Goal: Task Accomplishment & Management: Manage account settings

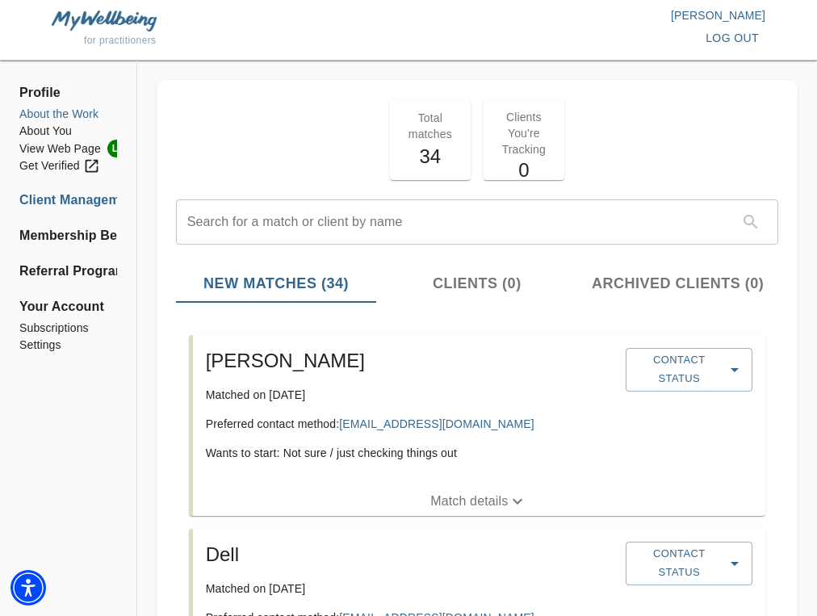
click at [59, 107] on li "About the Work" at bounding box center [68, 114] width 98 height 17
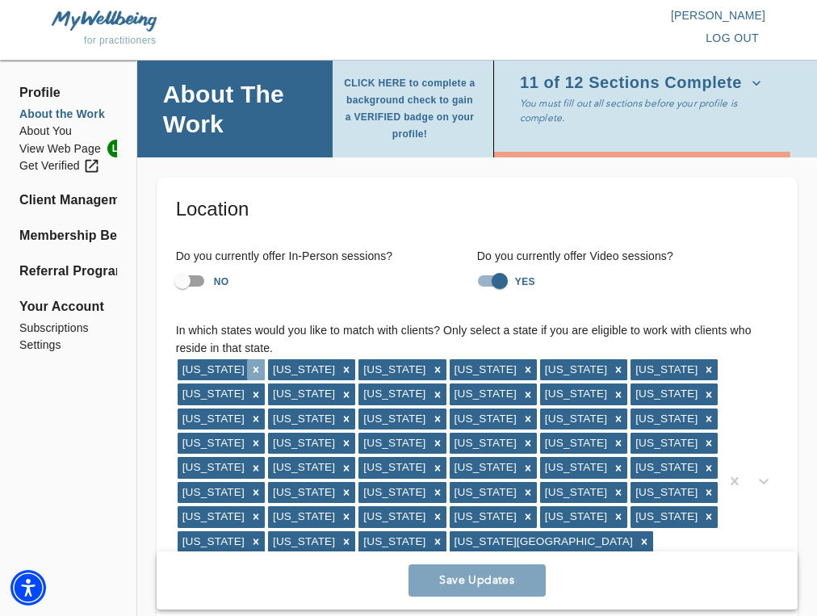
click at [253, 369] on icon at bounding box center [256, 370] width 6 height 6
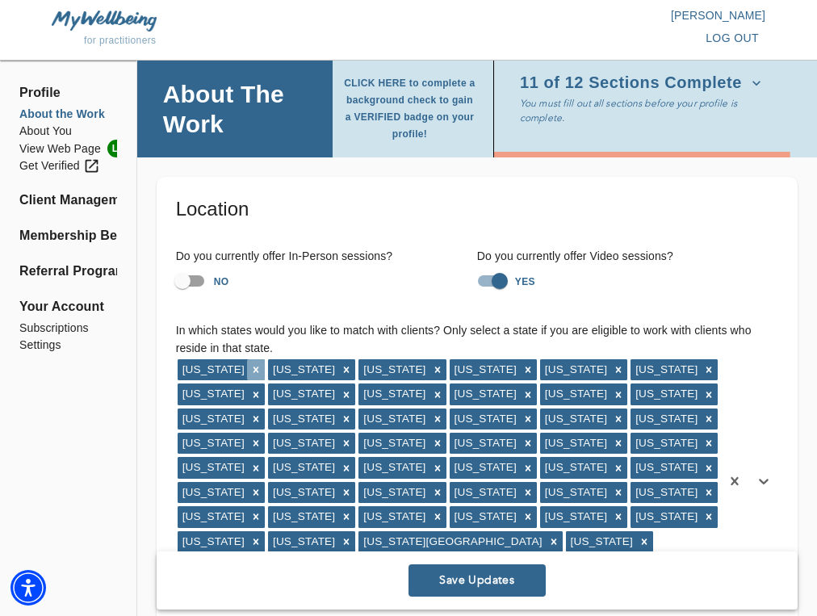
click at [262, 369] on icon at bounding box center [255, 369] width 11 height 11
click at [250, 368] on icon at bounding box center [255, 369] width 11 height 11
click at [250, 371] on icon at bounding box center [255, 369] width 11 height 11
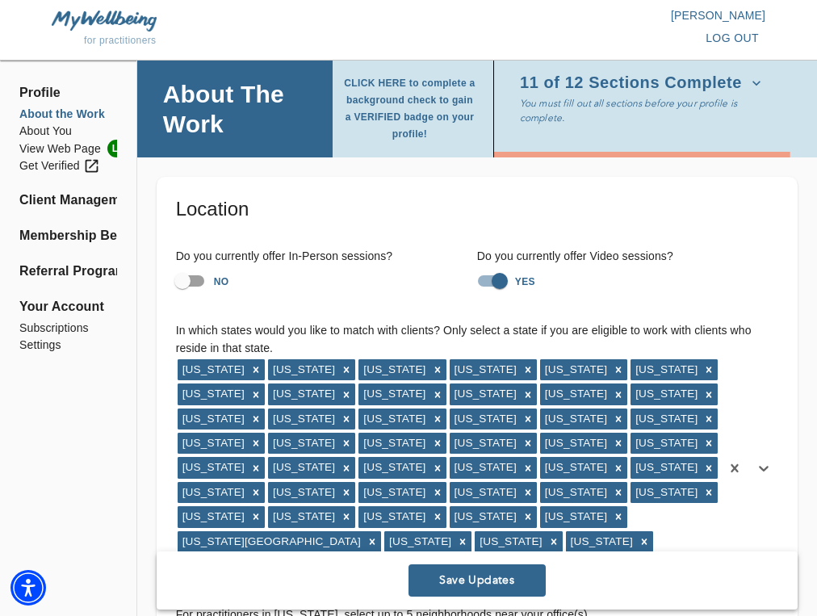
click at [250, 371] on icon at bounding box center [255, 369] width 11 height 11
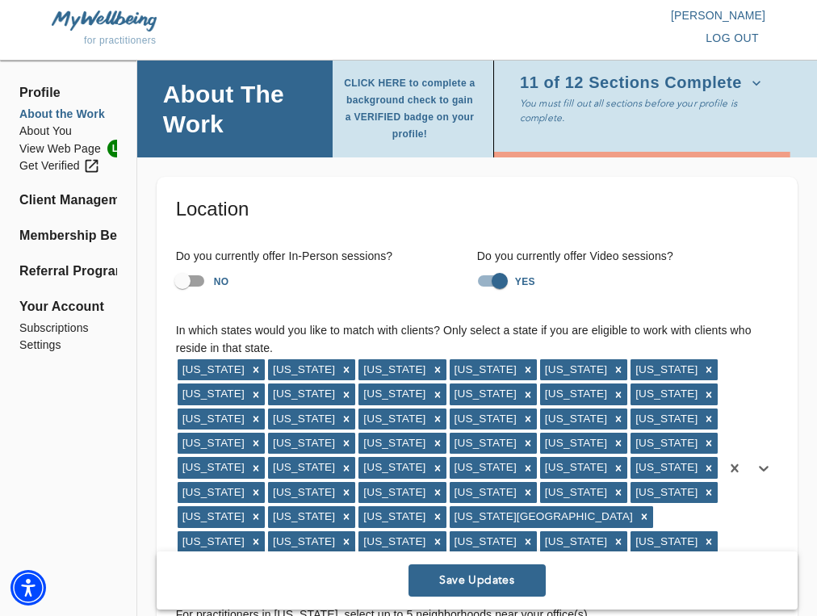
click at [240, 371] on div "[US_STATE]" at bounding box center [212, 369] width 69 height 21
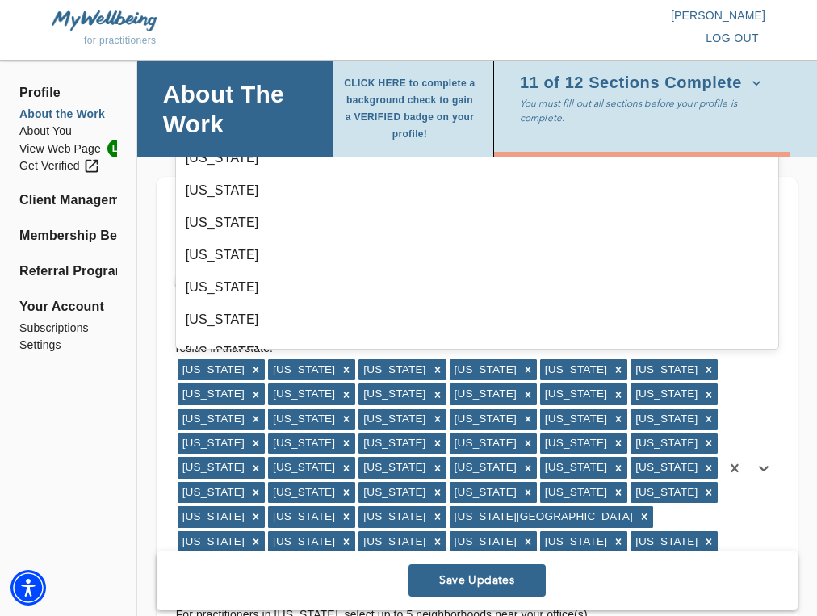
click at [240, 371] on div "[US_STATE]" at bounding box center [212, 369] width 69 height 21
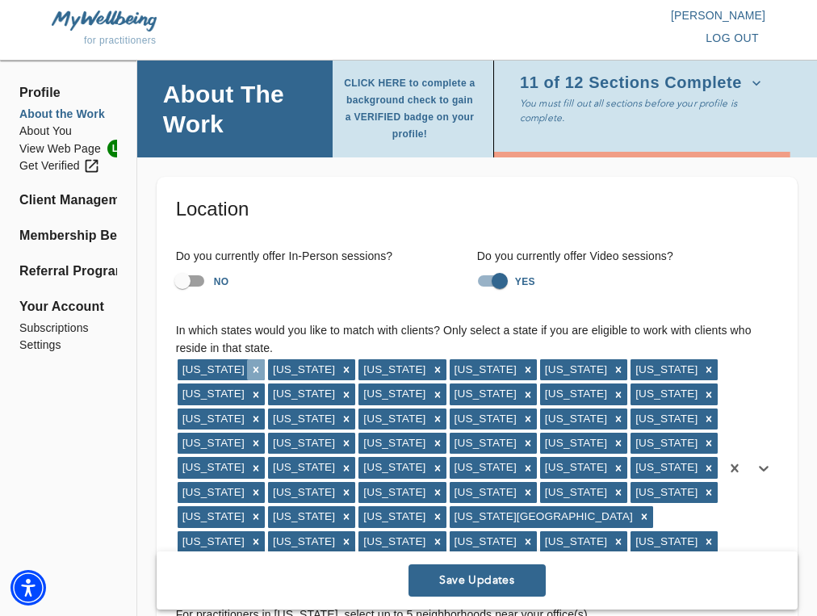
click at [250, 370] on icon at bounding box center [255, 369] width 11 height 11
click at [247, 370] on div at bounding box center [256, 369] width 18 height 21
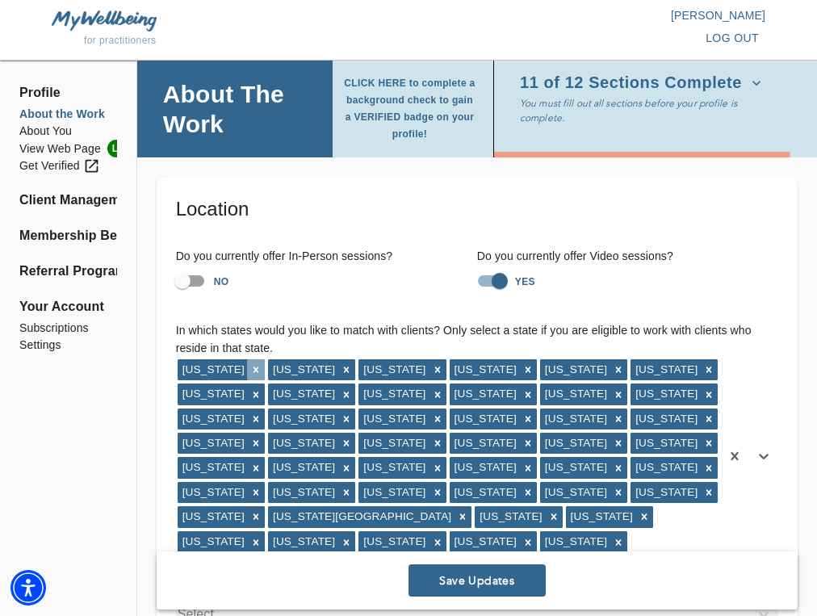
click at [262, 367] on icon at bounding box center [255, 369] width 11 height 11
click at [341, 366] on icon at bounding box center [346, 369] width 11 height 11
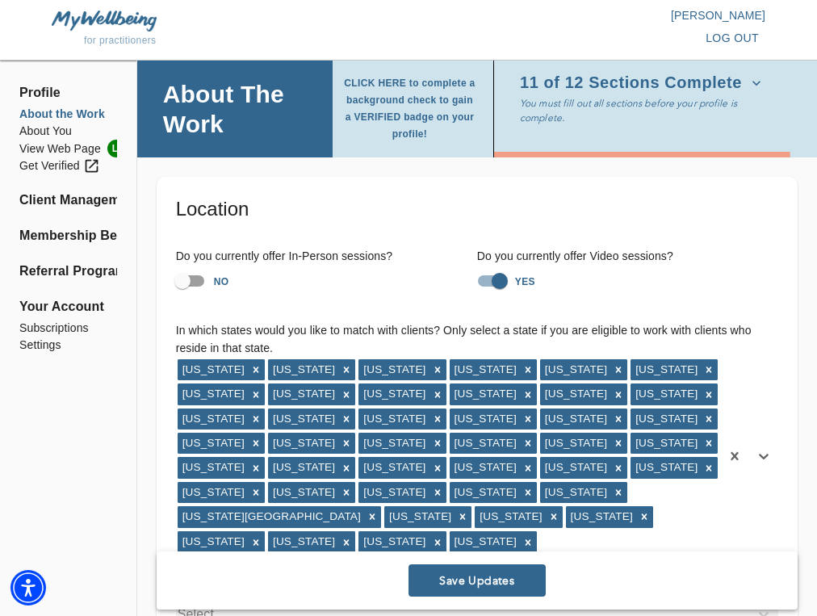
click at [341, 366] on icon at bounding box center [346, 369] width 11 height 11
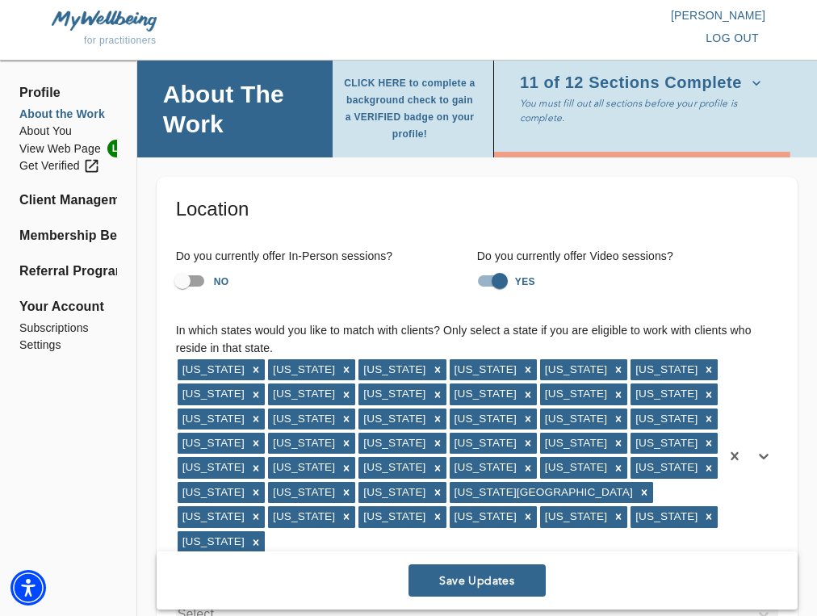
click at [344, 367] on icon at bounding box center [347, 370] width 6 height 6
click at [341, 366] on icon at bounding box center [346, 369] width 11 height 11
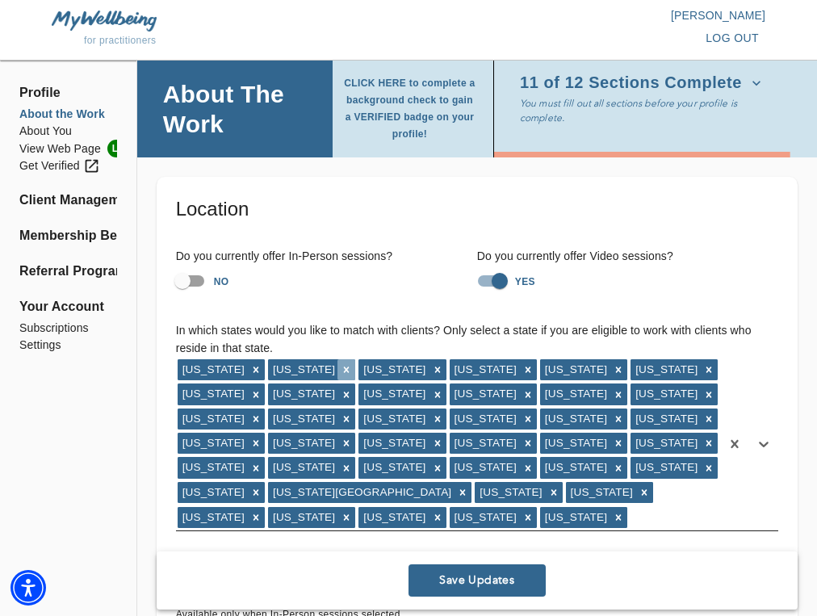
click at [337, 374] on div at bounding box center [346, 369] width 18 height 21
click at [341, 369] on icon at bounding box center [346, 369] width 11 height 11
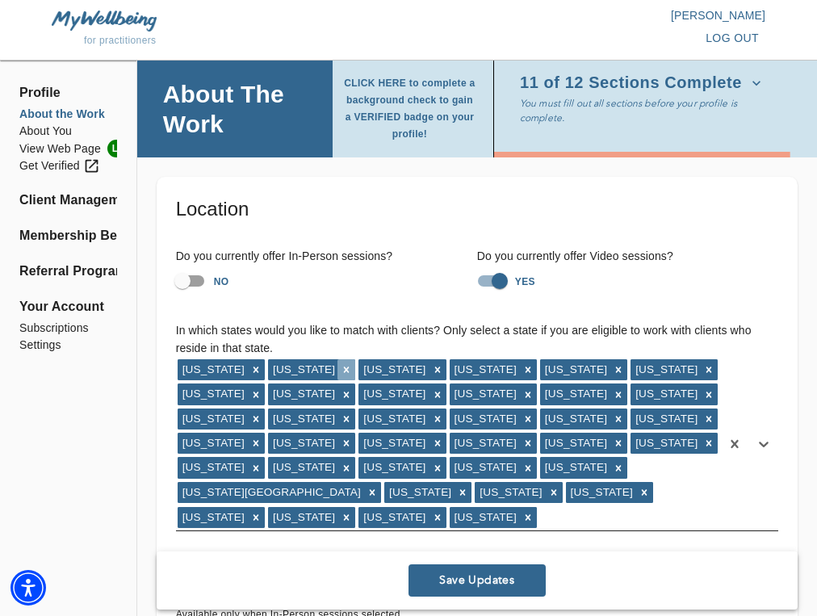
click at [341, 367] on icon at bounding box center [346, 369] width 11 height 11
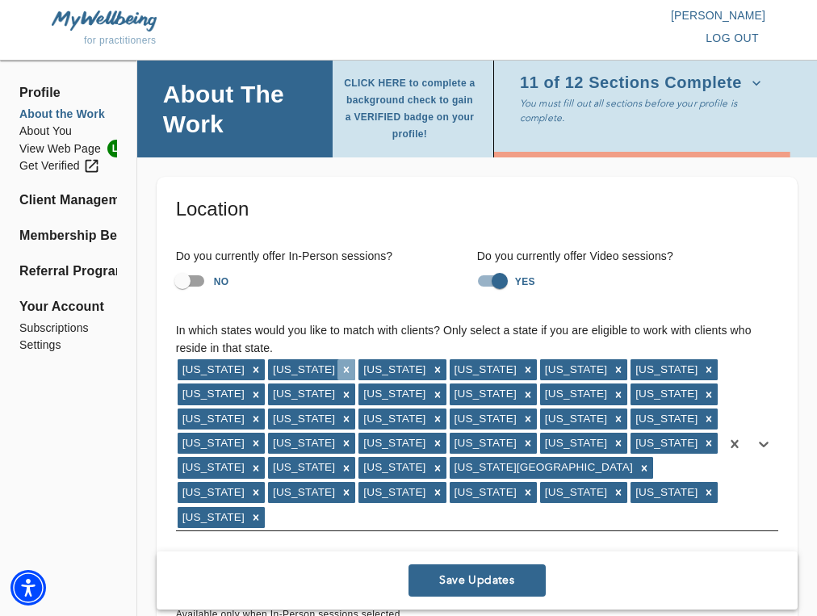
click at [341, 364] on icon at bounding box center [346, 369] width 11 height 11
click at [341, 367] on icon at bounding box center [346, 369] width 11 height 11
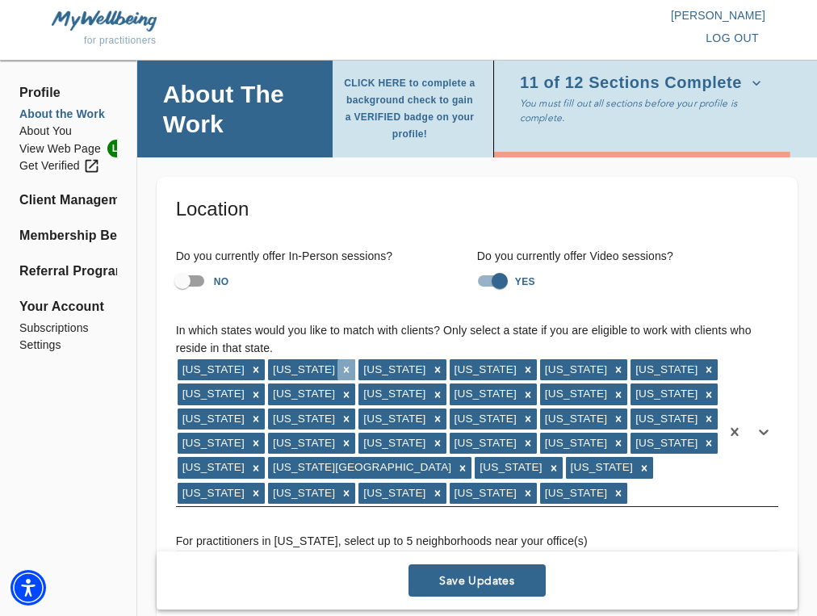
click at [341, 367] on icon at bounding box center [346, 369] width 11 height 11
click at [341, 365] on icon at bounding box center [346, 369] width 11 height 11
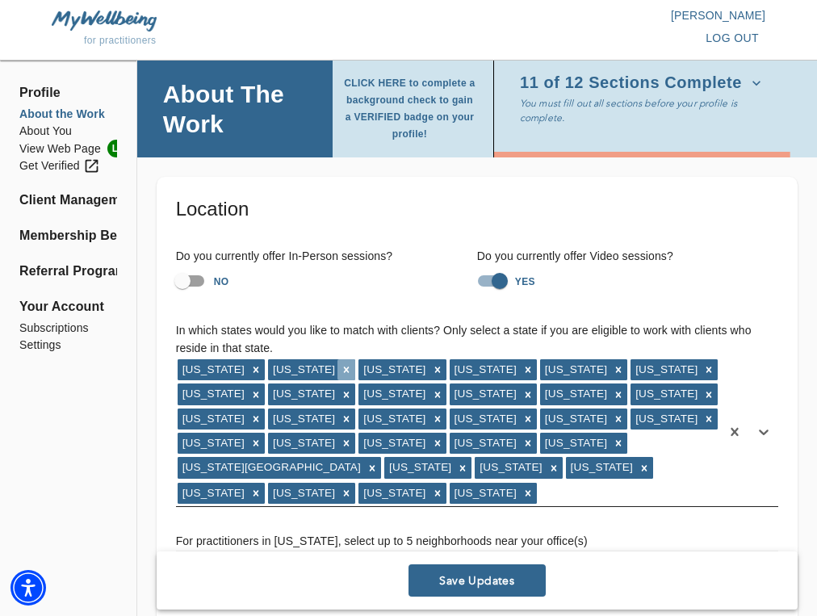
click at [341, 365] on icon at bounding box center [346, 369] width 11 height 11
click at [337, 365] on div at bounding box center [346, 369] width 18 height 21
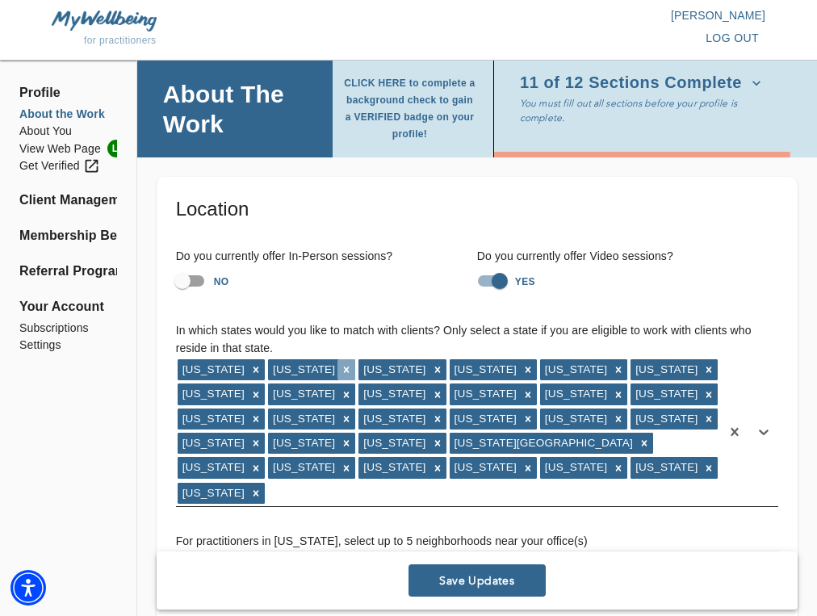
click at [341, 365] on icon at bounding box center [346, 369] width 11 height 11
click at [344, 367] on icon at bounding box center [347, 370] width 6 height 6
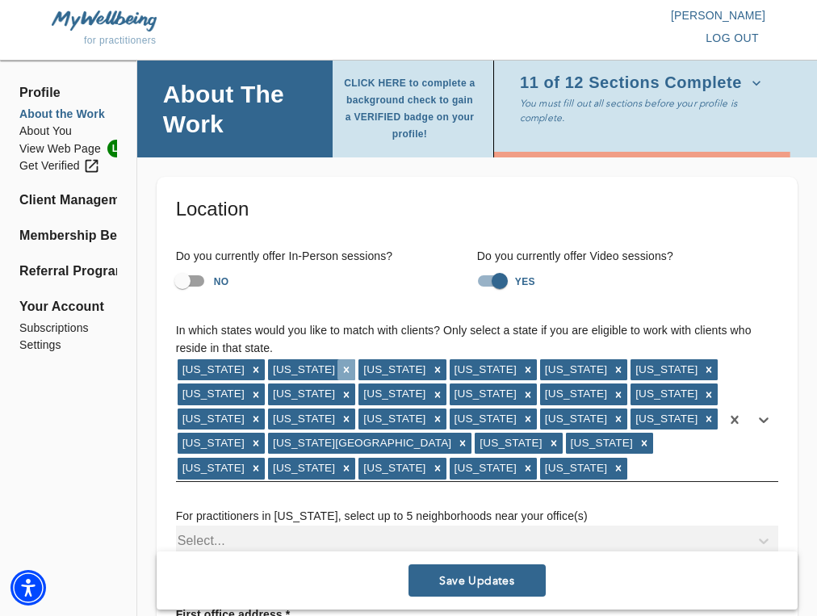
click at [341, 366] on icon at bounding box center [346, 369] width 11 height 11
click at [337, 366] on div at bounding box center [346, 369] width 18 height 21
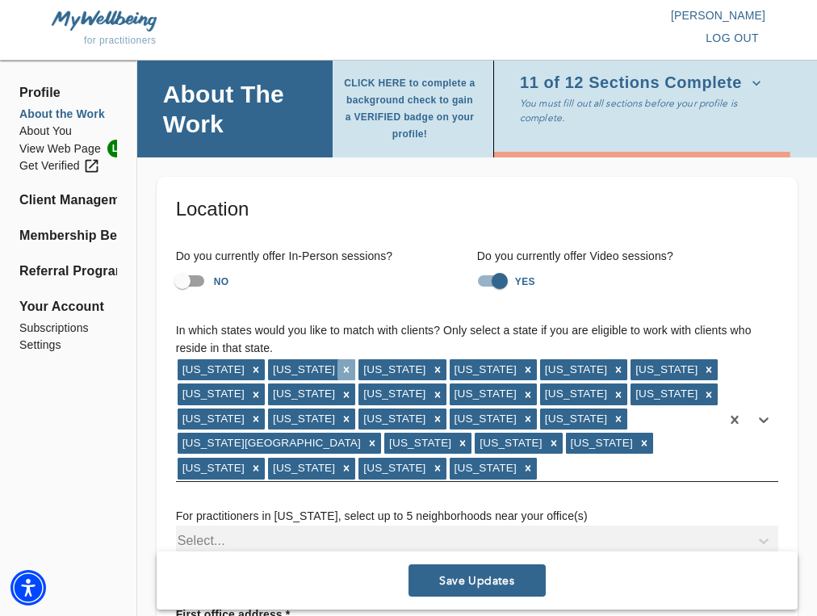
click at [341, 371] on icon at bounding box center [346, 369] width 11 height 11
click at [341, 367] on icon at bounding box center [346, 369] width 11 height 11
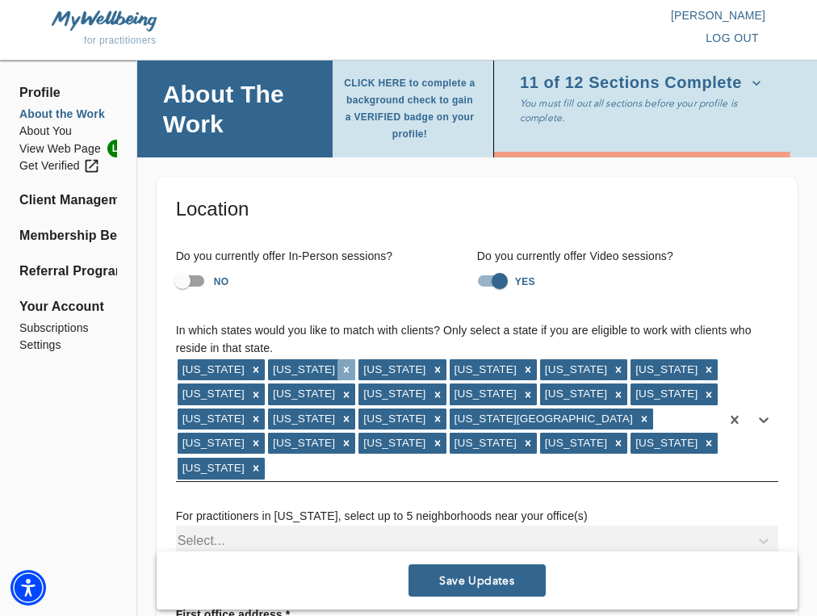
click at [344, 369] on icon at bounding box center [347, 370] width 6 height 6
click at [358, 369] on div "[US_STATE]" at bounding box center [392, 369] width 69 height 21
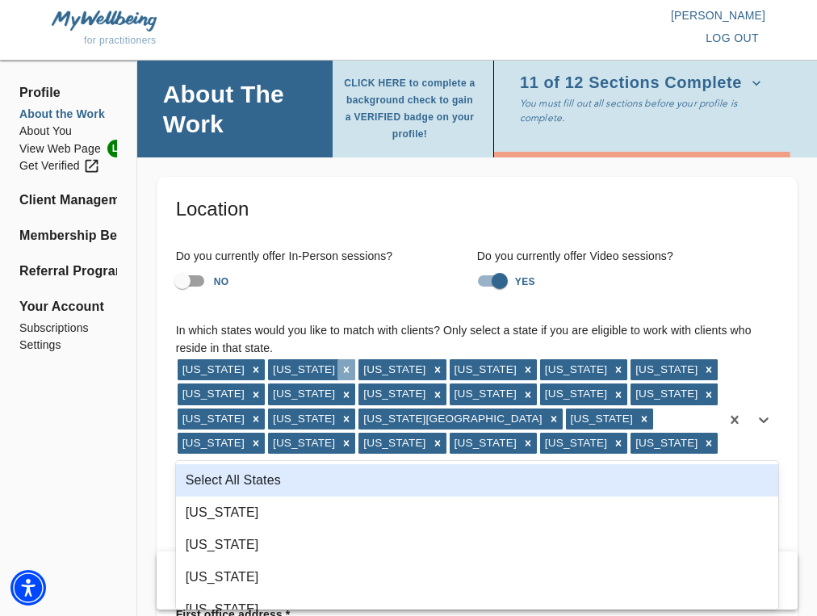
click at [341, 368] on icon at bounding box center [346, 369] width 11 height 11
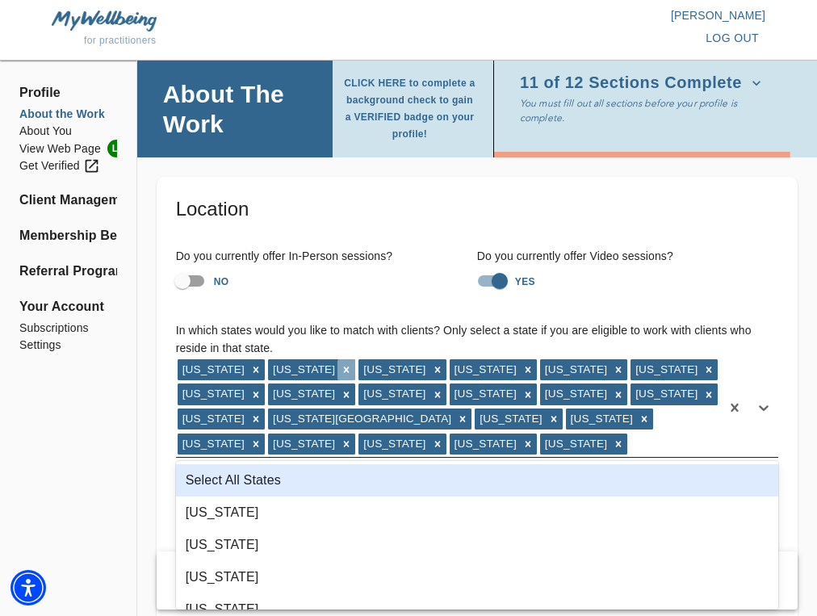
click at [341, 369] on icon at bounding box center [346, 369] width 11 height 11
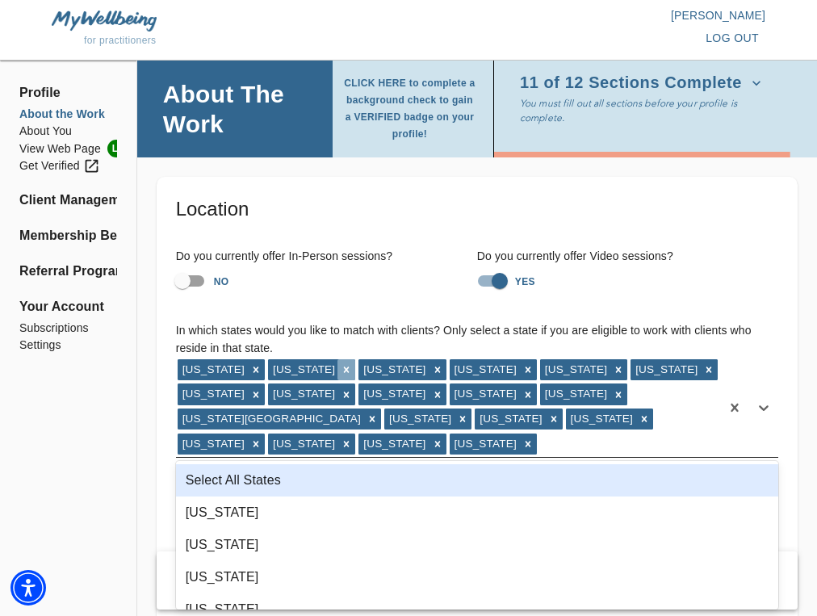
click at [341, 365] on icon at bounding box center [346, 369] width 11 height 11
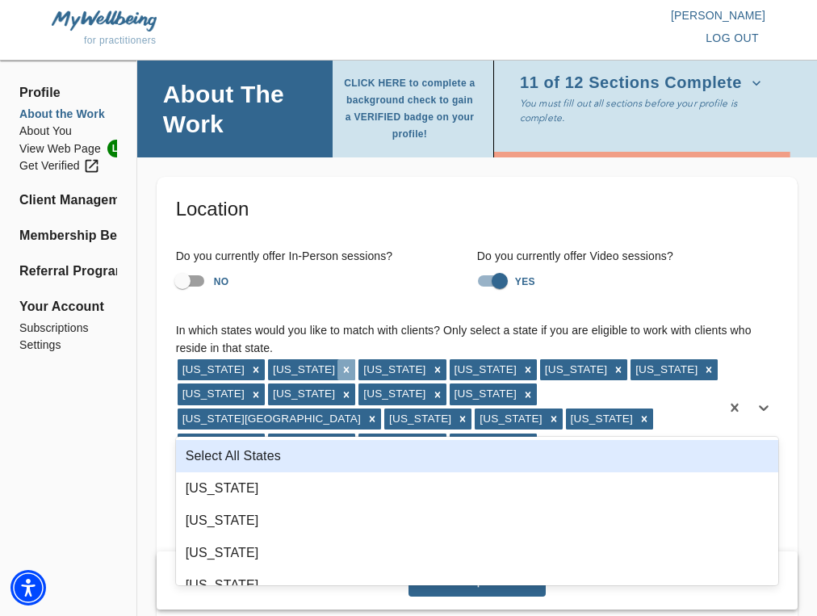
click at [341, 365] on icon at bounding box center [346, 369] width 11 height 11
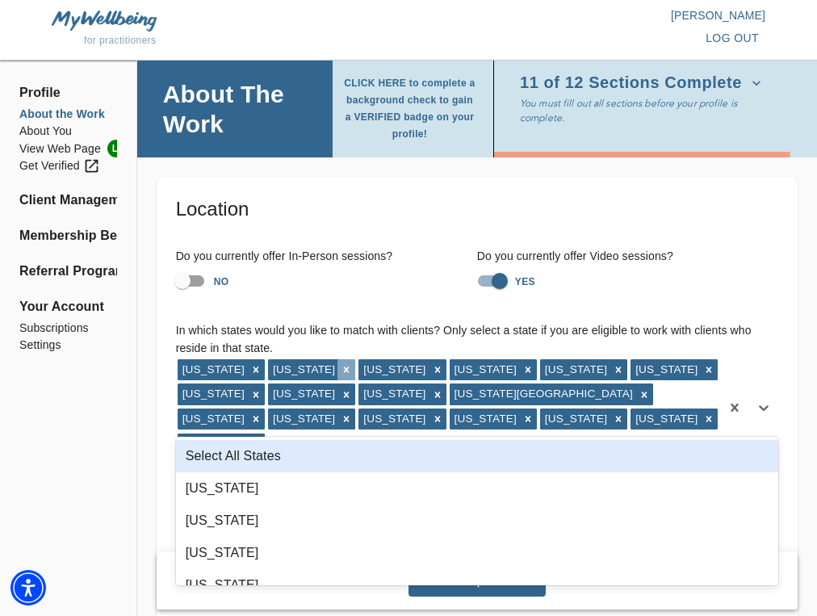
click at [341, 367] on icon at bounding box center [346, 369] width 11 height 11
click at [341, 368] on icon at bounding box center [346, 369] width 11 height 11
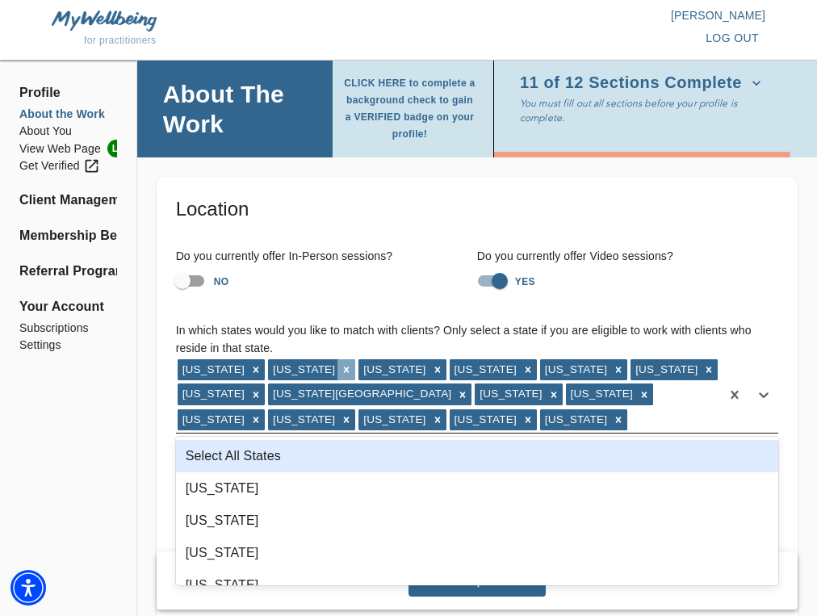
click at [341, 368] on icon at bounding box center [346, 369] width 11 height 11
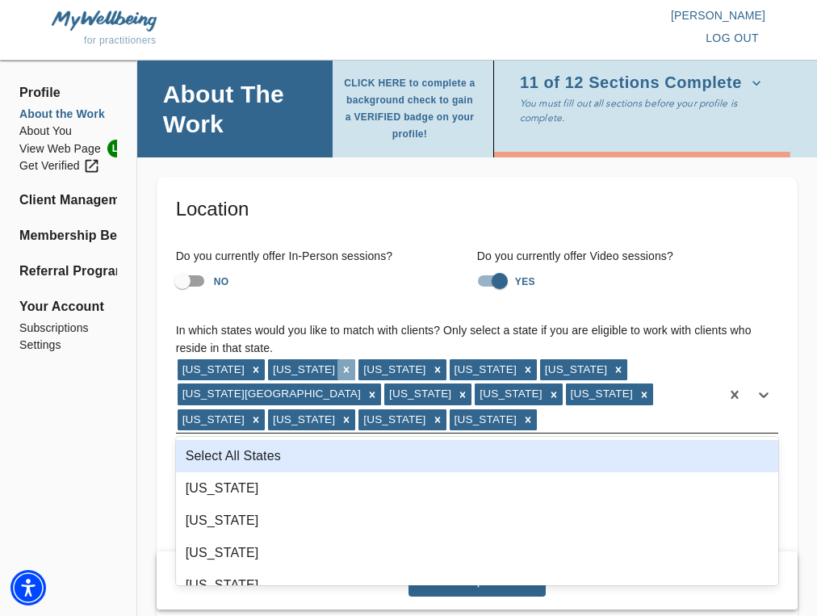
click at [344, 368] on icon at bounding box center [347, 370] width 6 height 6
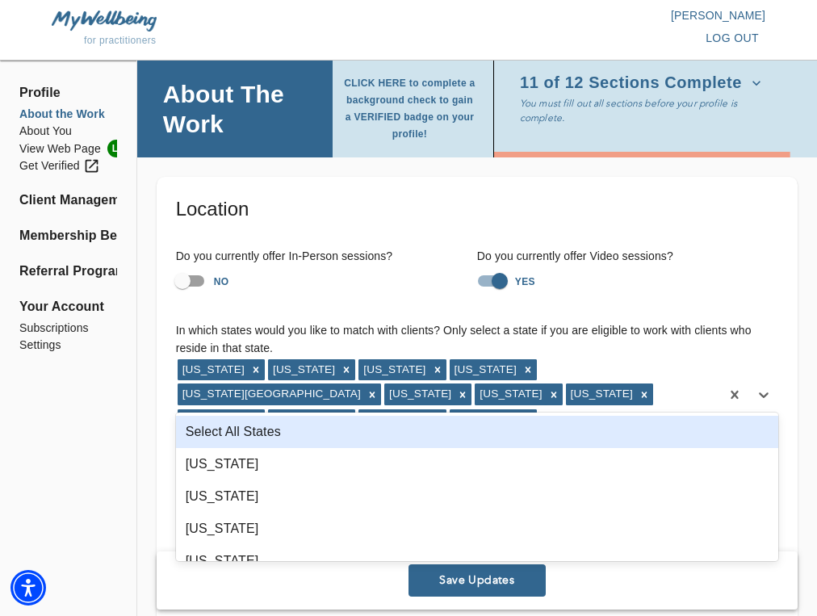
click at [341, 368] on icon at bounding box center [346, 369] width 11 height 11
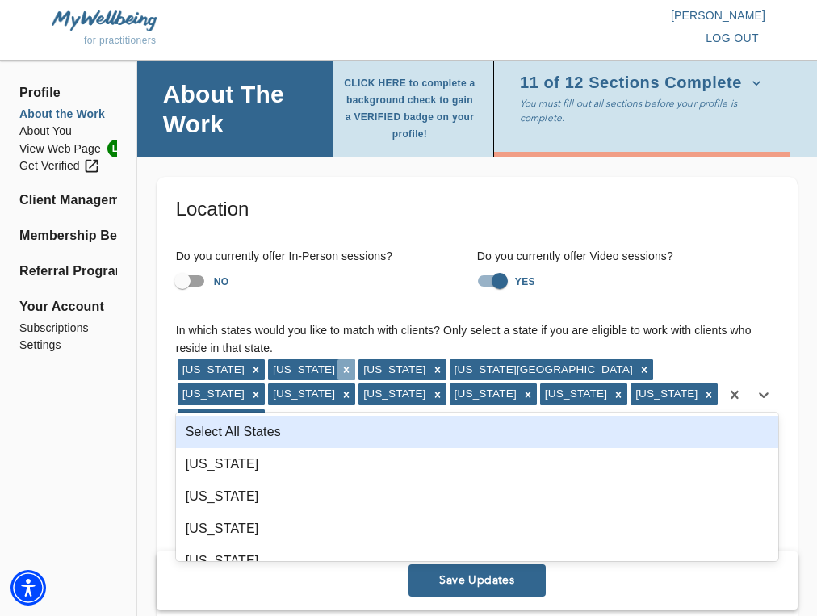
click at [341, 370] on icon at bounding box center [346, 369] width 11 height 11
click at [337, 367] on div at bounding box center [346, 369] width 18 height 21
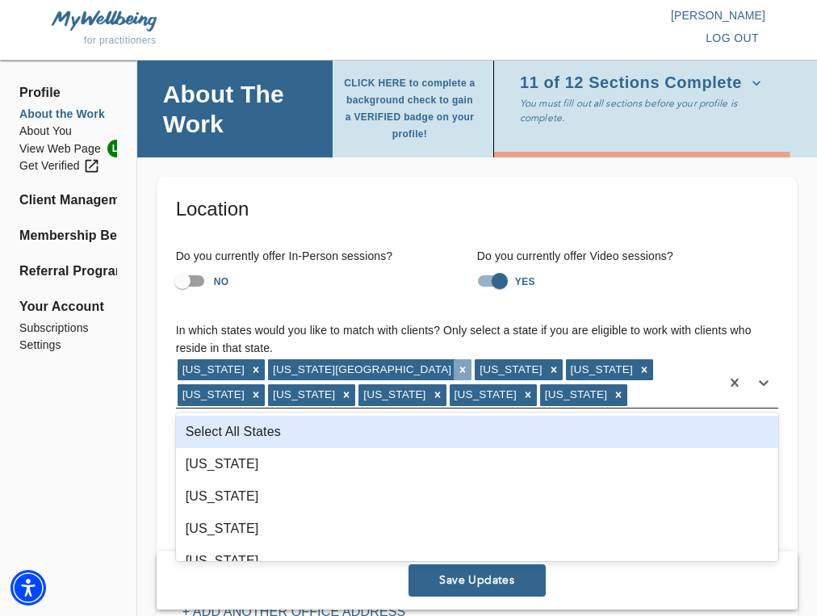
click at [457, 369] on icon at bounding box center [462, 369] width 11 height 11
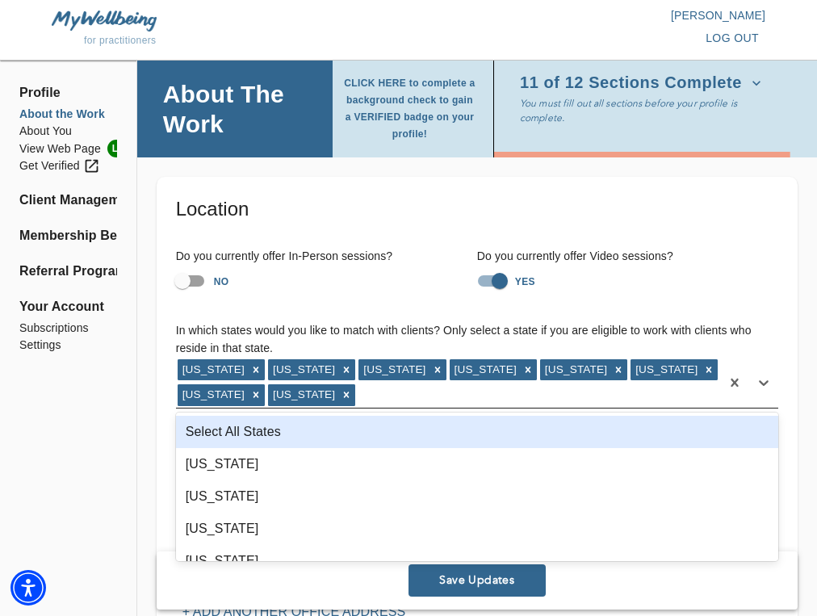
click at [429, 369] on div at bounding box center [438, 369] width 18 height 21
click at [432, 369] on icon at bounding box center [437, 369] width 11 height 11
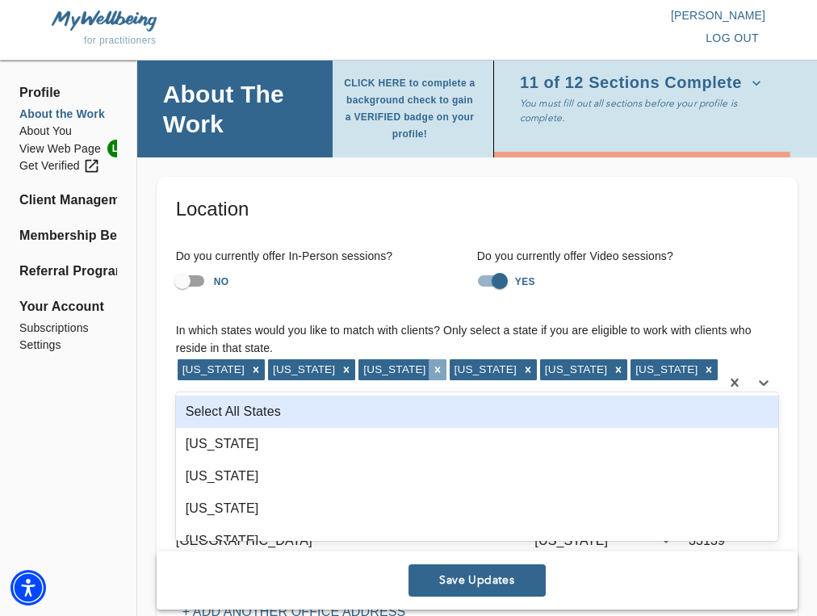
click at [432, 371] on icon at bounding box center [437, 369] width 11 height 11
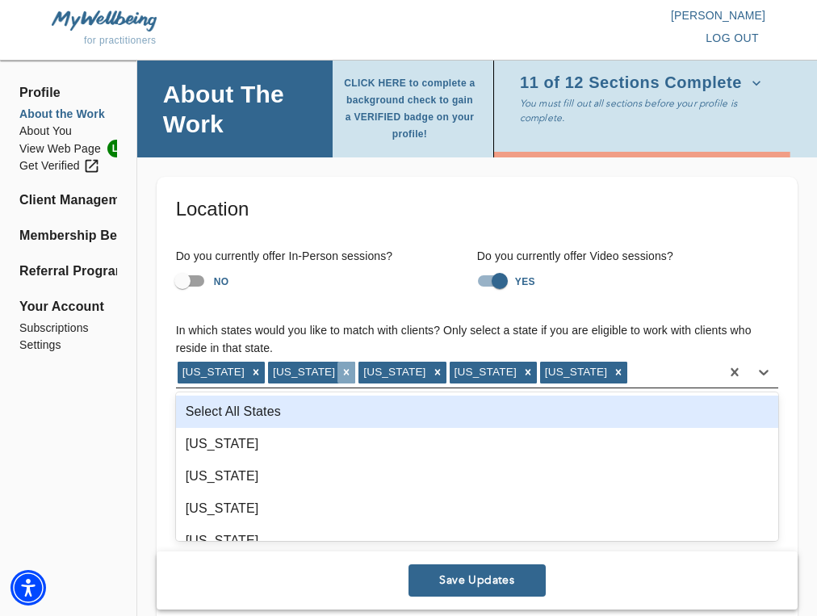
click at [341, 374] on icon at bounding box center [346, 372] width 11 height 11
click at [341, 373] on icon at bounding box center [346, 372] width 11 height 11
click at [341, 369] on icon at bounding box center [346, 372] width 11 height 11
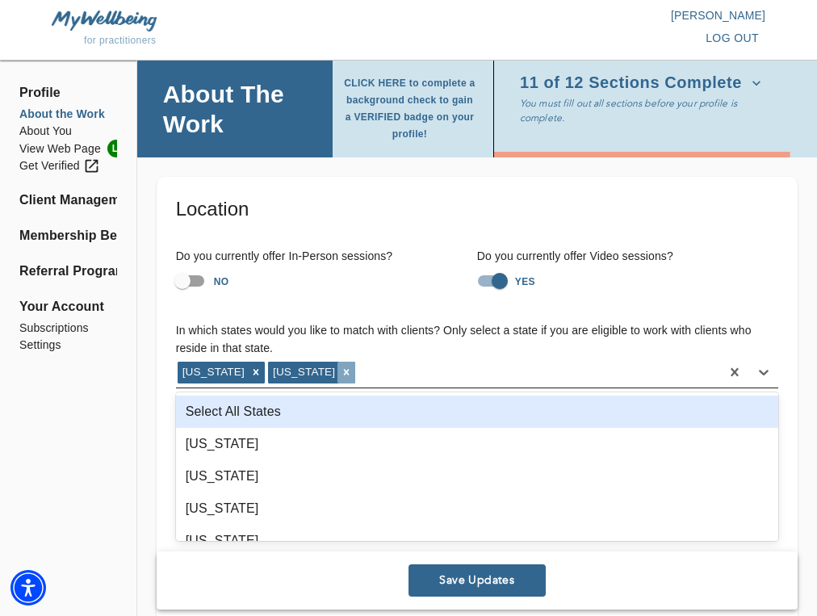
click at [341, 374] on icon at bounding box center [346, 372] width 11 height 11
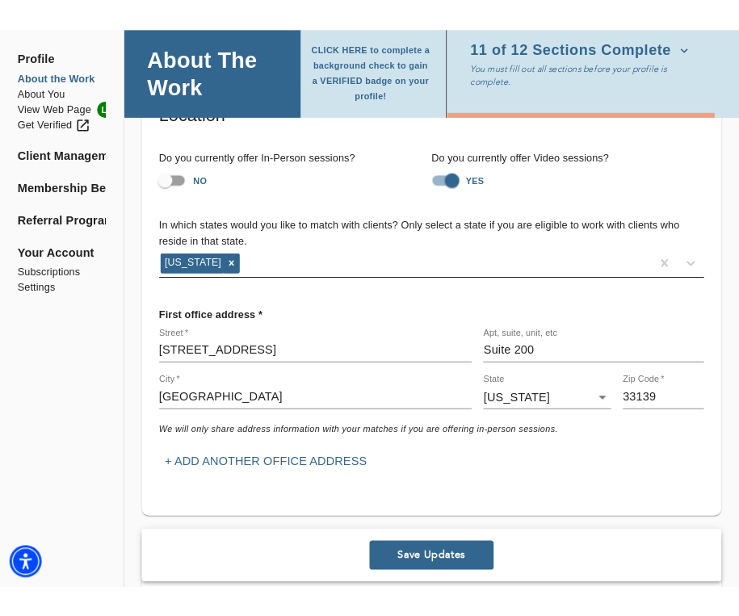
scroll to position [131, 0]
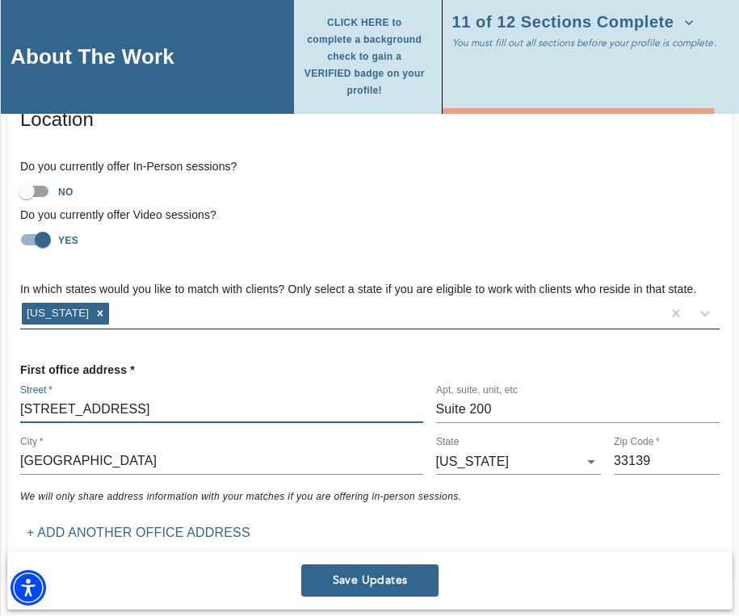
drag, startPoint x: 95, startPoint y: 404, endPoint x: -10, endPoint y: 400, distance: 105.9
drag, startPoint x: 21, startPoint y: 405, endPoint x: 137, endPoint y: 404, distance: 116.3
click at [137, 404] on input "[STREET_ADDRESS]" at bounding box center [221, 410] width 403 height 26
paste input "[STREET_ADDRESS]"
click at [214, 408] on input "[STREET_ADDRESS]" at bounding box center [221, 410] width 403 height 26
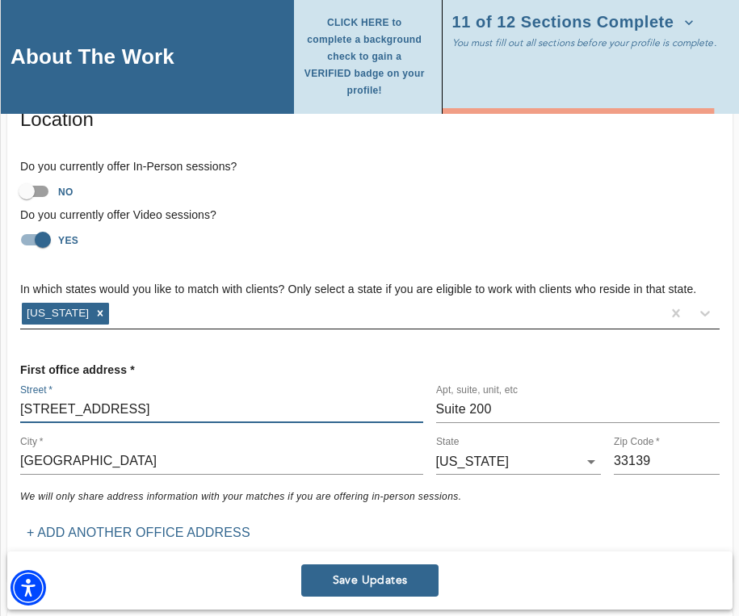
click at [214, 408] on input "[STREET_ADDRESS]" at bounding box center [221, 410] width 403 height 26
type input "[STREET_ADDRESS]"
click at [632, 464] on input "33139" at bounding box center [667, 462] width 106 height 26
paste input "1"
type input "33131"
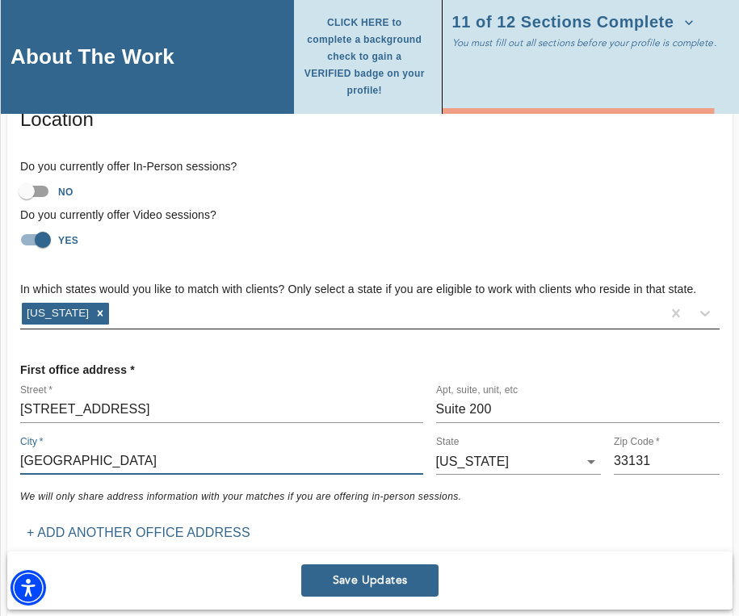
click at [75, 457] on input "[GEOGRAPHIC_DATA]" at bounding box center [221, 462] width 403 height 26
type input "[GEOGRAPHIC_DATA]"
drag, startPoint x: 215, startPoint y: 408, endPoint x: 150, endPoint y: 408, distance: 64.6
click at [150, 408] on input "[STREET_ADDRESS]" at bounding box center [221, 410] width 403 height 26
type input "[STREET_ADDRESS]"
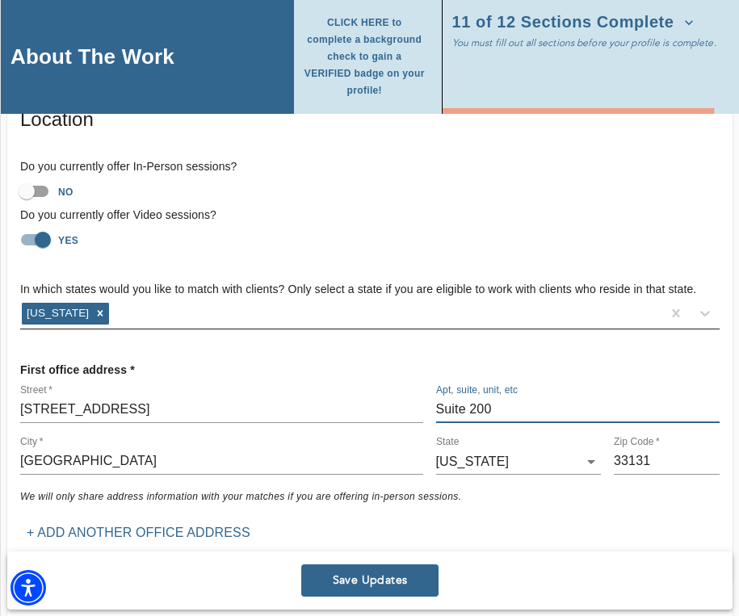
drag, startPoint x: 492, startPoint y: 410, endPoint x: 419, endPoint y: 402, distance: 73.9
click at [419, 402] on div "Street   * [STREET_ADDRESS][US_STATE] 11 Zip Code   * 33131" at bounding box center [370, 429] width 712 height 103
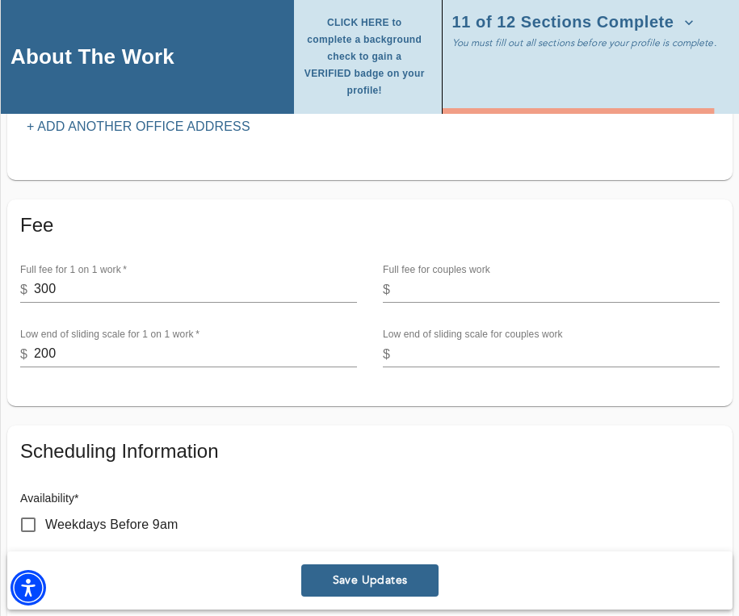
scroll to position [555, 0]
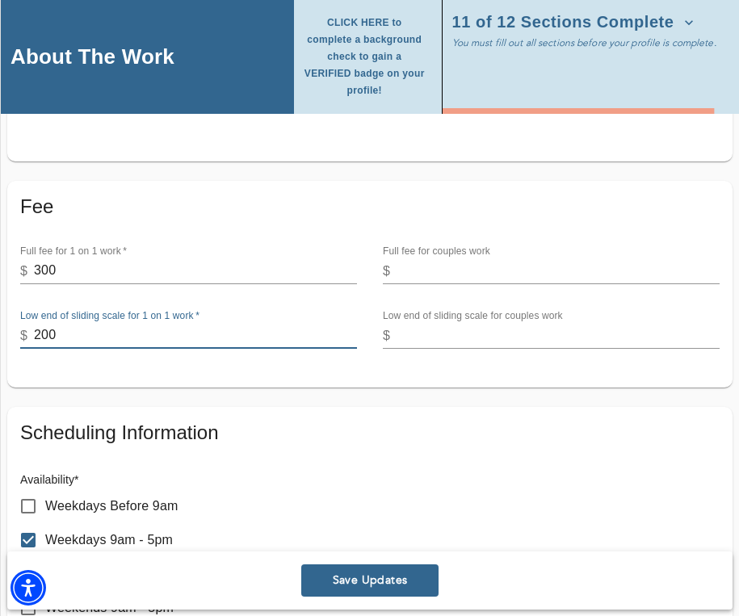
drag, startPoint x: 145, startPoint y: 341, endPoint x: 27, endPoint y: 332, distance: 119.1
click at [27, 332] on div "$ 200" at bounding box center [188, 336] width 337 height 26
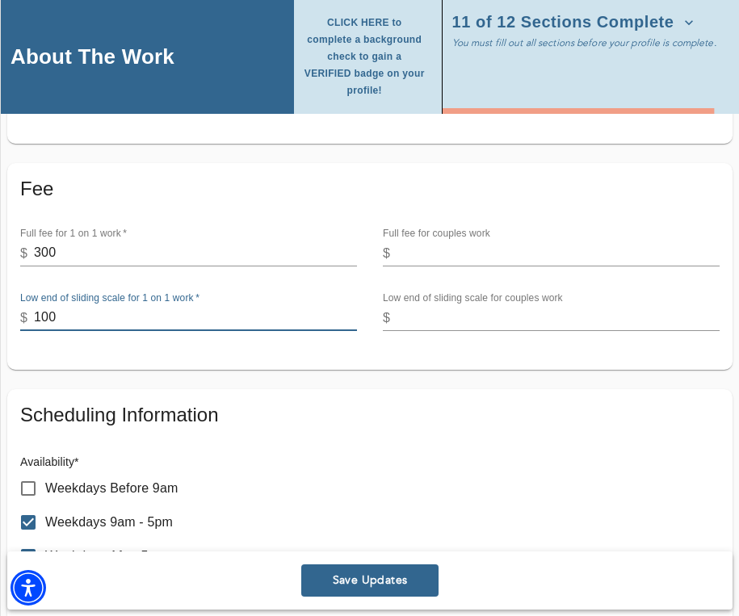
scroll to position [575, 0]
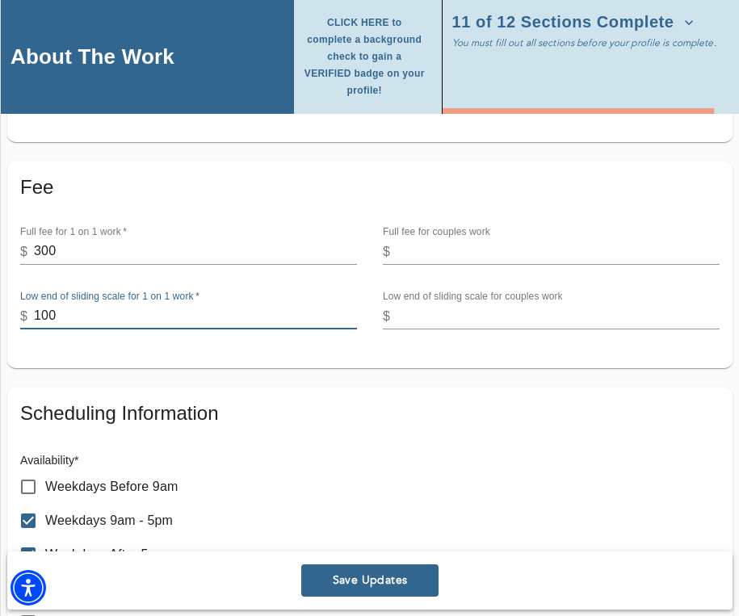
type input "100"
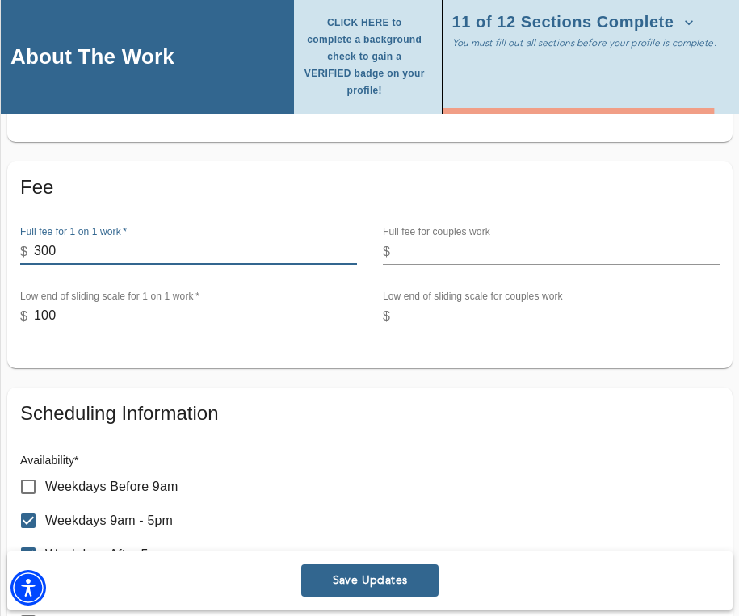
drag, startPoint x: 133, startPoint y: 253, endPoint x: -10, endPoint y: 240, distance: 143.5
click at [362, 463] on h6 "Availability *" at bounding box center [369, 461] width 699 height 18
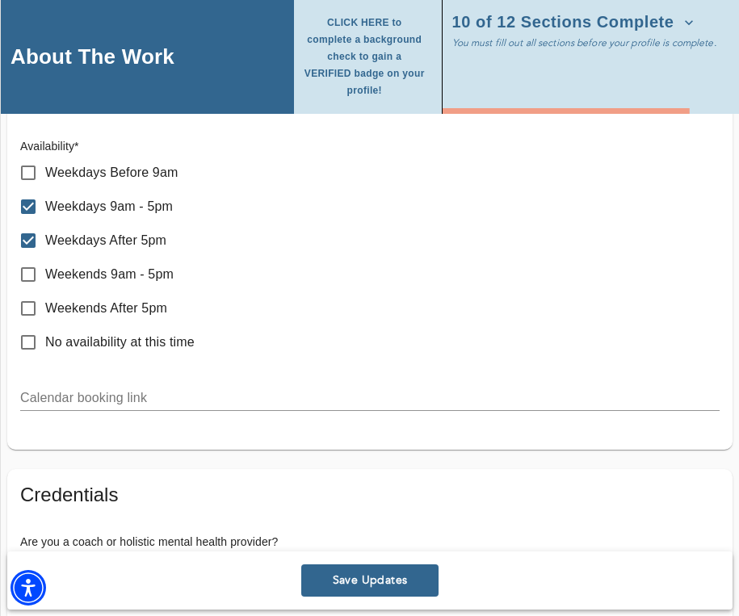
scroll to position [891, 0]
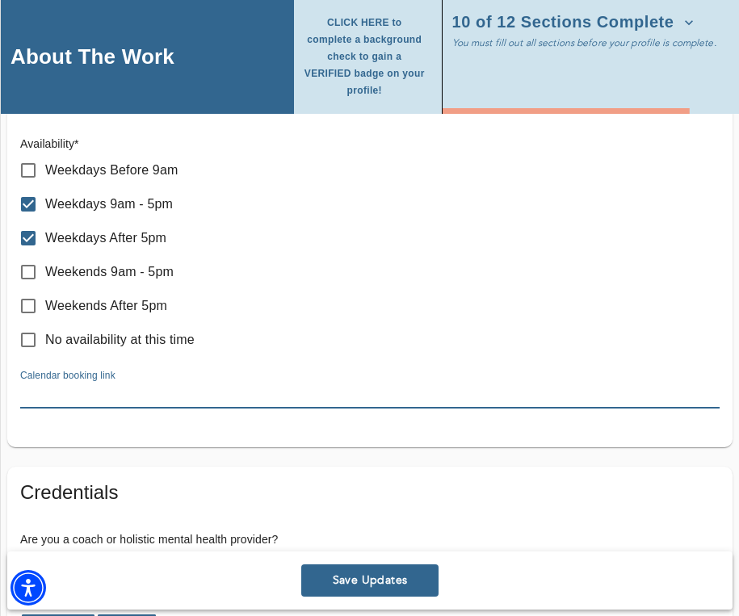
click at [161, 395] on input "text" at bounding box center [369, 396] width 699 height 26
paste input "[URL][DOMAIN_NAME]"
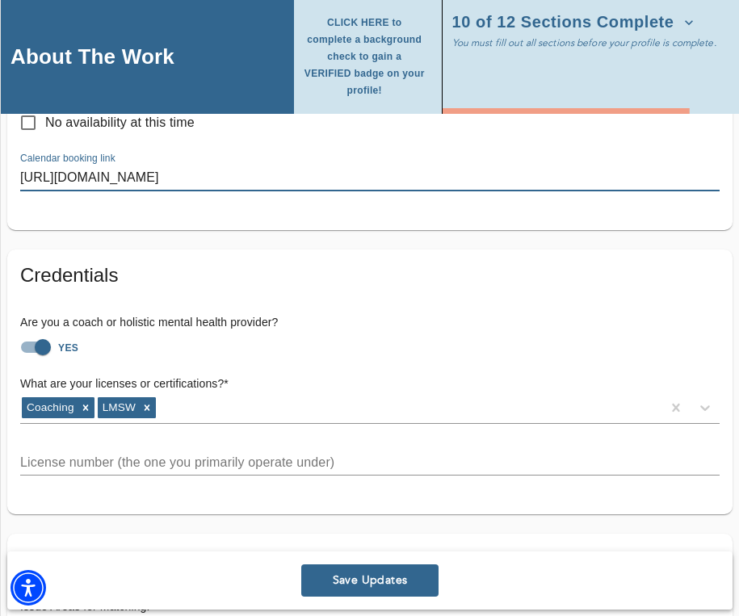
scroll to position [1122, 0]
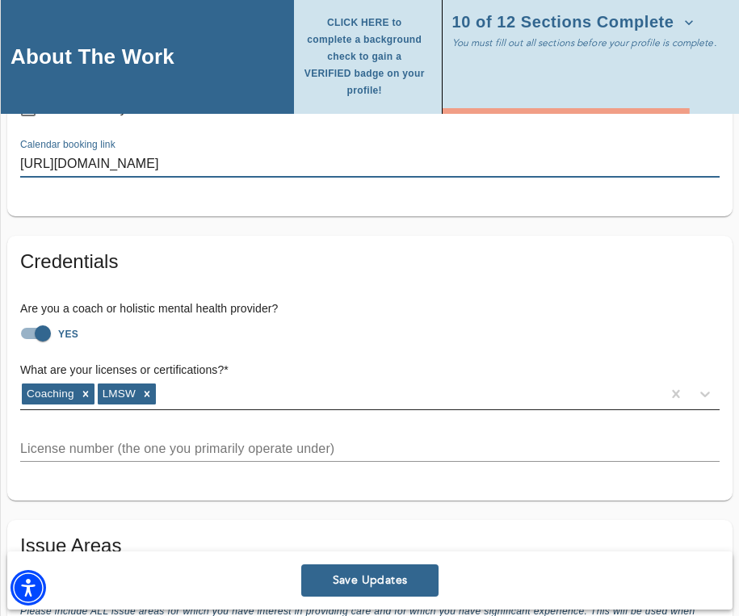
type input "[URL][DOMAIN_NAME]"
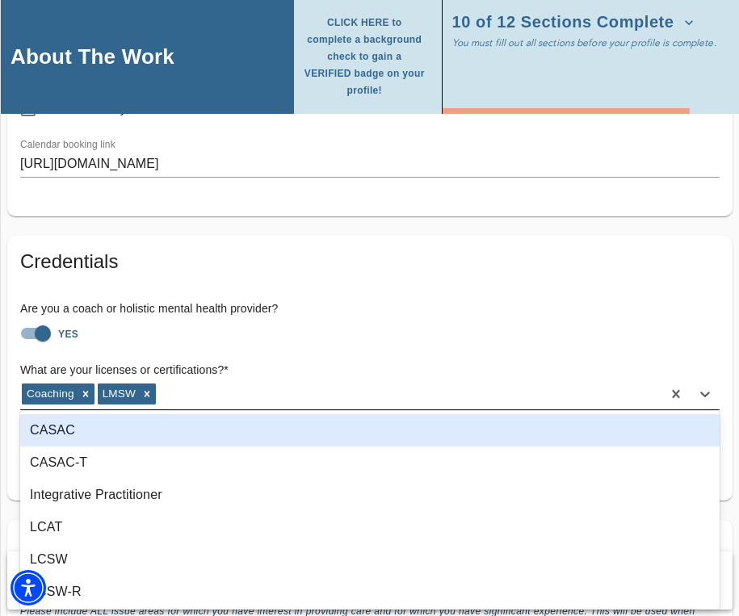
click at [191, 383] on div "Coaching LMSW" at bounding box center [340, 394] width 641 height 26
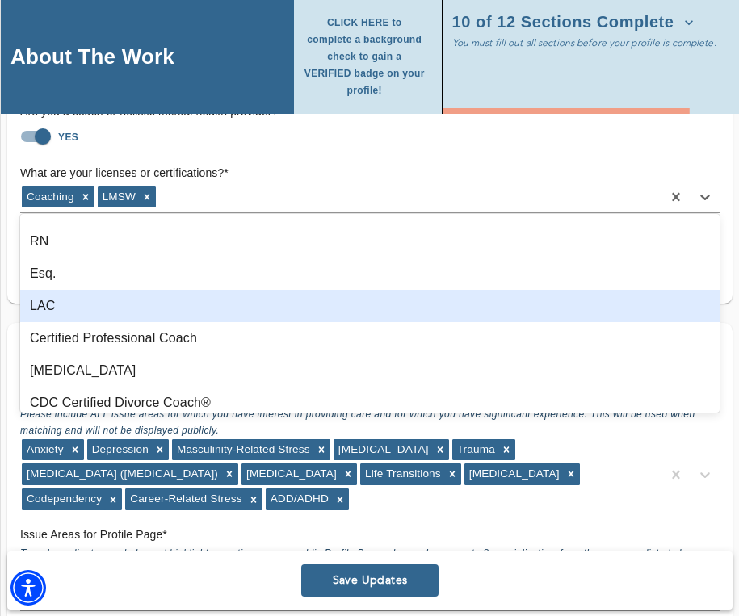
scroll to position [1126, 0]
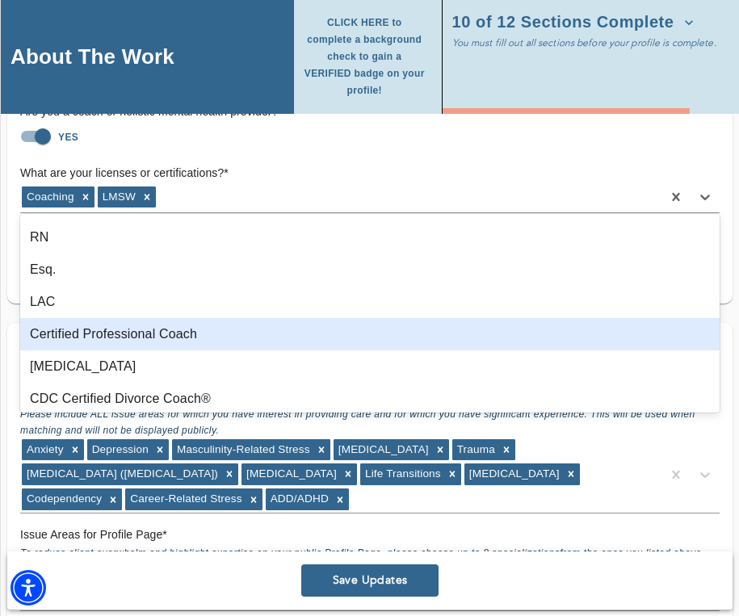
click at [140, 340] on div "Certified Professional Coach" at bounding box center [369, 334] width 699 height 32
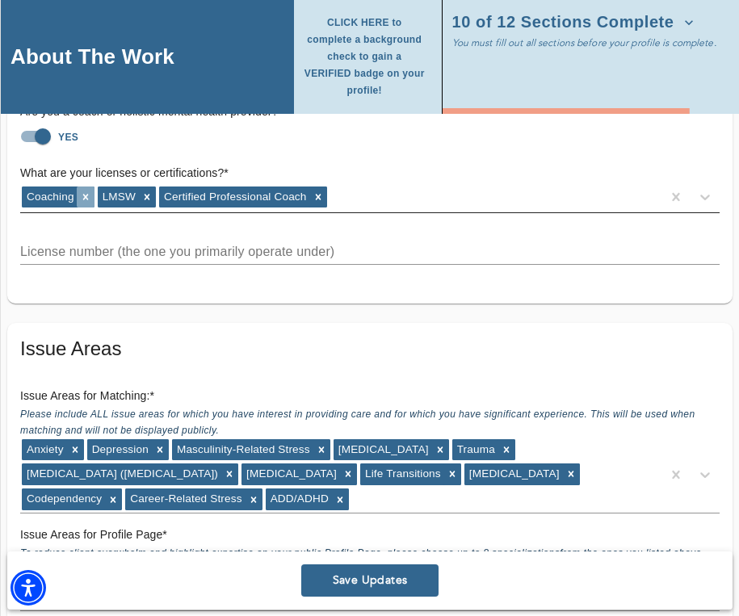
click at [81, 194] on icon at bounding box center [85, 196] width 11 height 11
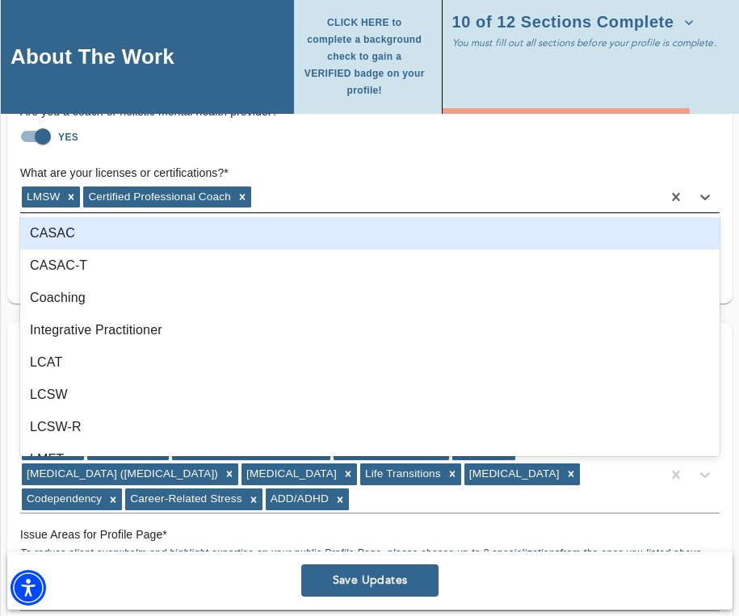
click at [287, 199] on div "LMSW Certified Professional Coach" at bounding box center [340, 197] width 641 height 26
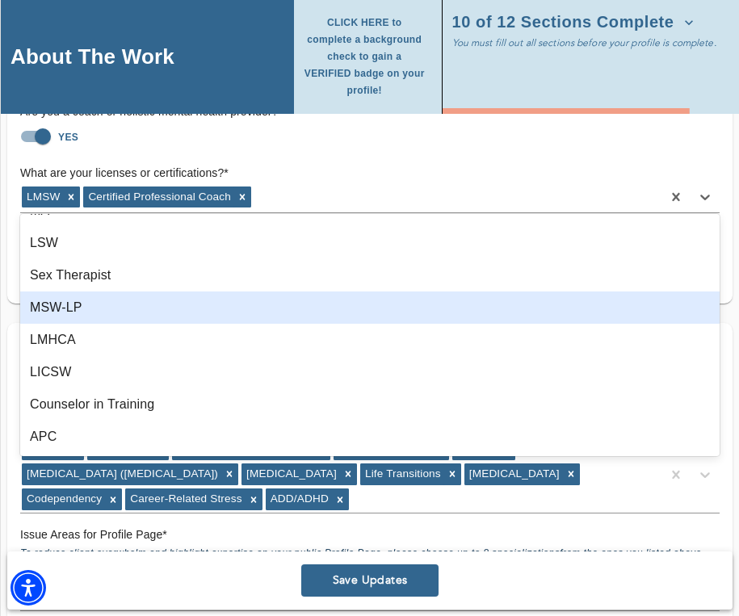
scroll to position [1508, 0]
click at [124, 307] on div "MSW-LP" at bounding box center [369, 307] width 699 height 32
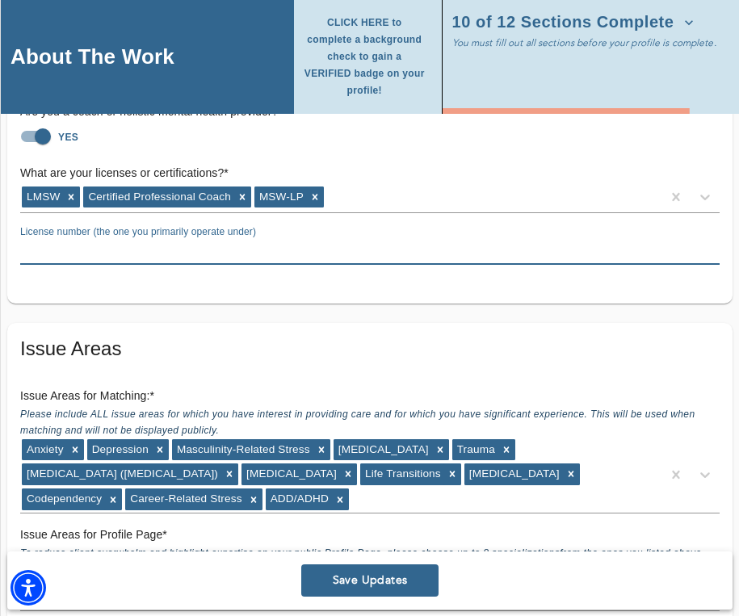
click at [173, 248] on input "text" at bounding box center [369, 252] width 699 height 26
paste input "ISW20682"
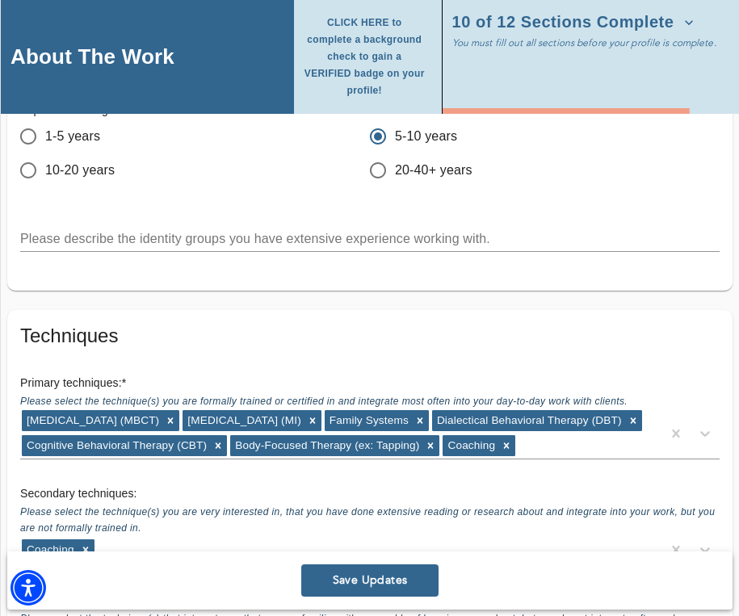
scroll to position [2532, 0]
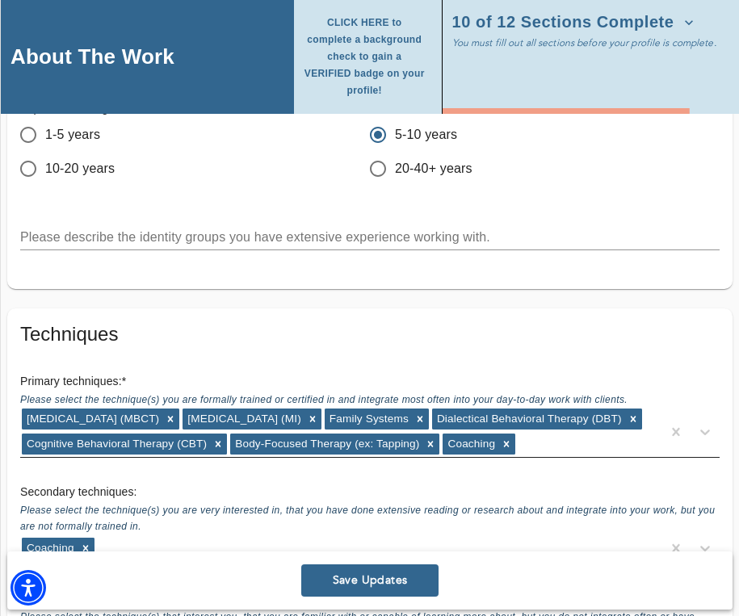
type input "ISW20682"
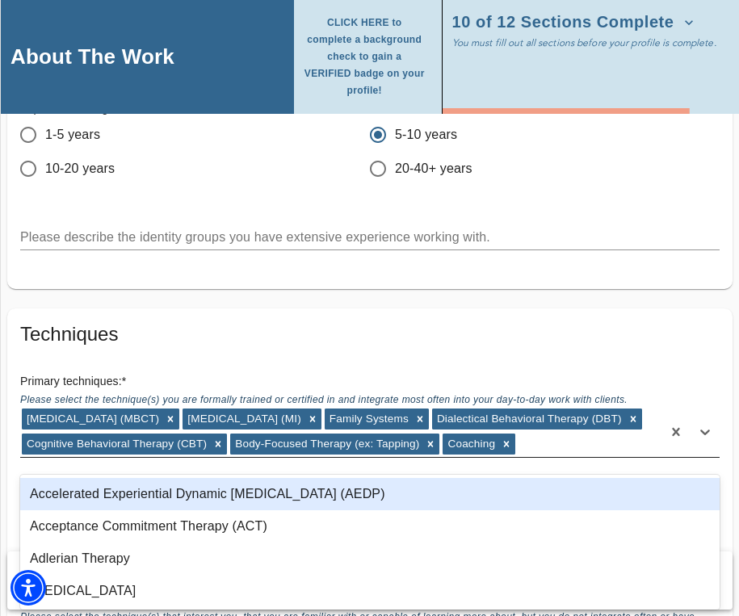
click at [167, 454] on div "[MEDICAL_DATA] (MBCT) [MEDICAL_DATA] (MI) Family Systems Dialectical Behavioral…" at bounding box center [340, 432] width 641 height 50
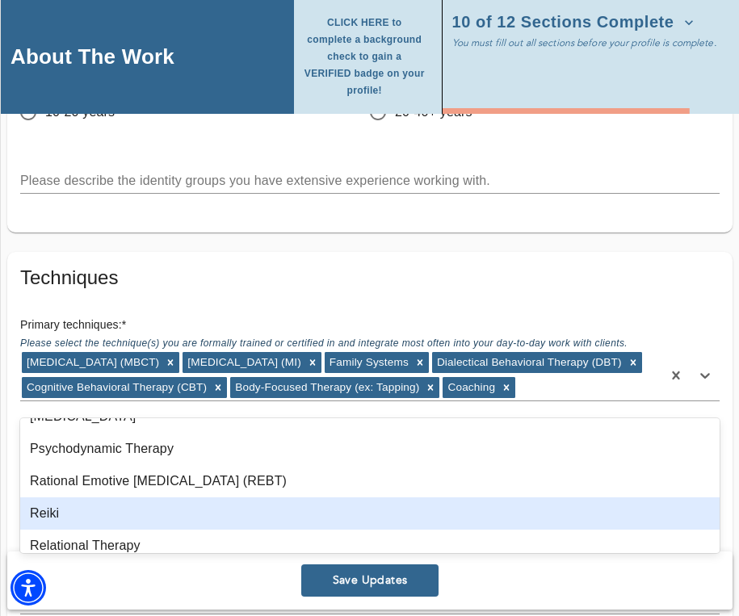
scroll to position [997, 0]
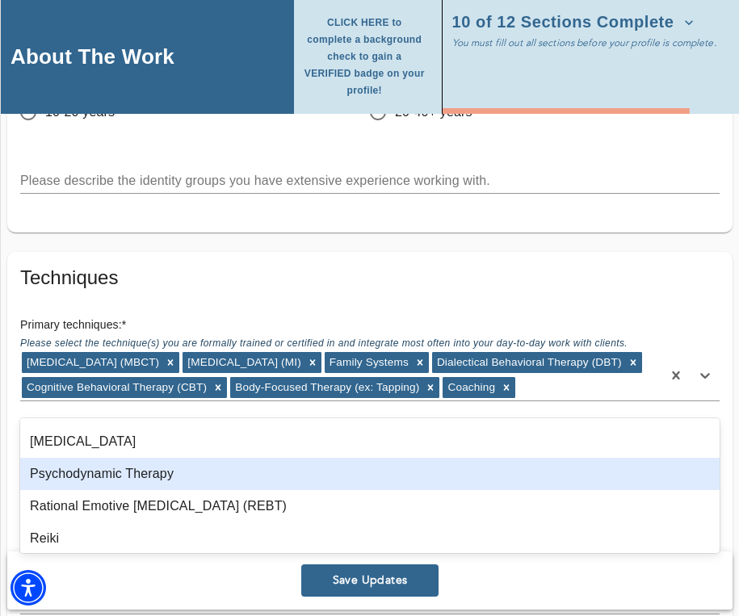
click at [156, 466] on div "Psychodynamic Therapy" at bounding box center [369, 474] width 699 height 32
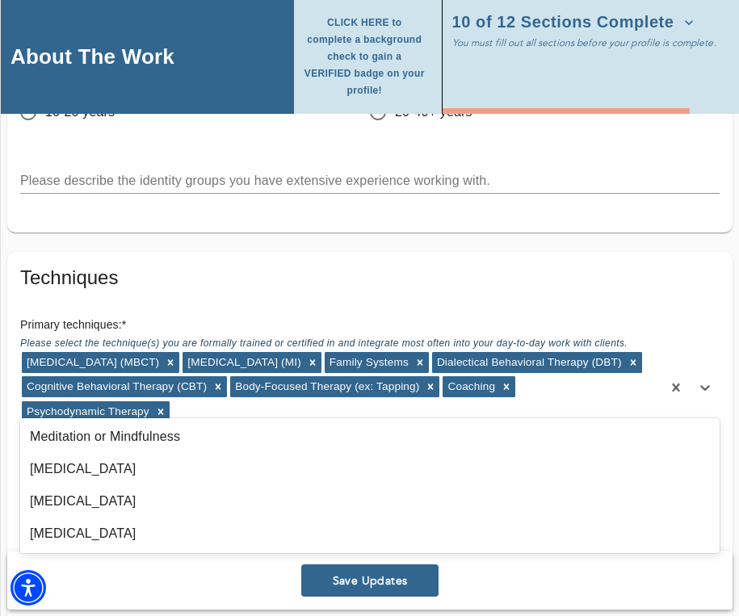
scroll to position [739, 0]
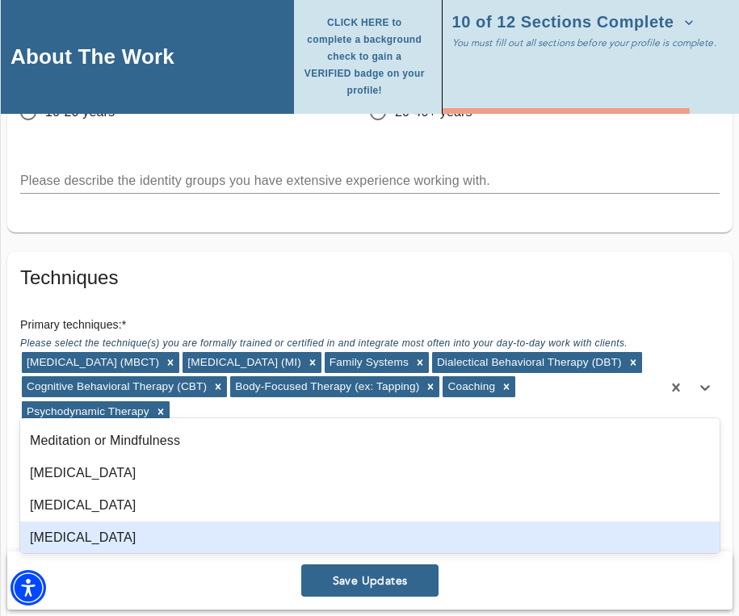
click at [178, 534] on div "[MEDICAL_DATA]" at bounding box center [369, 538] width 699 height 32
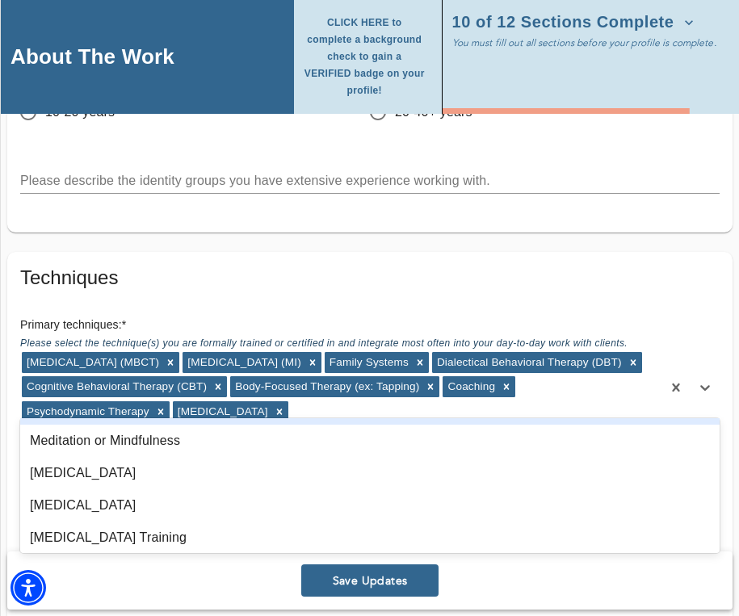
click at [387, 396] on div "[MEDICAL_DATA] (MBCT) [MEDICAL_DATA] (MI) Family Systems Dialectical Behavioral…" at bounding box center [340, 387] width 641 height 75
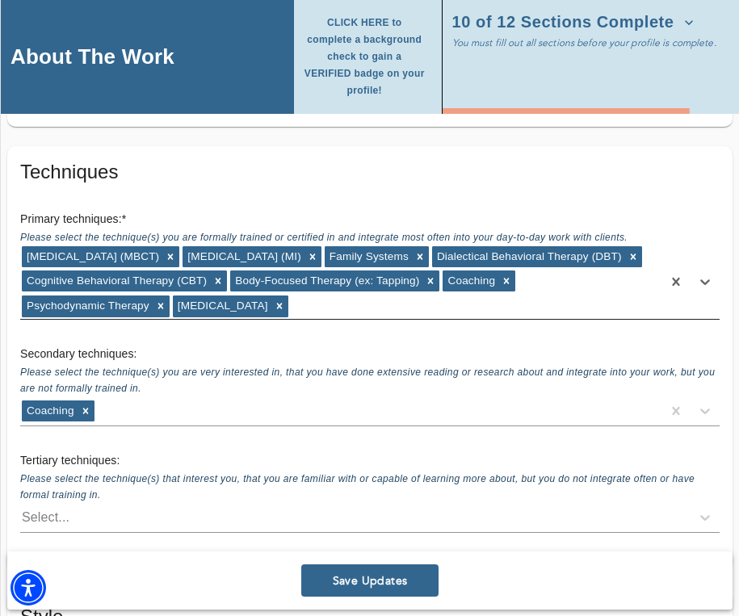
scroll to position [2704, 0]
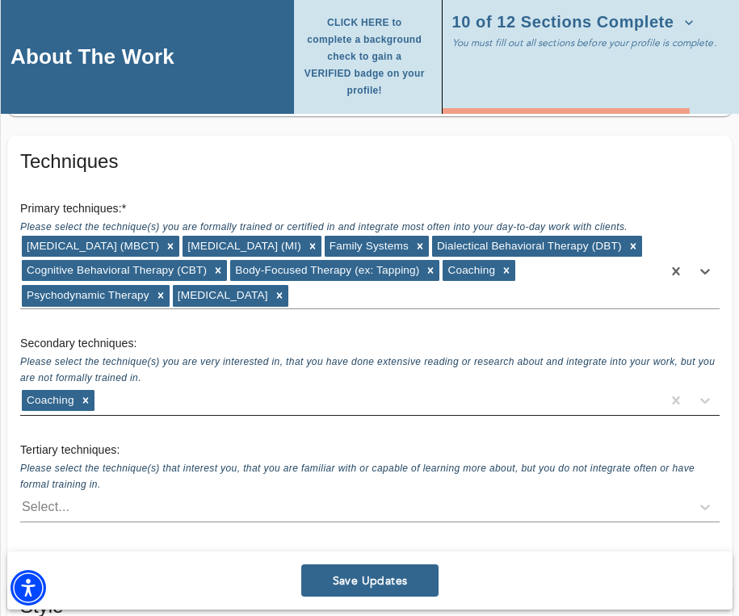
click at [130, 396] on div "Coaching" at bounding box center [340, 400] width 641 height 26
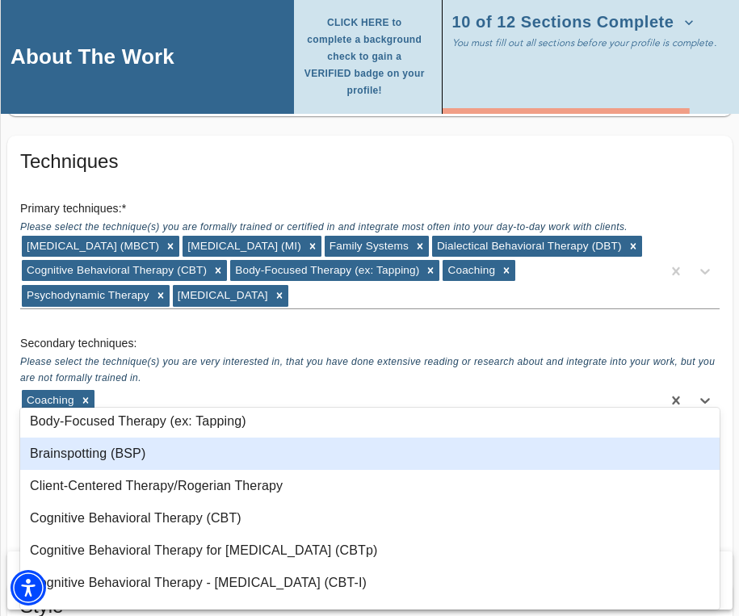
scroll to position [138, 0]
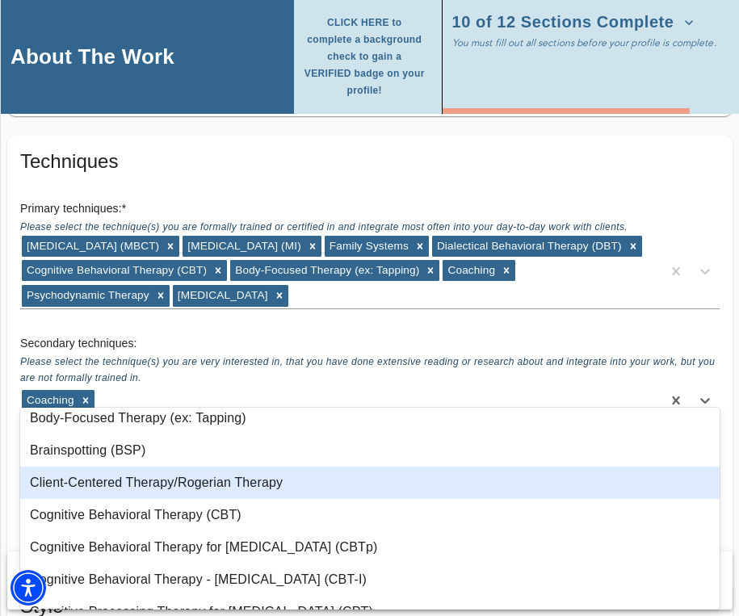
click at [126, 481] on div "Client-Centered Therapy/Rogerian Therapy" at bounding box center [369, 483] width 699 height 32
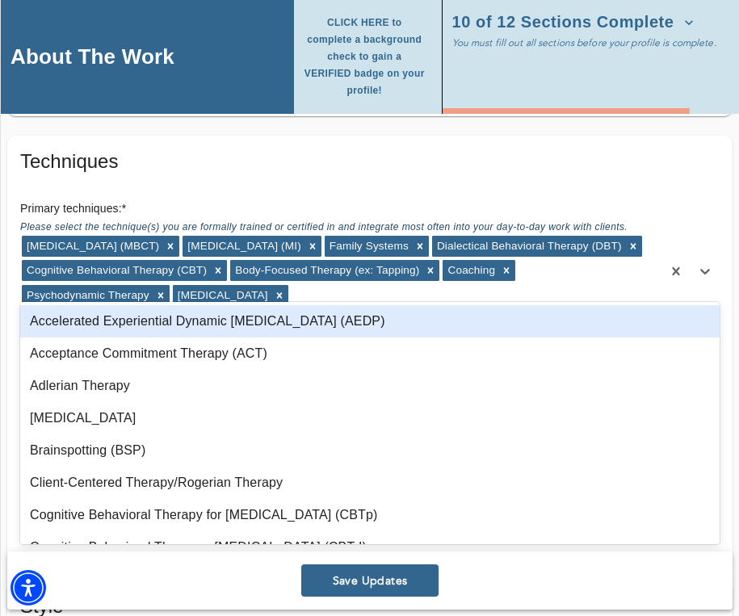
click at [388, 286] on div "[MEDICAL_DATA] (MBCT) [MEDICAL_DATA] (MI) Family Systems Dialectical Behavioral…" at bounding box center [340, 271] width 641 height 75
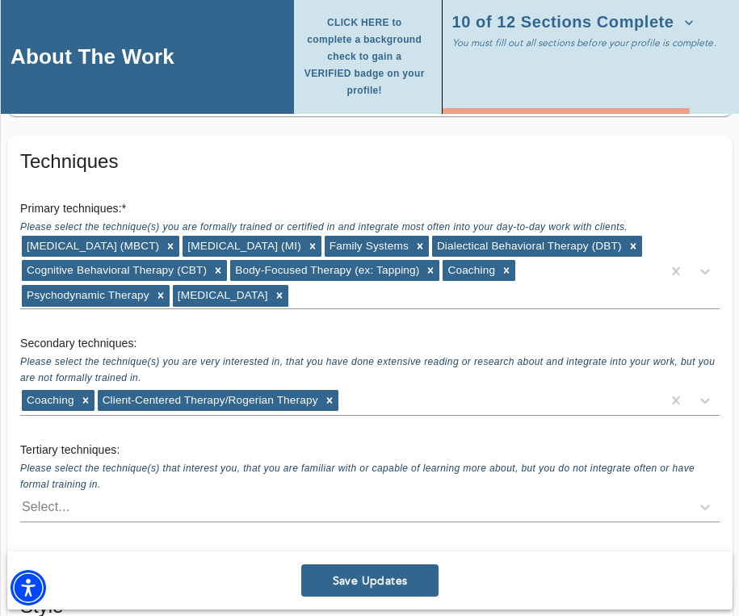
click at [457, 187] on div "Primary techniques: * Please select the technique(s) you are formally trained o…" at bounding box center [369, 255] width 725 height 136
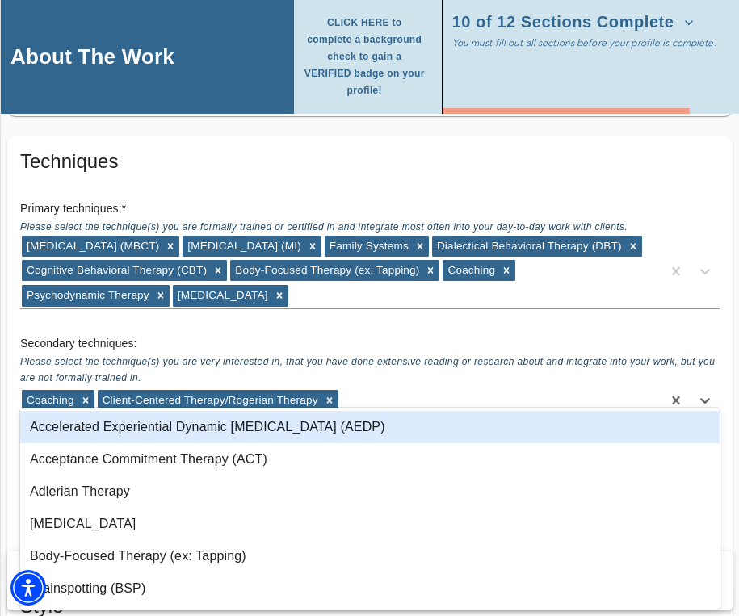
click at [379, 390] on div "Coaching Client-Centered Therapy/Rogerian Therapy" at bounding box center [340, 400] width 641 height 26
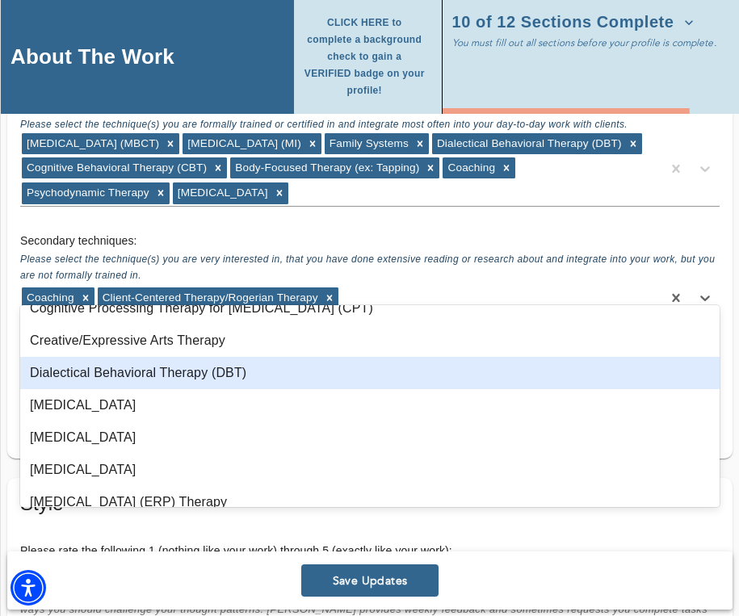
scroll to position [320, 0]
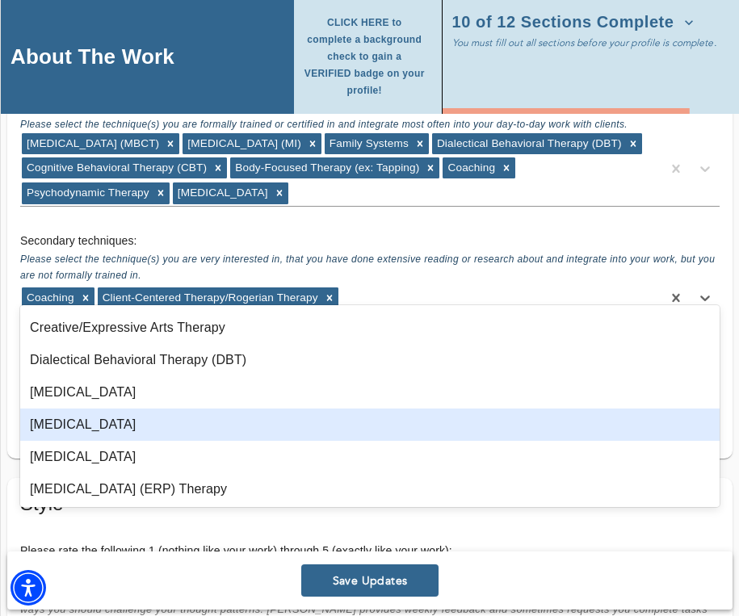
click at [293, 418] on div "[MEDICAL_DATA]" at bounding box center [369, 424] width 699 height 32
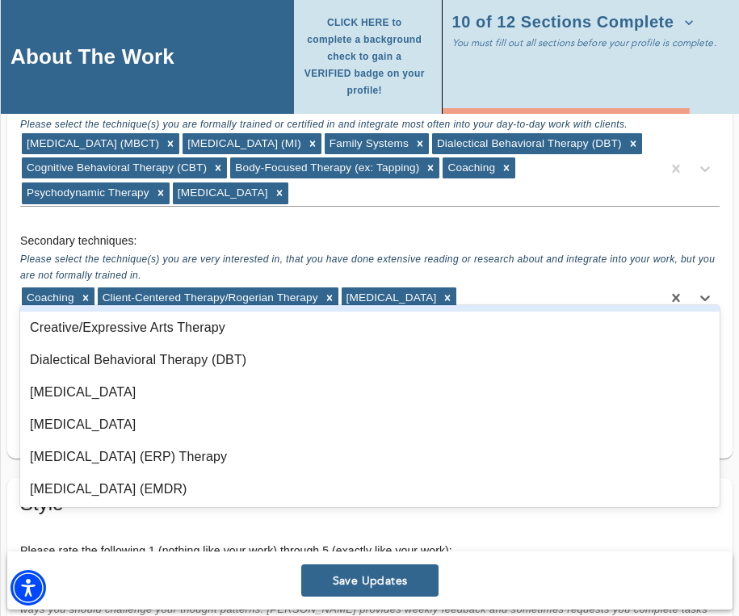
click at [538, 285] on div "Coaching Client-Centered Therapy/Rogerian Therapy [MEDICAL_DATA]" at bounding box center [340, 298] width 641 height 26
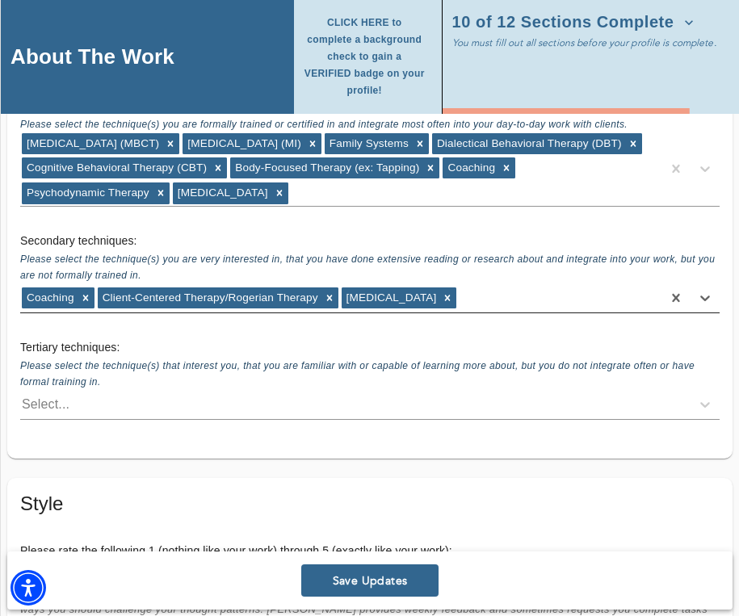
click at [538, 285] on div "Coaching Client-Centered Therapy/Rogerian Therapy [MEDICAL_DATA]" at bounding box center [340, 298] width 641 height 26
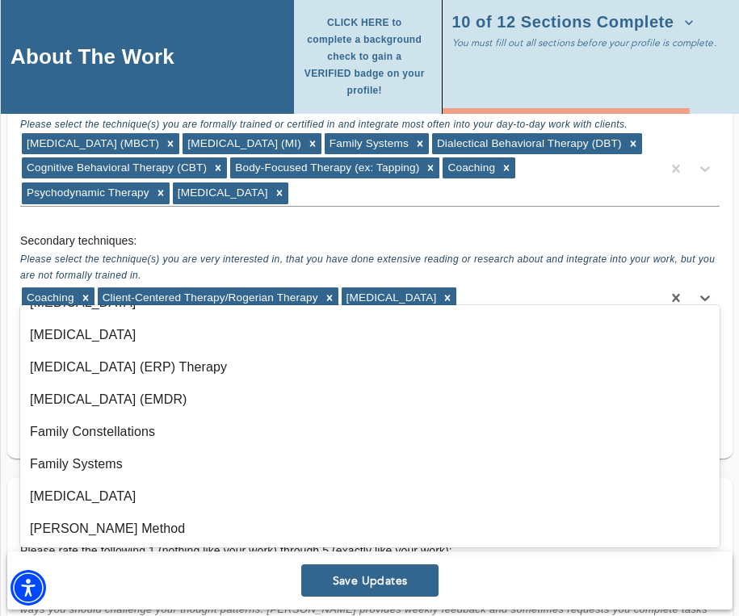
scroll to position [425, 0]
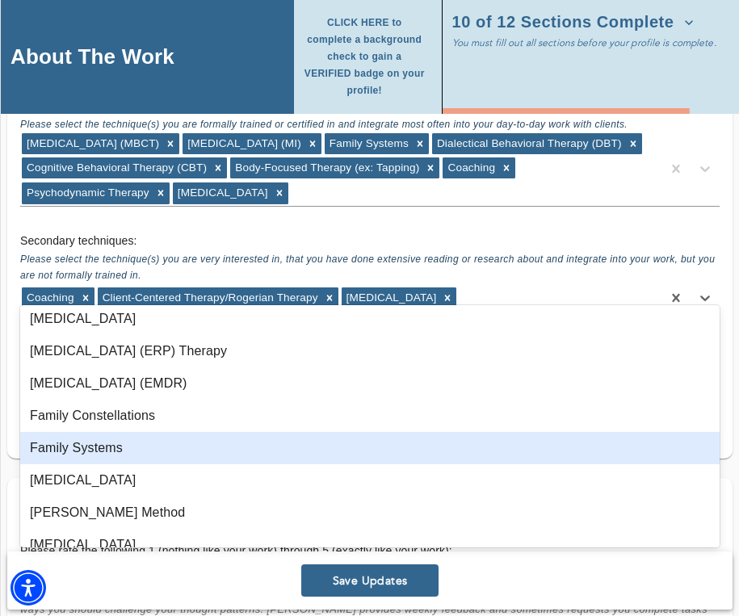
click at [245, 438] on div "Family Systems" at bounding box center [369, 448] width 699 height 32
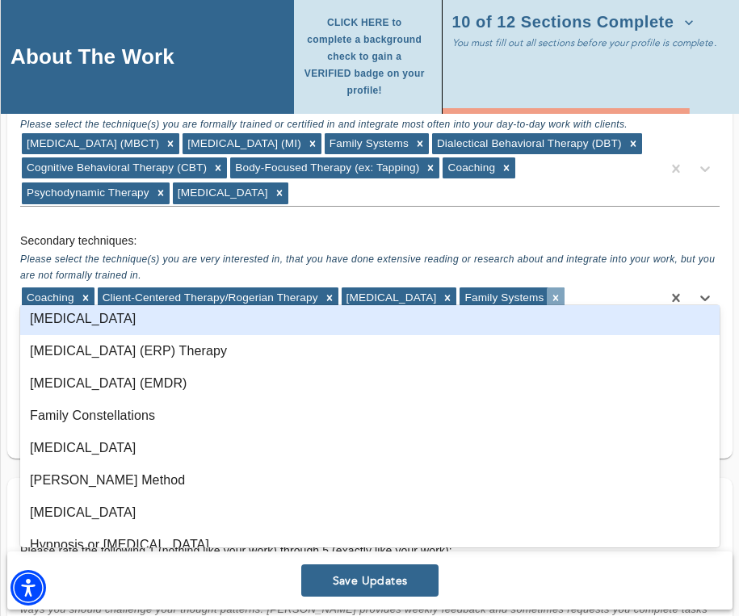
click at [561, 292] on icon at bounding box center [555, 297] width 11 height 11
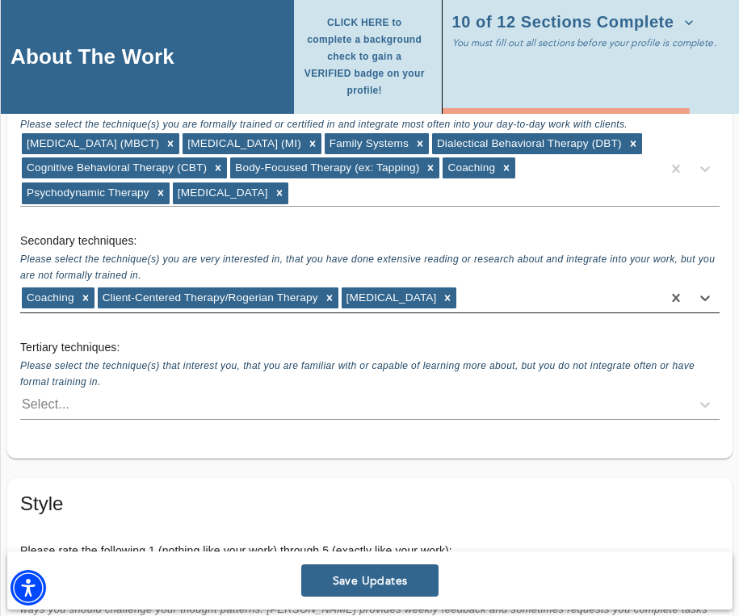
click at [593, 285] on div "Coaching Client-Centered Therapy/Rogerian Therapy [MEDICAL_DATA]" at bounding box center [340, 298] width 641 height 26
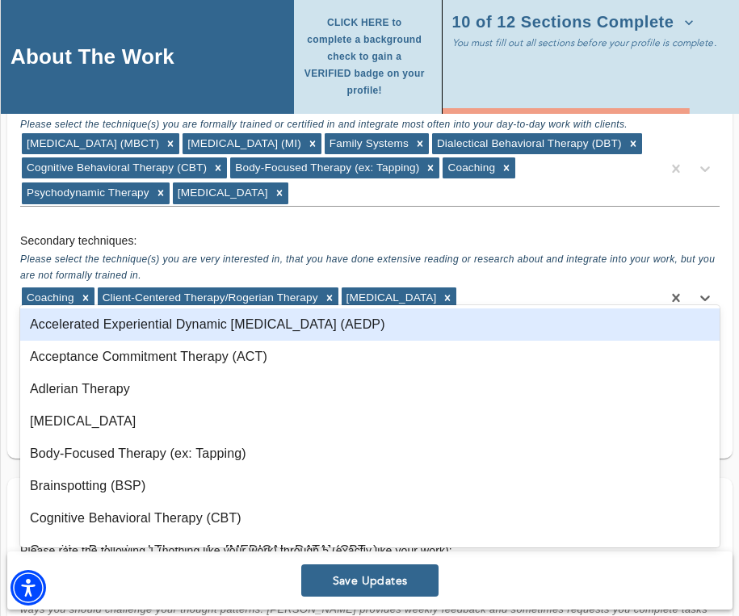
click at [593, 285] on div "Coaching Client-Centered Therapy/Rogerian Therapy [MEDICAL_DATA]" at bounding box center [340, 298] width 641 height 26
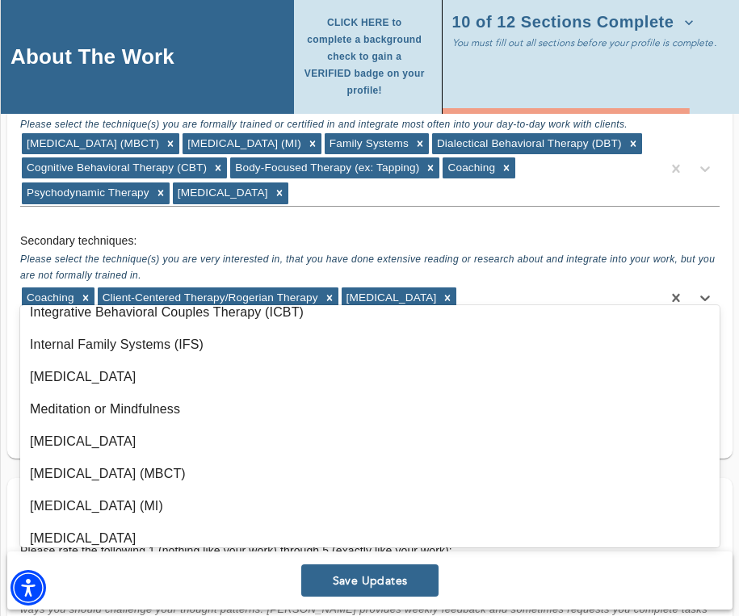
scroll to position [732, 0]
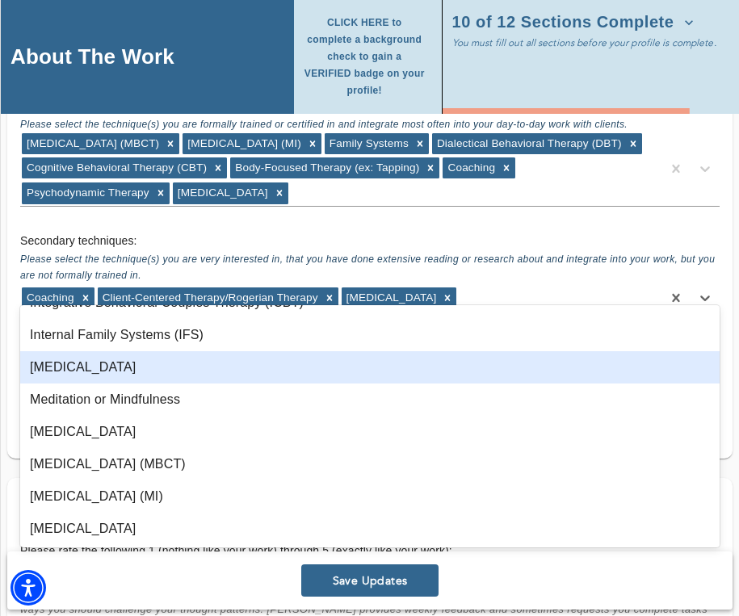
click at [241, 365] on div "[MEDICAL_DATA]" at bounding box center [369, 367] width 699 height 32
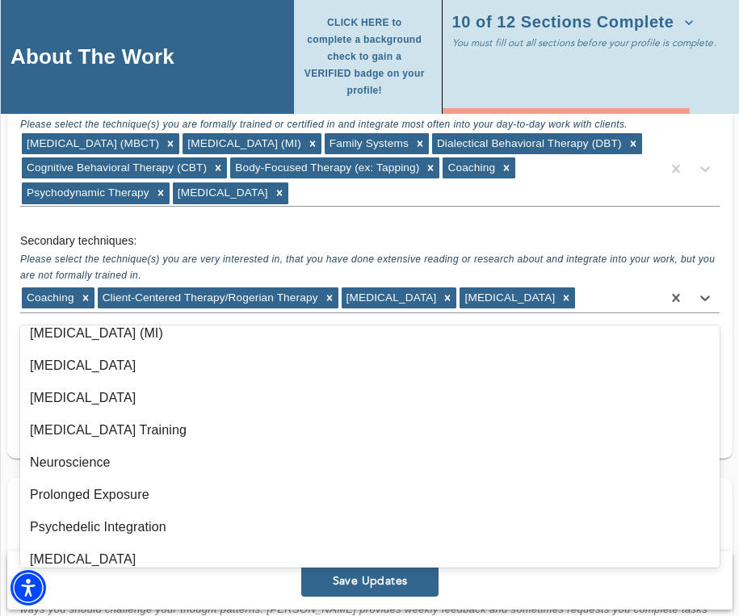
scroll to position [902, 0]
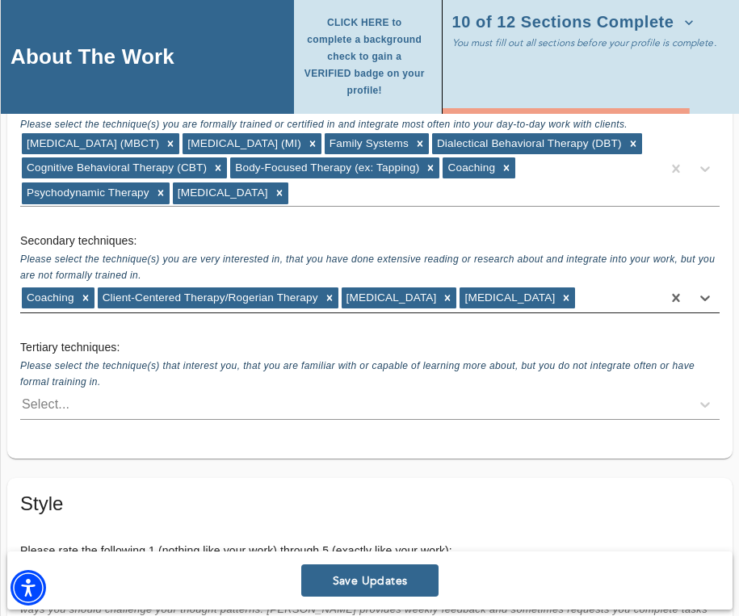
click at [334, 311] on div "Coaching Client-Centered Therapy/Rogerian Therapy [MEDICAL_DATA] [MEDICAL_DATA]" at bounding box center [340, 298] width 641 height 26
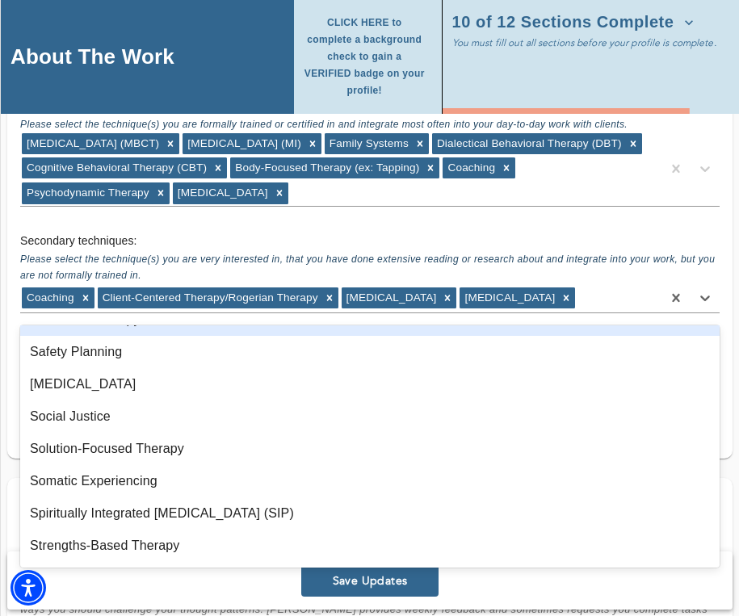
scroll to position [1257, 0]
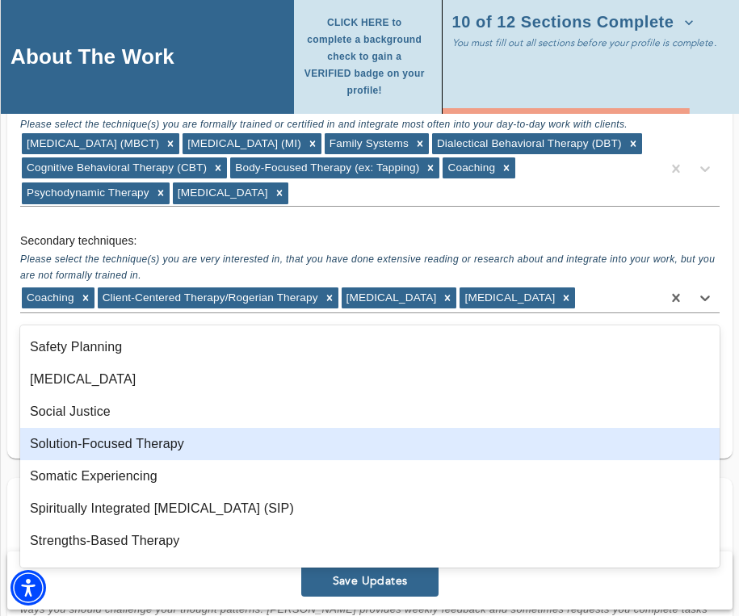
click at [226, 439] on div "Solution-Focused Therapy" at bounding box center [369, 444] width 699 height 32
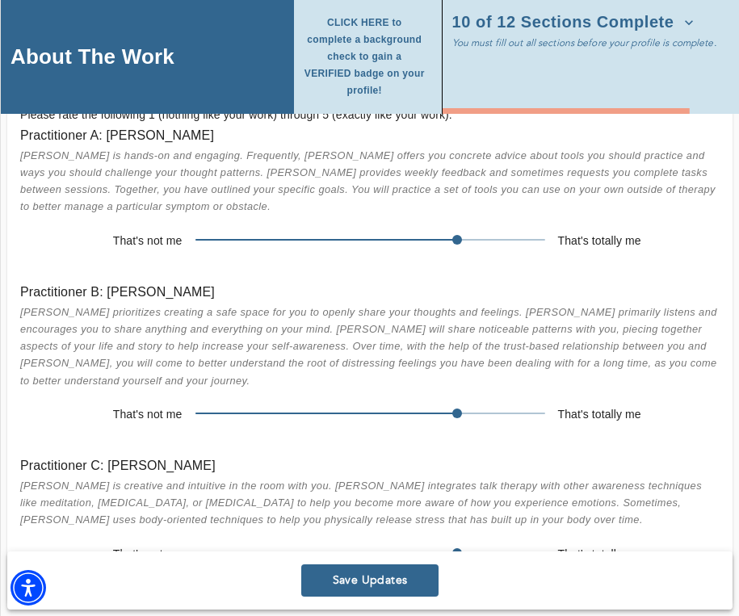
scroll to position [3287, 0]
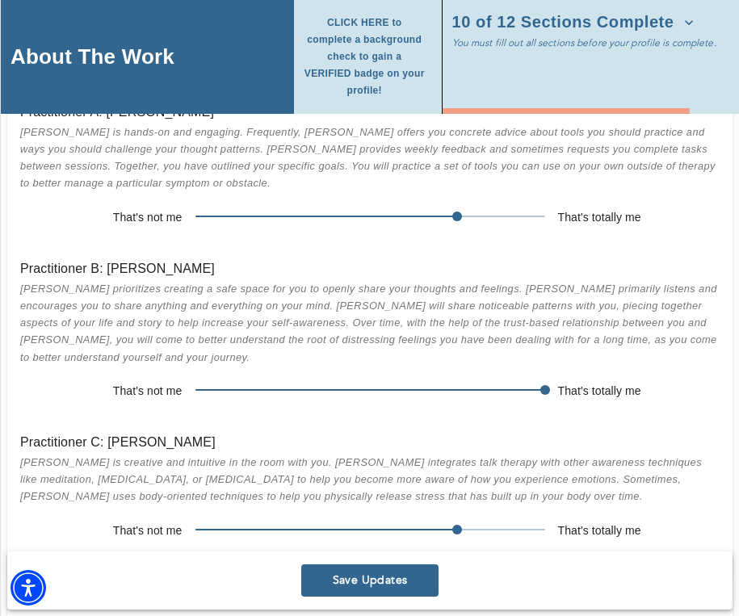
drag, startPoint x: 459, startPoint y: 372, endPoint x: 547, endPoint y: 371, distance: 88.0
click at [547, 385] on span at bounding box center [545, 390] width 10 height 10
drag, startPoint x: 463, startPoint y: 511, endPoint x: 491, endPoint y: 505, distance: 28.8
click at [491, 518] on span at bounding box center [370, 529] width 350 height 23
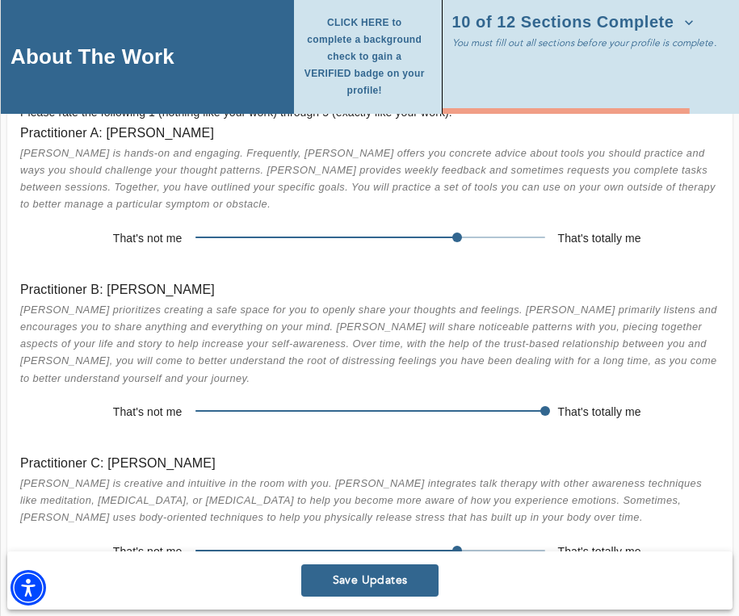
scroll to position [3266, 0]
drag, startPoint x: 455, startPoint y: 220, endPoint x: 529, endPoint y: 217, distance: 73.5
click at [540, 232] on span at bounding box center [545, 237] width 10 height 10
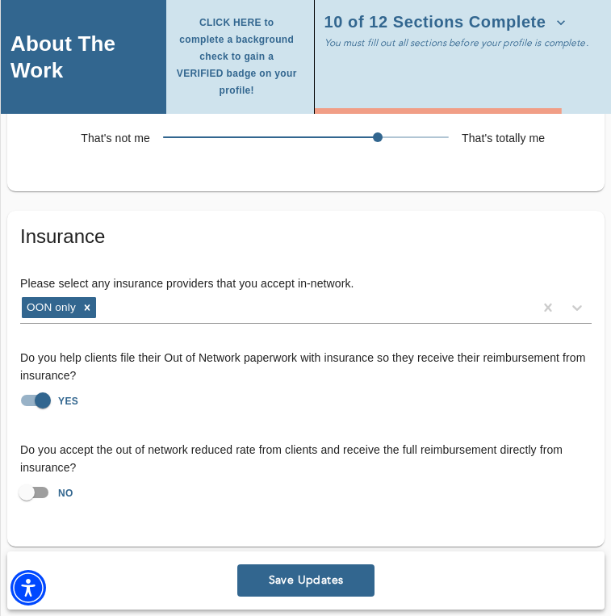
scroll to position [3805, 0]
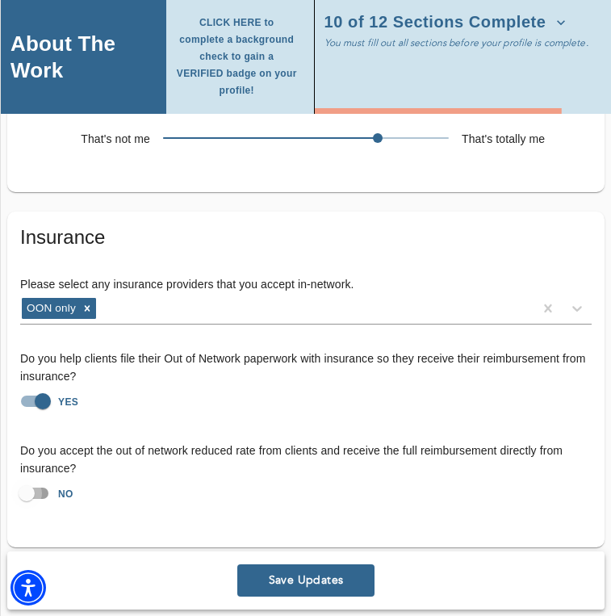
click at [40, 478] on input "NO" at bounding box center [27, 493] width 92 height 31
checkbox input "true"
click at [282, 573] on span "Save Updates" at bounding box center [306, 580] width 124 height 15
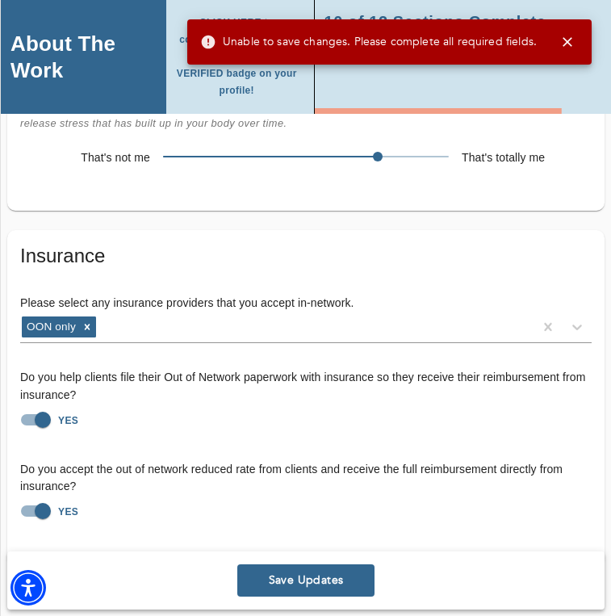
scroll to position [636, 0]
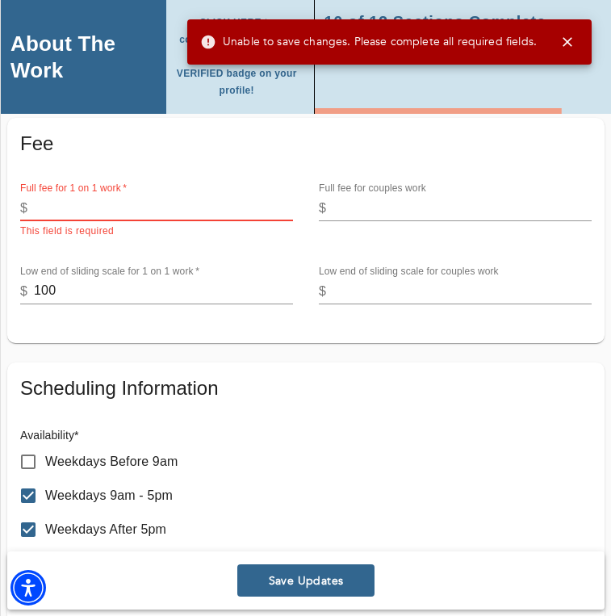
click at [109, 212] on input "number" at bounding box center [163, 208] width 259 height 26
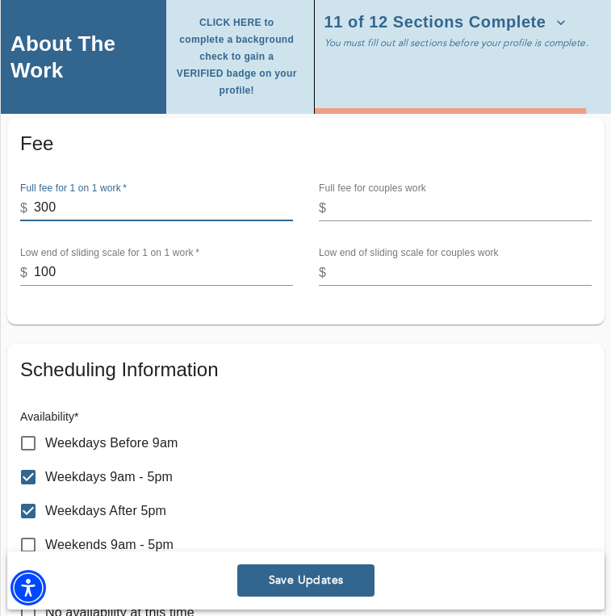
type input "300"
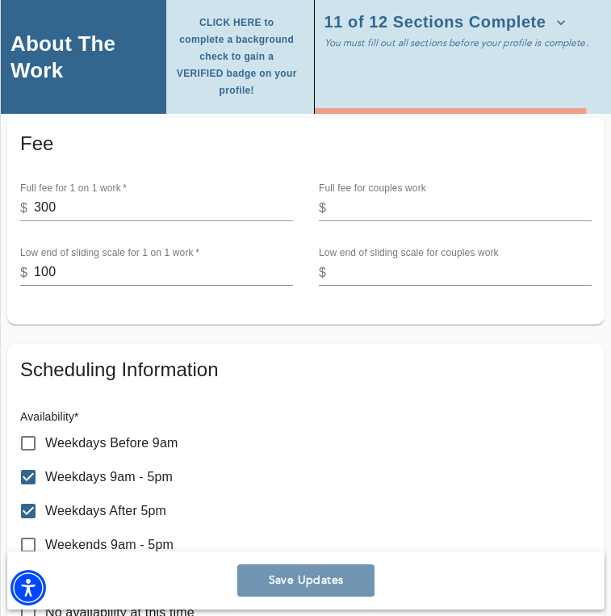
click at [305, 585] on span "Save Updates" at bounding box center [306, 580] width 124 height 15
click at [304, 580] on div "Save Updates" at bounding box center [305, 580] width 597 height 58
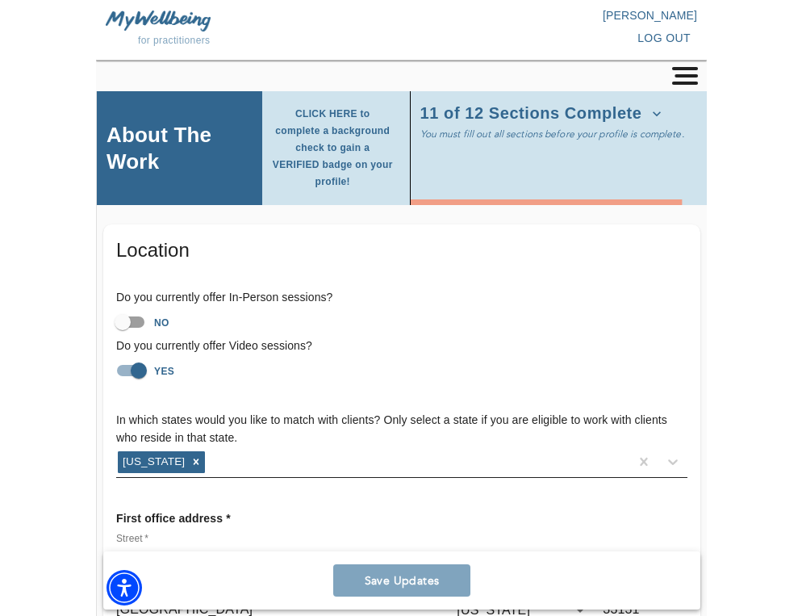
scroll to position [0, 0]
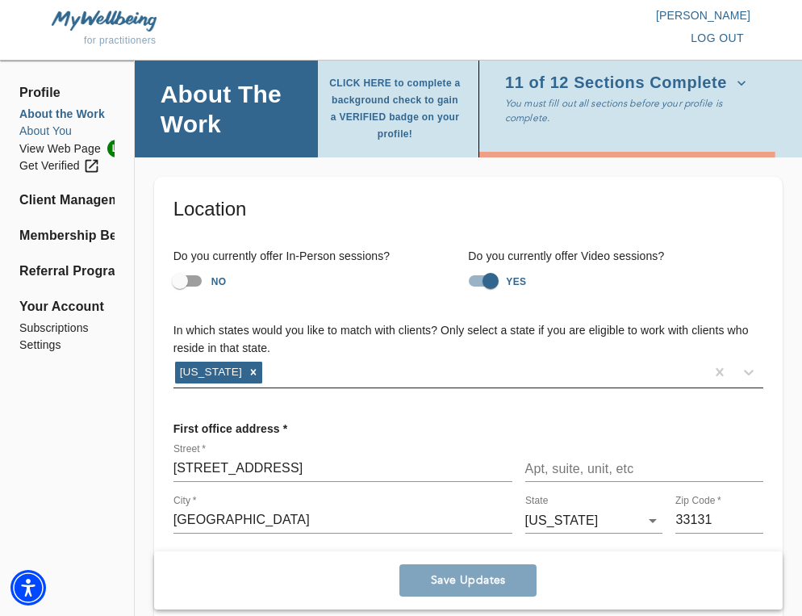
click at [47, 132] on li "About You" at bounding box center [66, 131] width 95 height 17
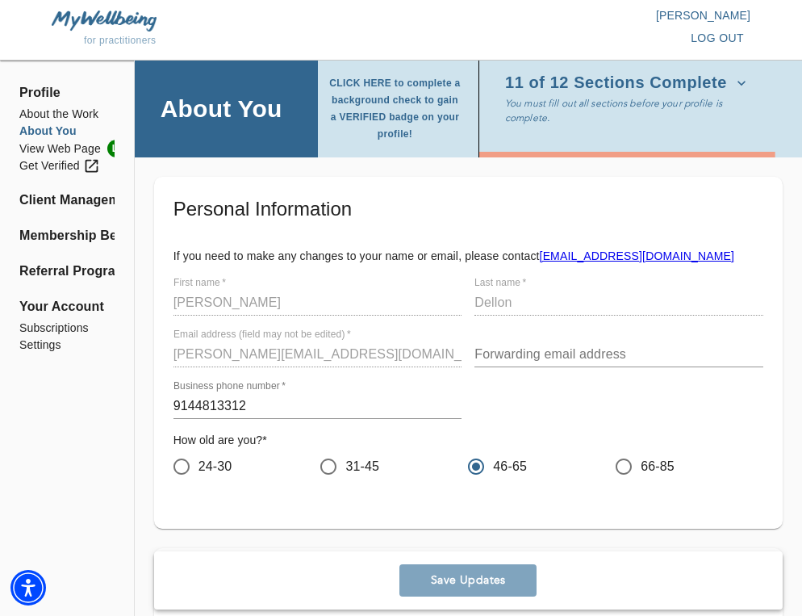
click at [358, 467] on span "31-45" at bounding box center [363, 466] width 34 height 19
click at [346, 467] on input "31-45" at bounding box center [329, 467] width 34 height 34
radio input "true"
radio input "false"
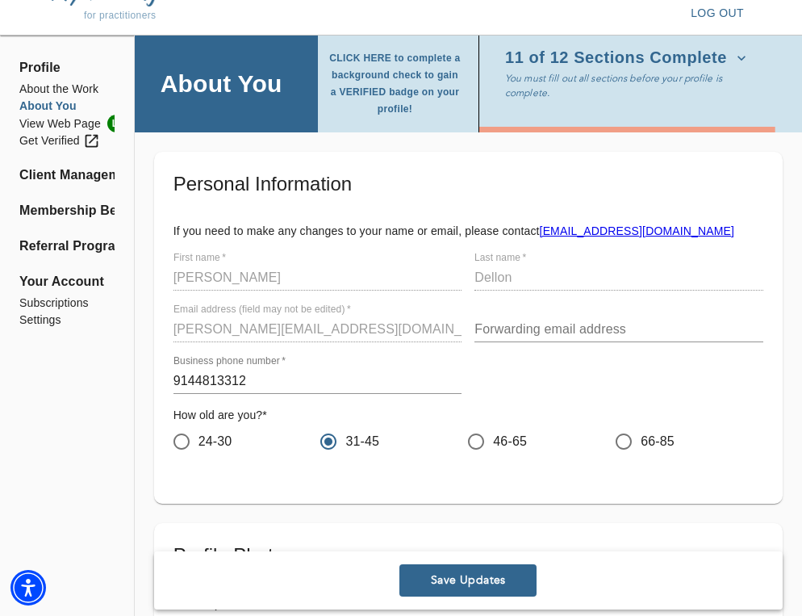
scroll to position [26, 0]
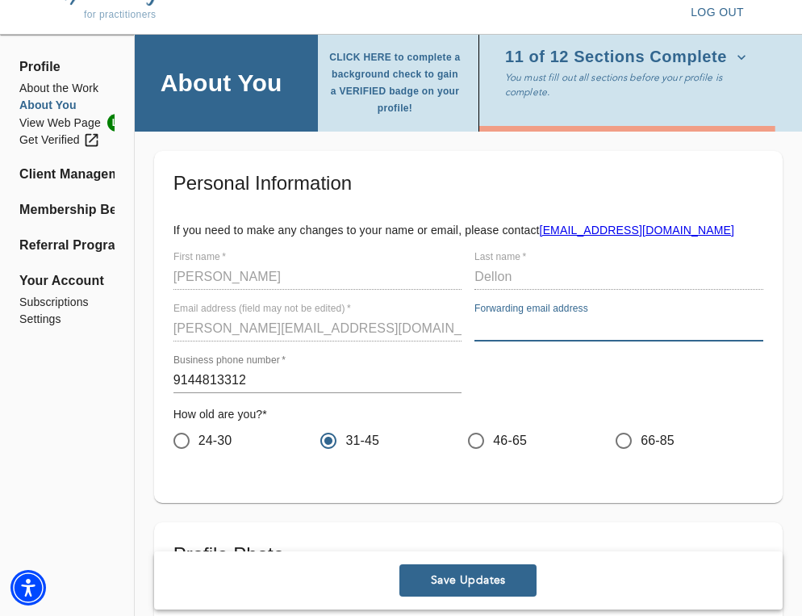
type input "[EMAIL_ADDRESS][DOMAIN_NAME]"
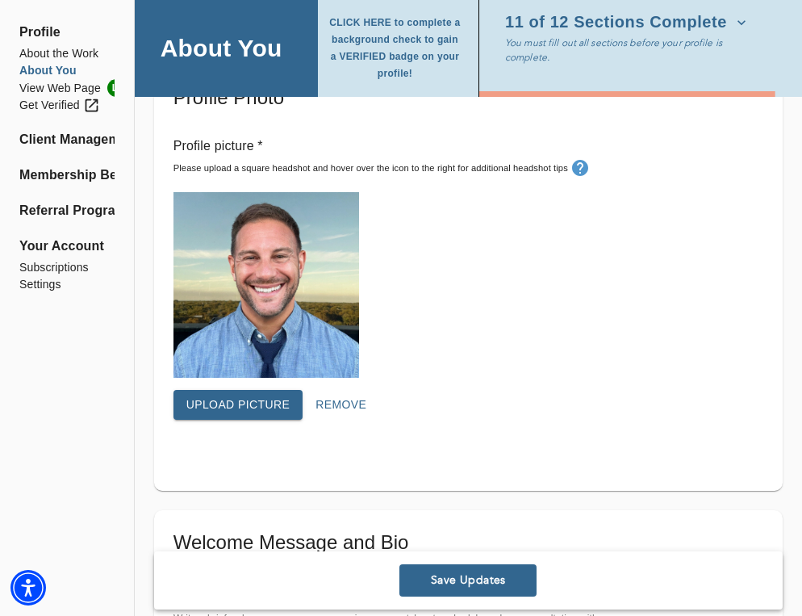
scroll to position [595, 0]
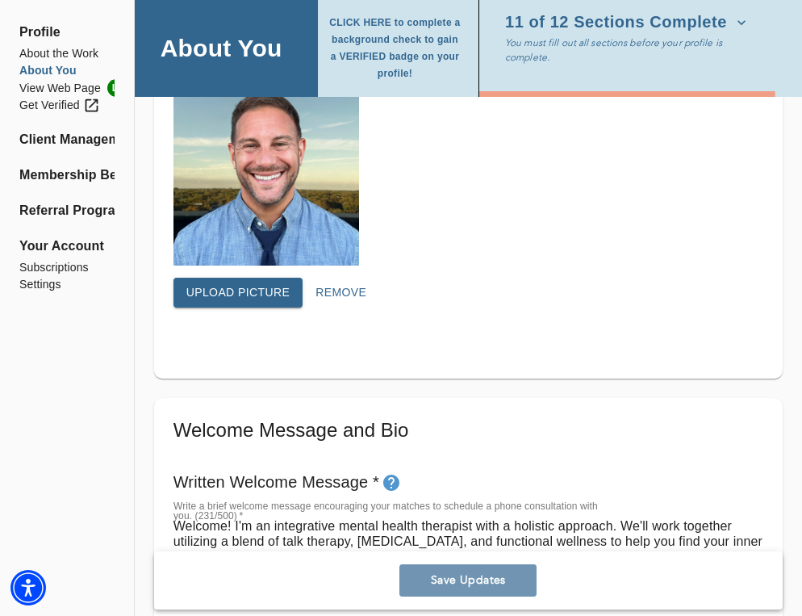
click at [447, 575] on span "Save Updates" at bounding box center [468, 580] width 124 height 15
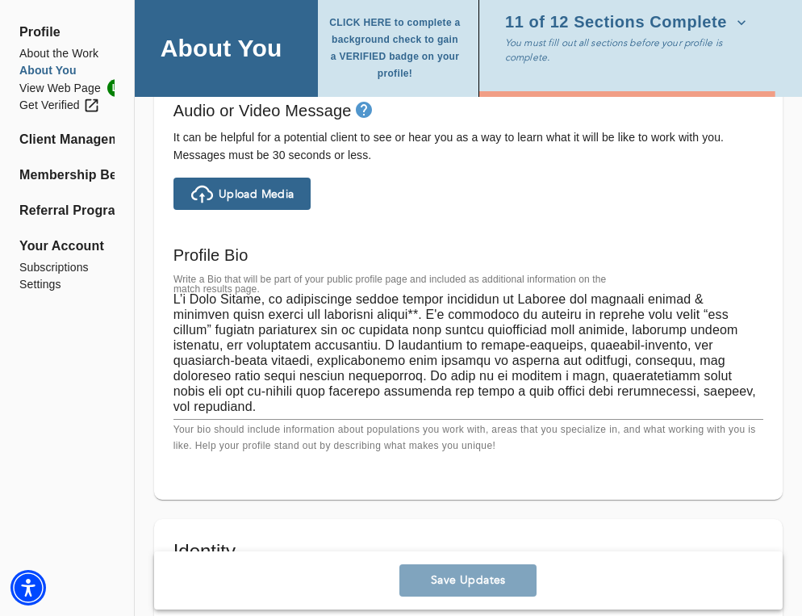
scroll to position [1089, 0]
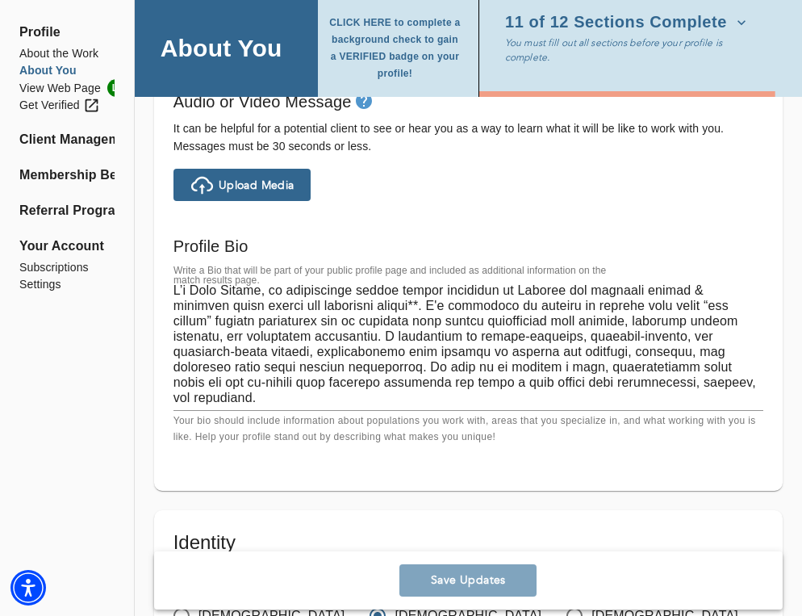
click at [301, 300] on textarea at bounding box center [469, 344] width 590 height 123
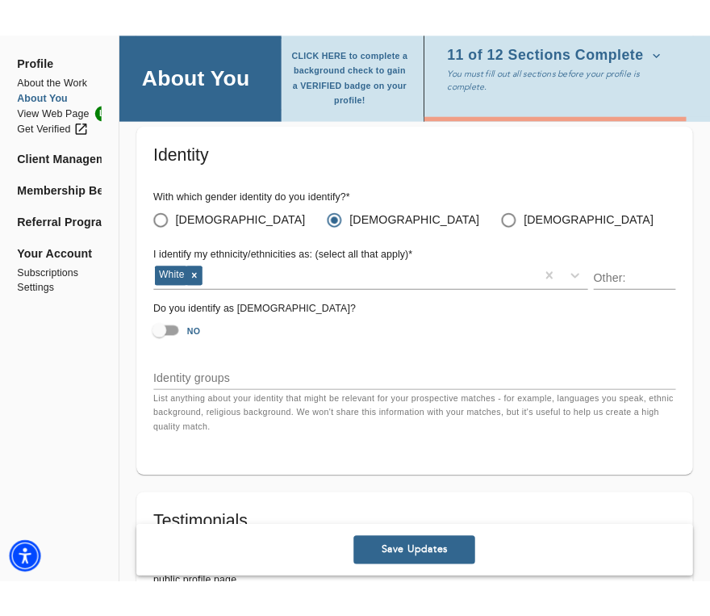
scroll to position [1521, 0]
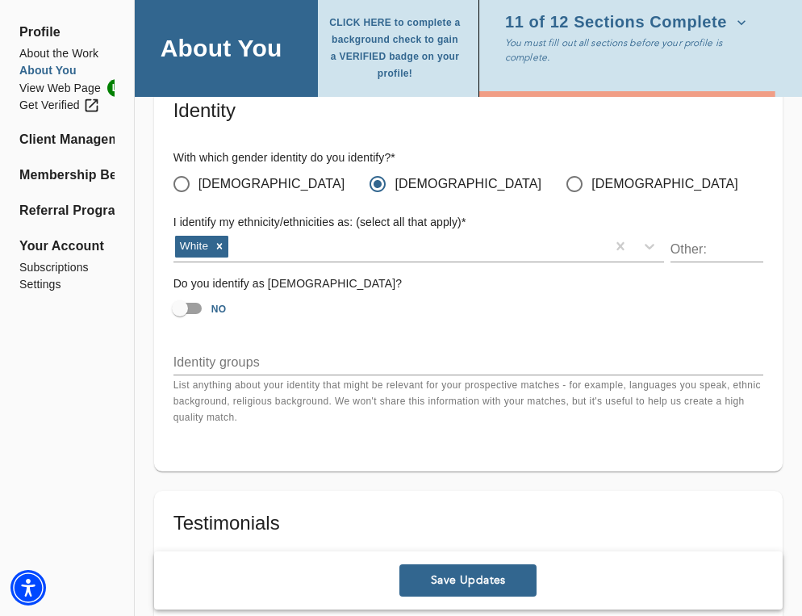
type textarea "L’i Dolo Sitame, co adipiscinge seddoe tempor incididun ut Laboree dol magnaali…"
click at [218, 354] on textarea at bounding box center [469, 361] width 590 height 15
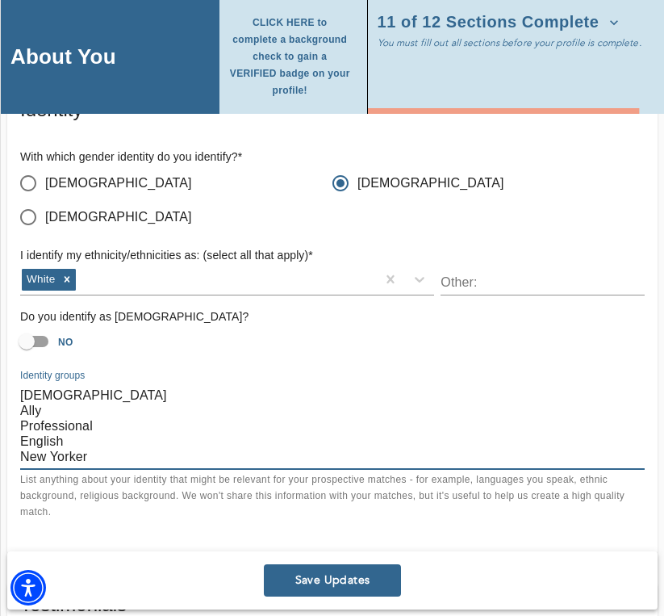
scroll to position [1564, 0]
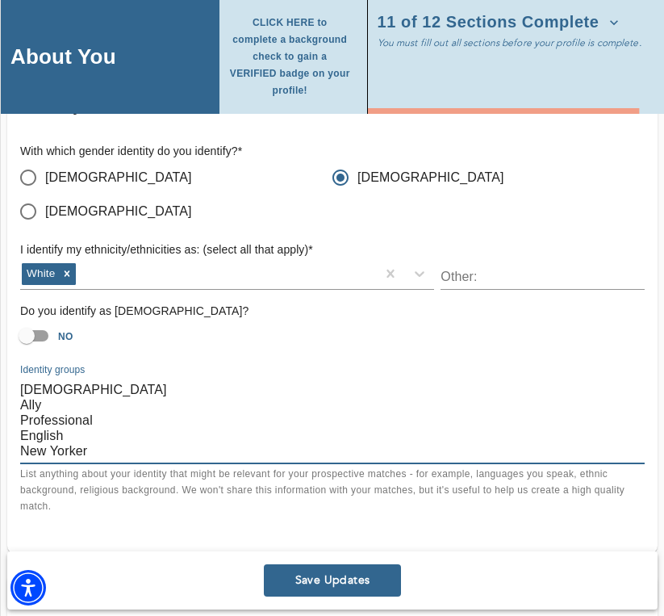
type textarea "[DEMOGRAPHIC_DATA] Ally Professional English New Yorker"
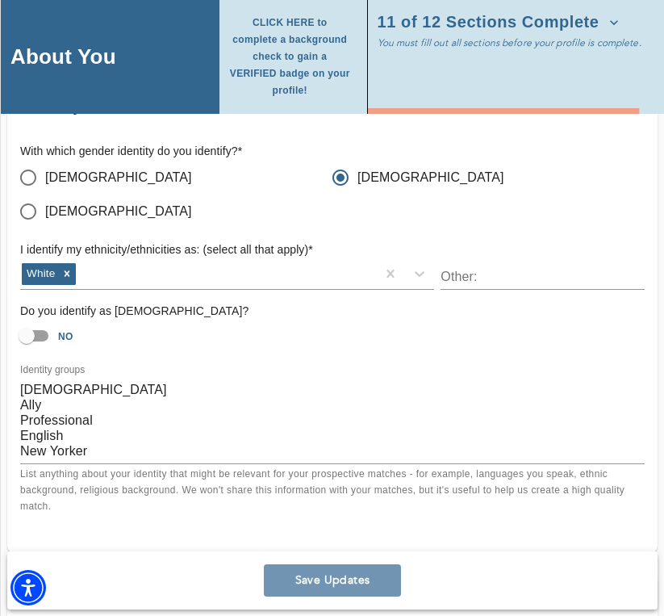
click at [358, 582] on span "Save Updates" at bounding box center [332, 580] width 124 height 15
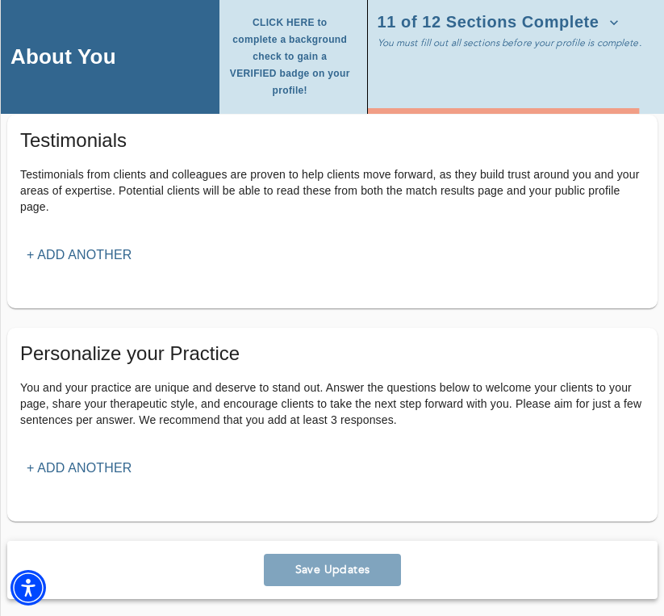
scroll to position [2021, 0]
click at [121, 253] on p "+ Add another" at bounding box center [79, 255] width 105 height 19
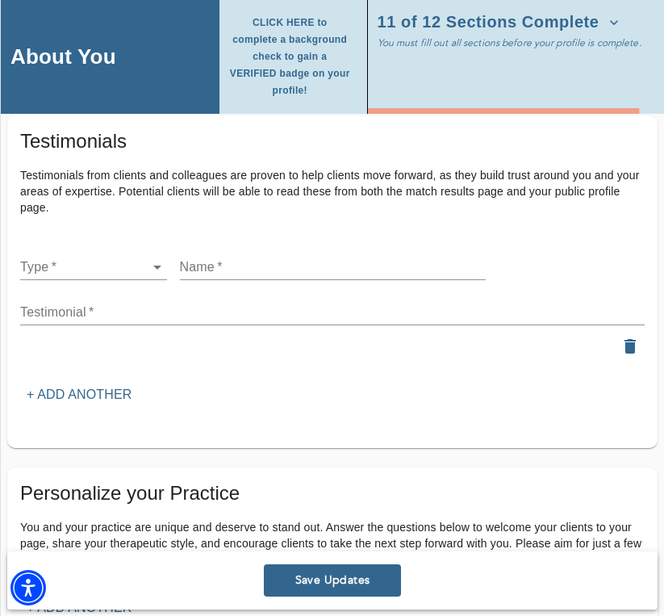
click at [105, 255] on li "Client" at bounding box center [93, 257] width 147 height 29
type input "client"
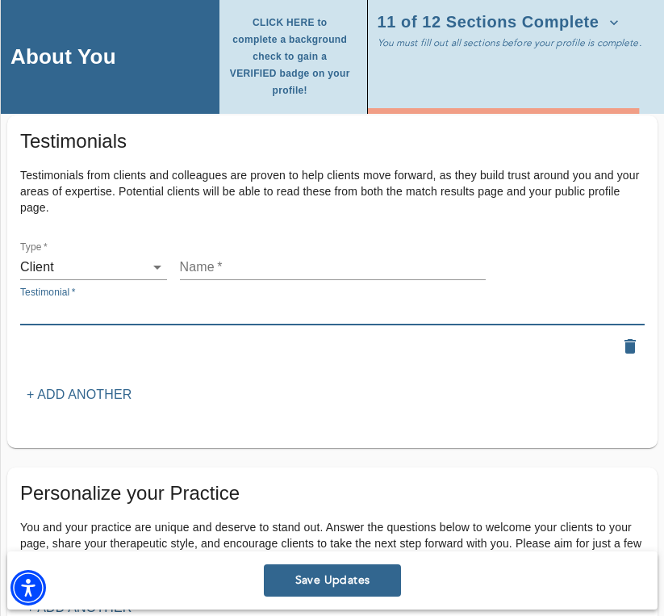
click at [170, 304] on textarea at bounding box center [332, 311] width 625 height 15
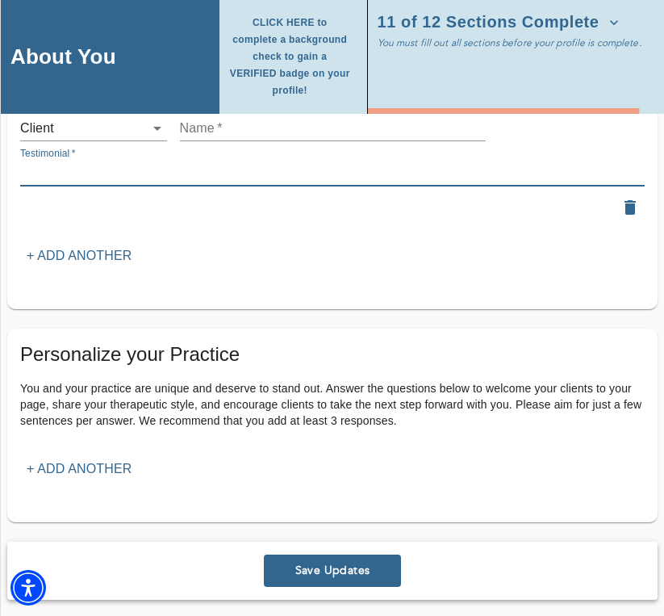
click at [287, 573] on button "Save Updates" at bounding box center [332, 571] width 137 height 32
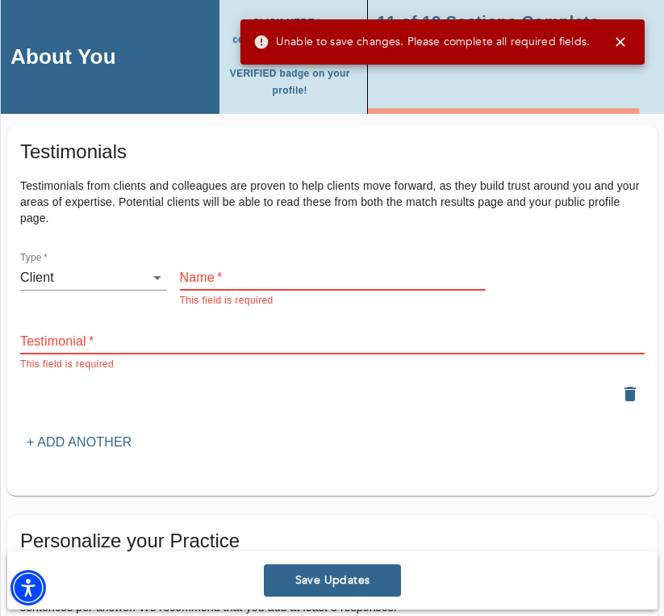
scroll to position [2011, 0]
click at [621, 384] on icon "button" at bounding box center [630, 393] width 19 height 19
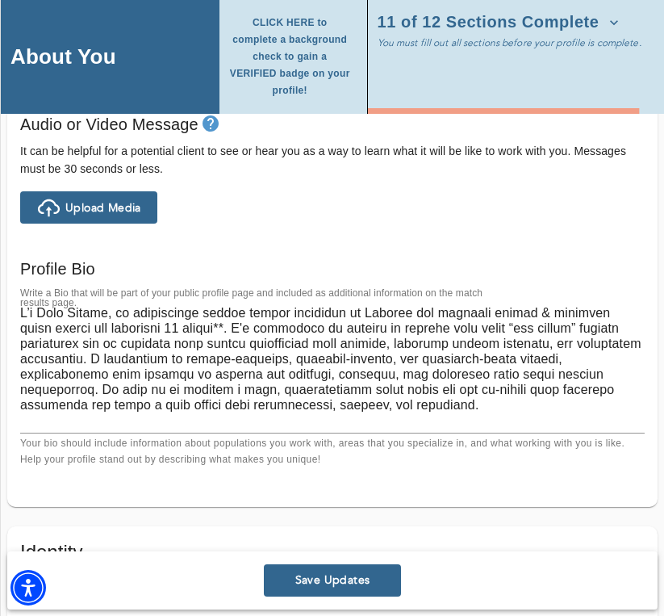
scroll to position [0, 0]
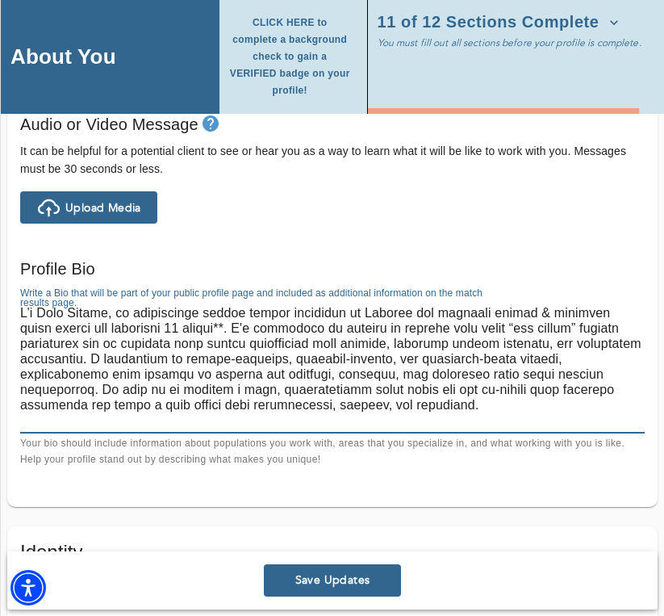
drag, startPoint x: 268, startPoint y: 409, endPoint x: -15, endPoint y: 298, distance: 303.7
paste textarea
paste textarea "'m an integrative mental health provider and certified Holistic Health Coach wi…"
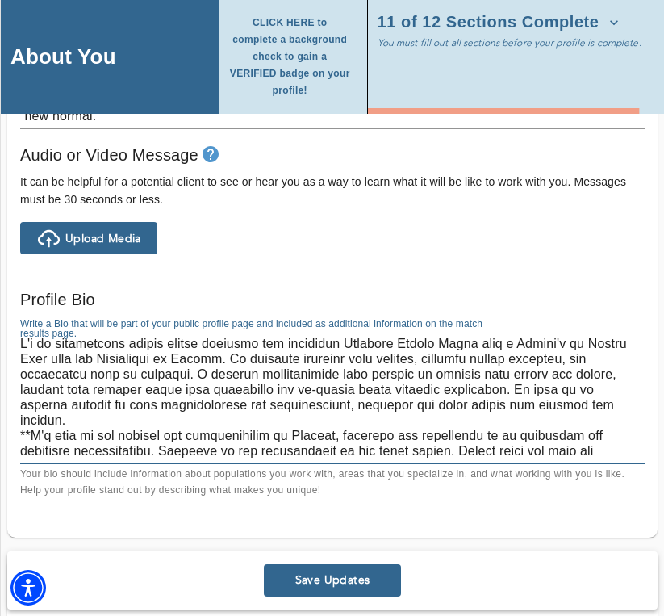
scroll to position [1084, 0]
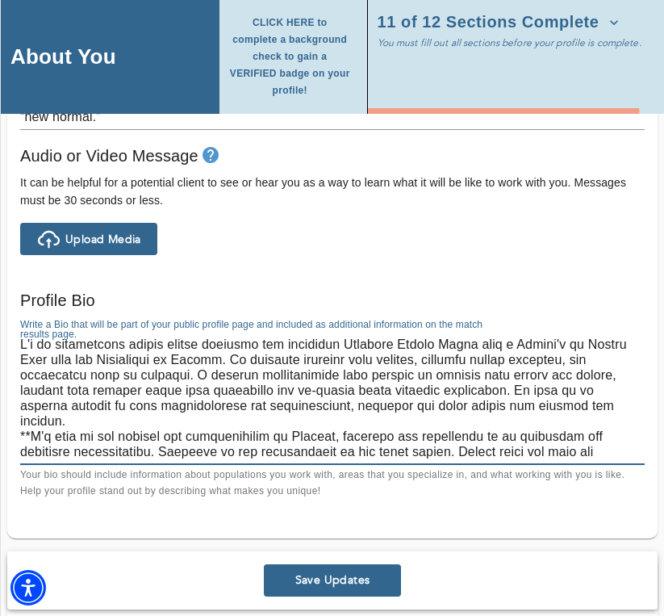
click at [21, 339] on textarea at bounding box center [332, 398] width 625 height 123
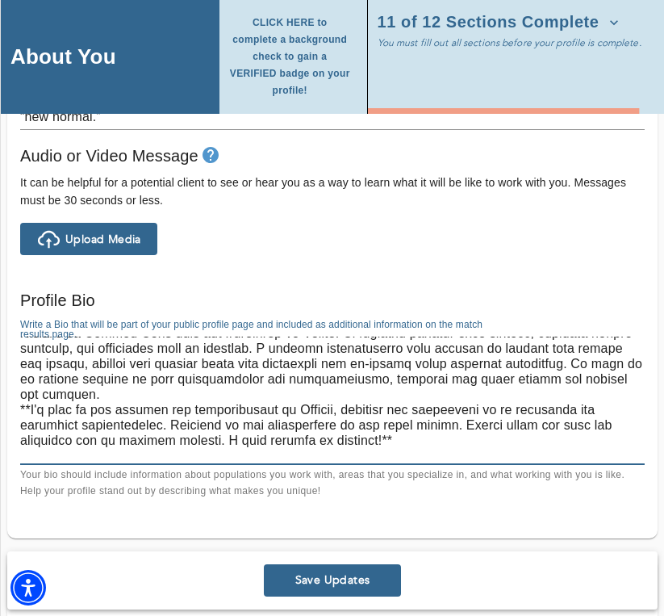
scroll to position [27, 0]
click at [21, 384] on textarea at bounding box center [332, 398] width 625 height 123
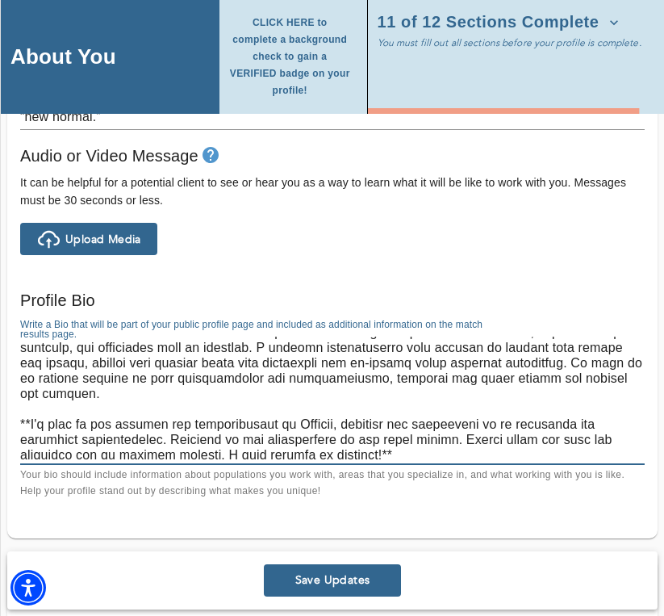
paste textarea "My approach fosters a synergetic and supportive environment. I integrate tradit…"
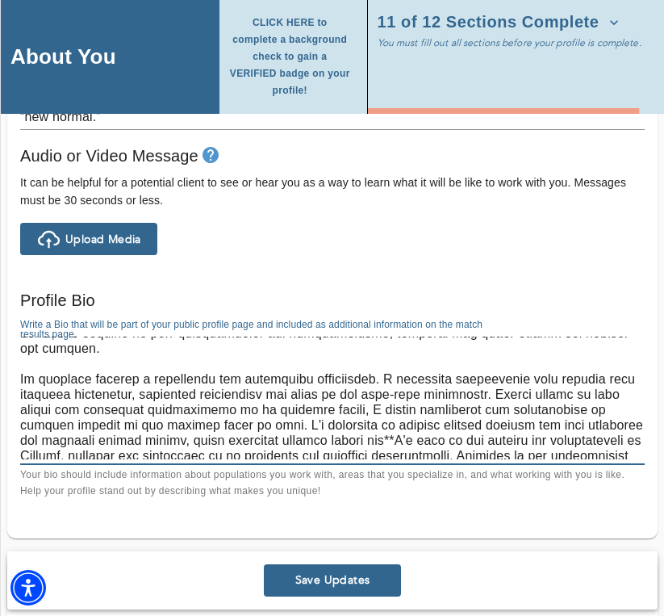
scroll to position [77, 0]
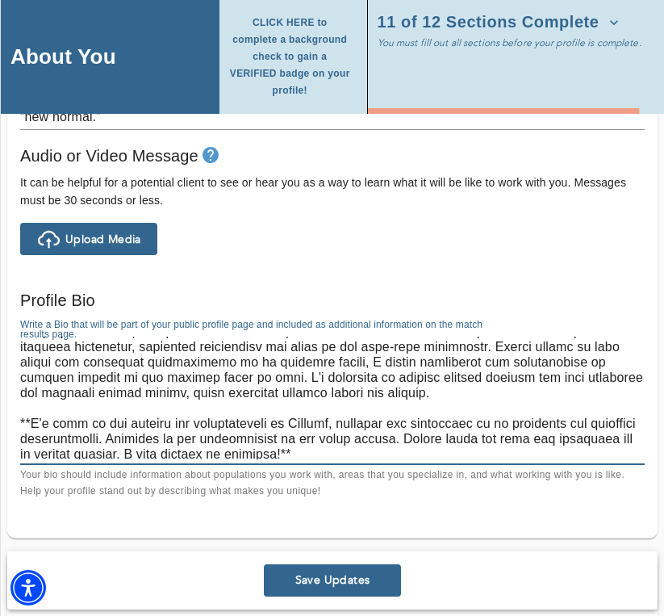
paste textarea "My process involves co-investigating life experiences with clients to understan…"
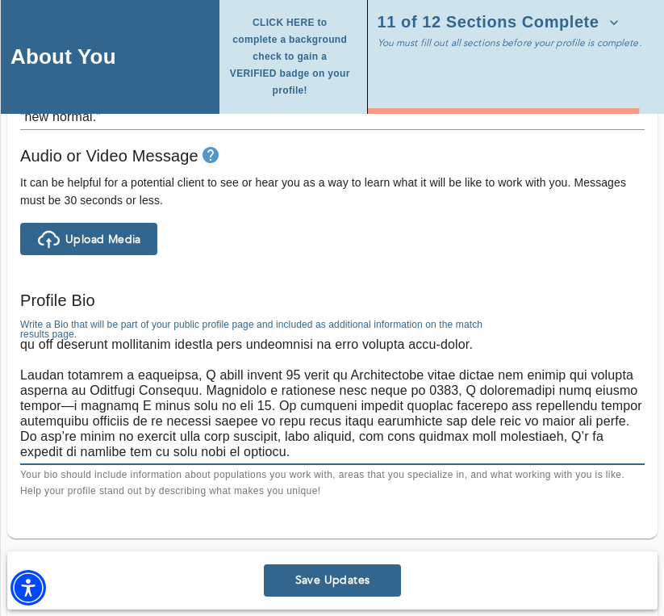
scroll to position [414, 0]
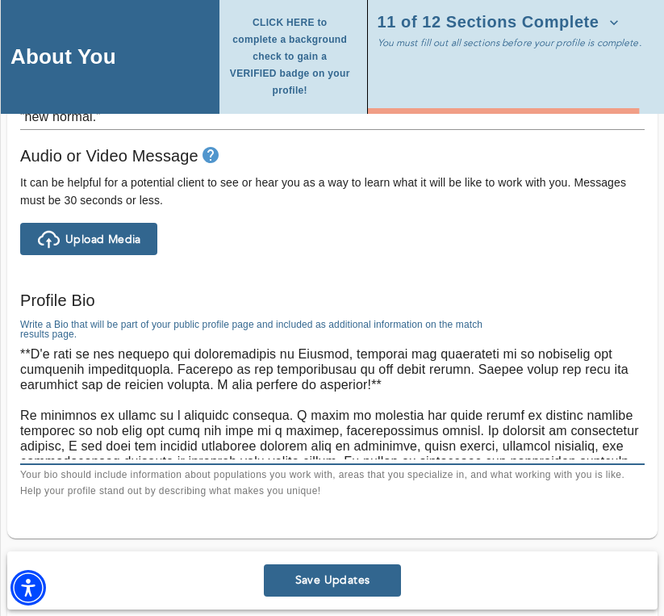
drag, startPoint x: 172, startPoint y: 425, endPoint x: -2, endPoint y: 388, distance: 178.1
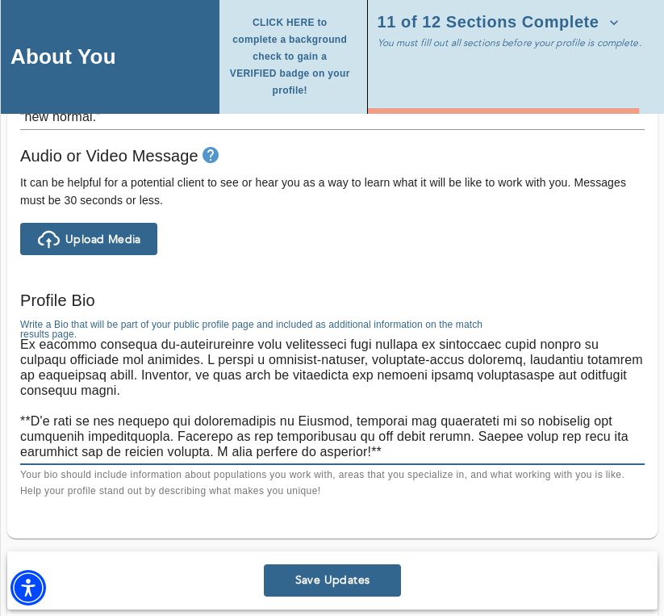
scroll to position [199, 0]
type textarea "Hi! I'm [PERSON_NAME] and I'm an integrative mental health provider and certifi…"
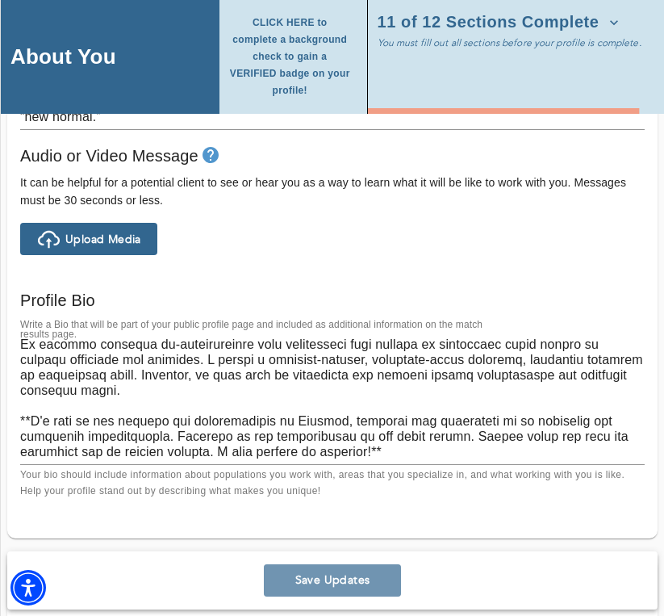
click at [346, 580] on span "Save Updates" at bounding box center [332, 580] width 124 height 15
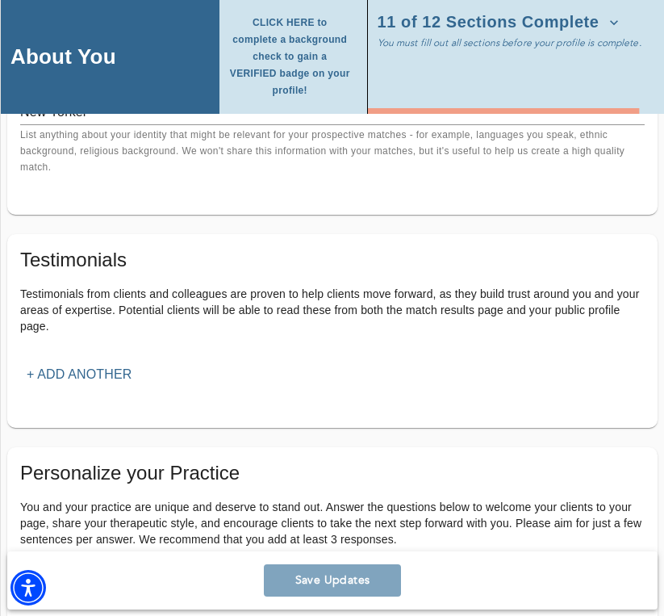
scroll to position [1946, 0]
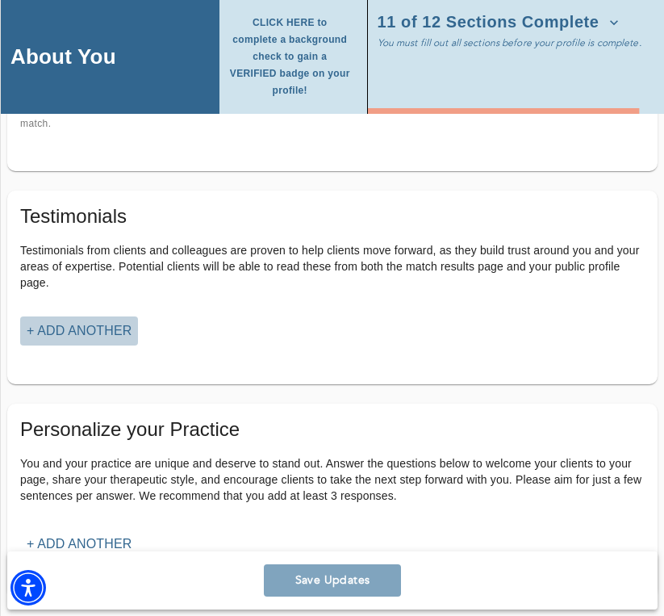
click at [82, 322] on p "+ Add another" at bounding box center [79, 330] width 105 height 19
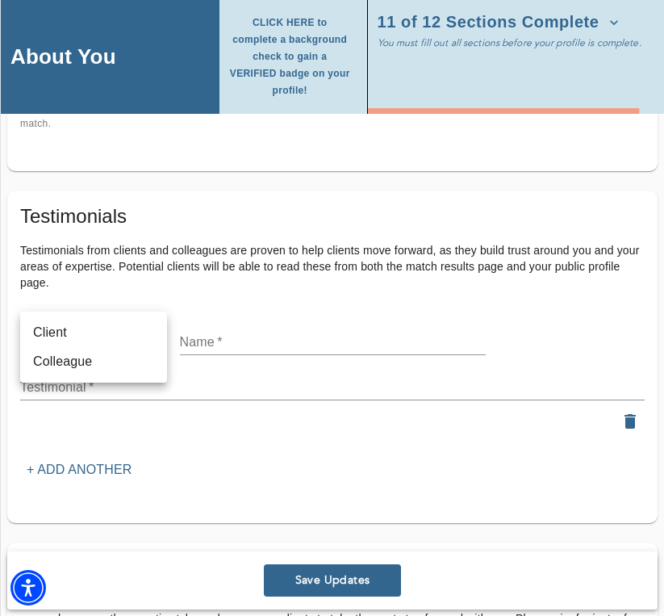
click at [81, 339] on li "Client" at bounding box center [93, 332] width 147 height 29
type input "client"
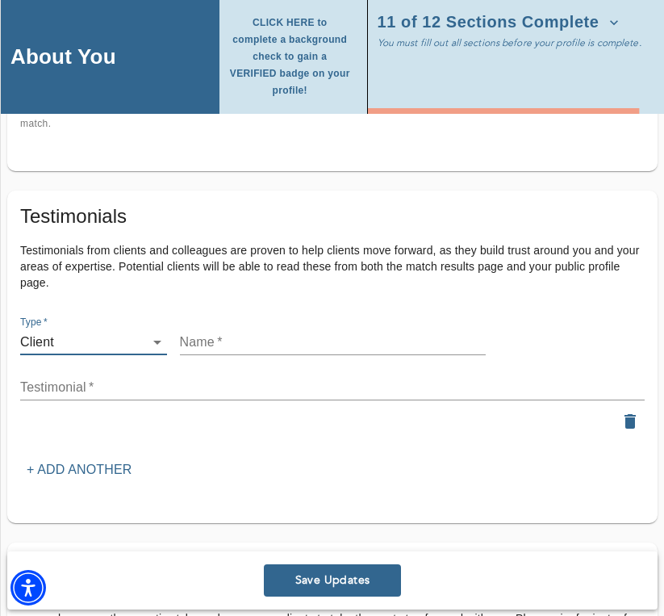
click at [66, 379] on textarea at bounding box center [332, 386] width 625 height 15
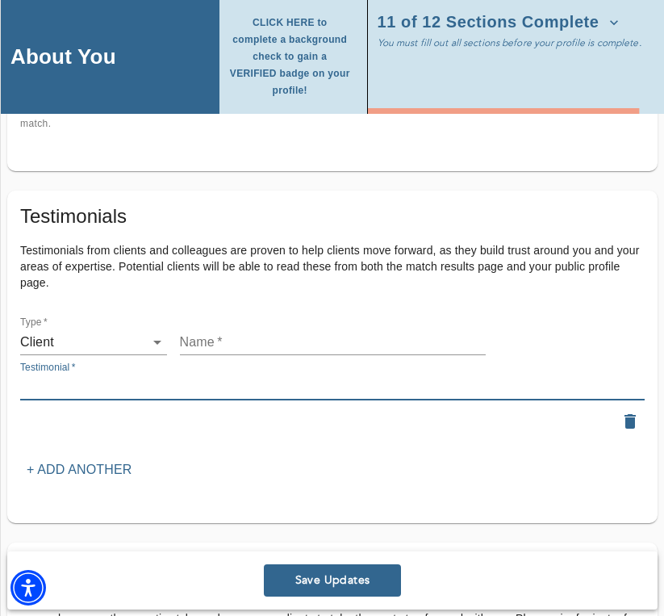
paste textarea "**** Wait time Bedside manner ***** Matt balances empathy with practical strate…"
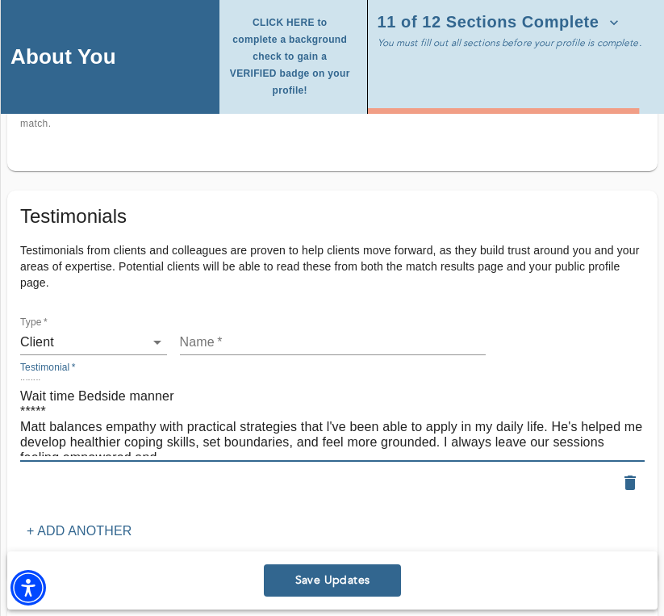
scroll to position [0, 0]
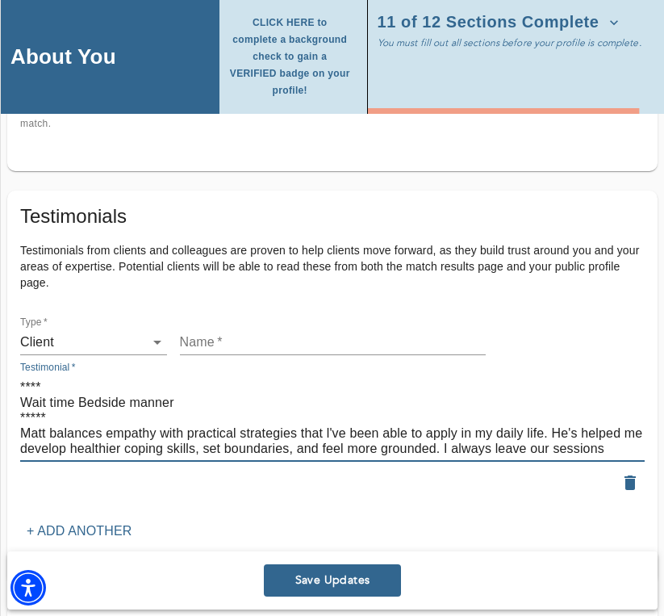
drag, startPoint x: 60, startPoint y: 393, endPoint x: -11, endPoint y: 346, distance: 85.5
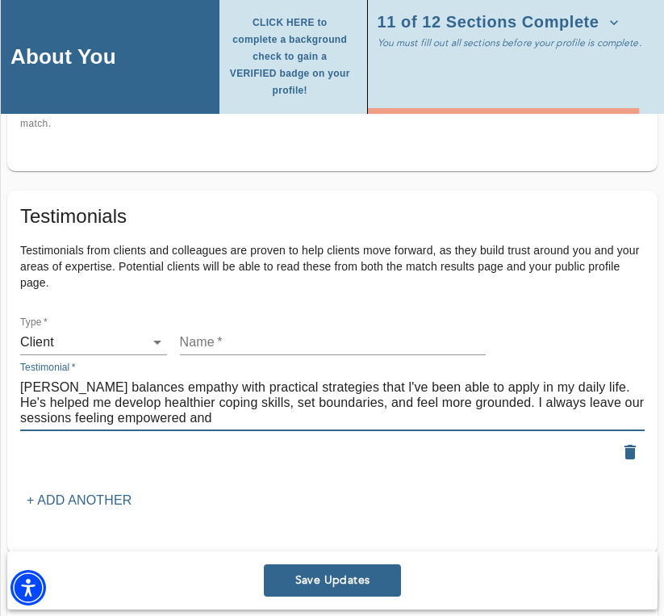
click at [175, 407] on textarea "[PERSON_NAME] balances empathy with practical strategies that l've been able to…" at bounding box center [332, 402] width 625 height 46
paste textarea "supported"
type textarea "[PERSON_NAME] balances empathy with practical strategies that l've been able to…"
click at [221, 335] on input "text" at bounding box center [333, 342] width 306 height 26
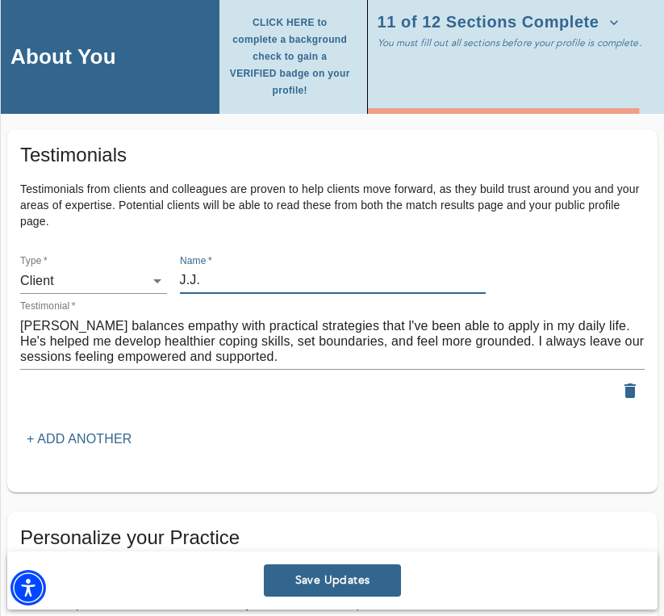
scroll to position [2053, 0]
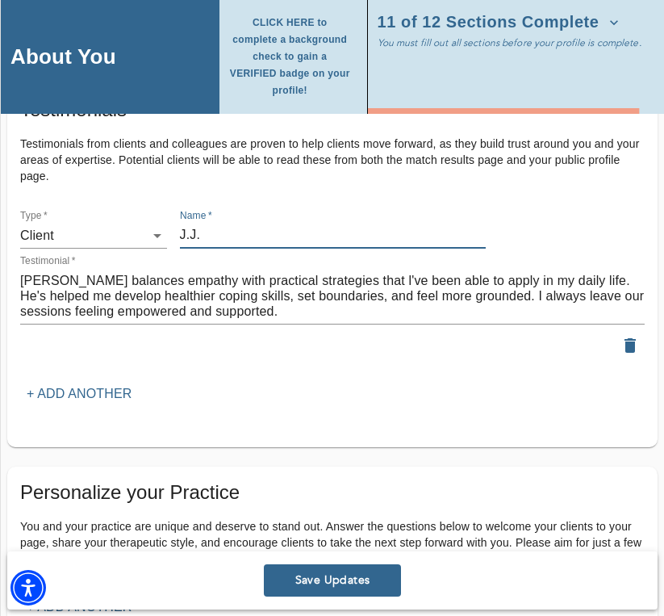
type input "J.J."
click at [103, 384] on p "+ Add another" at bounding box center [79, 393] width 105 height 19
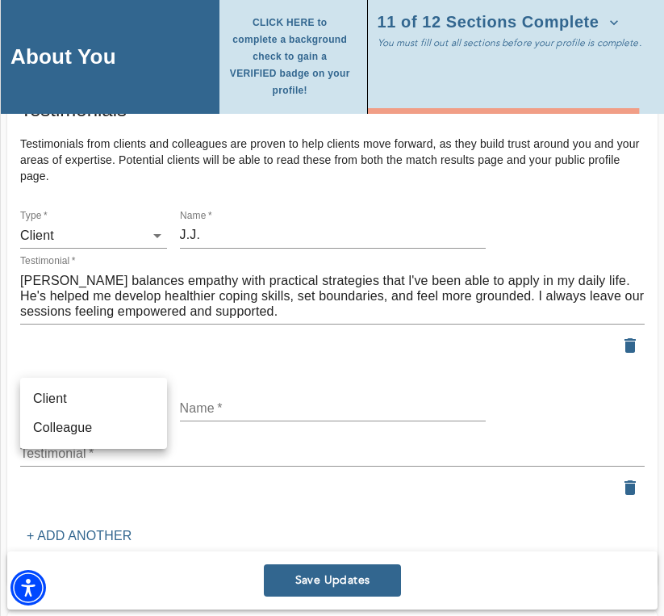
click at [82, 396] on li "Client" at bounding box center [93, 398] width 147 height 29
type input "client"
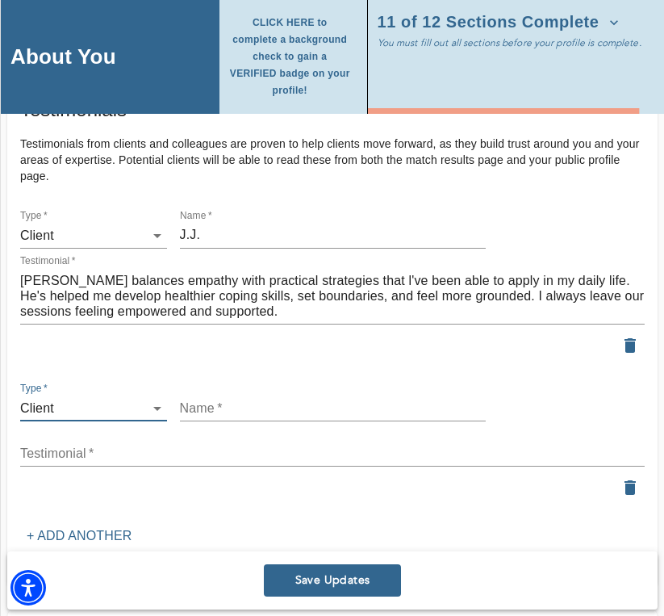
click at [119, 446] on textarea at bounding box center [332, 453] width 625 height 15
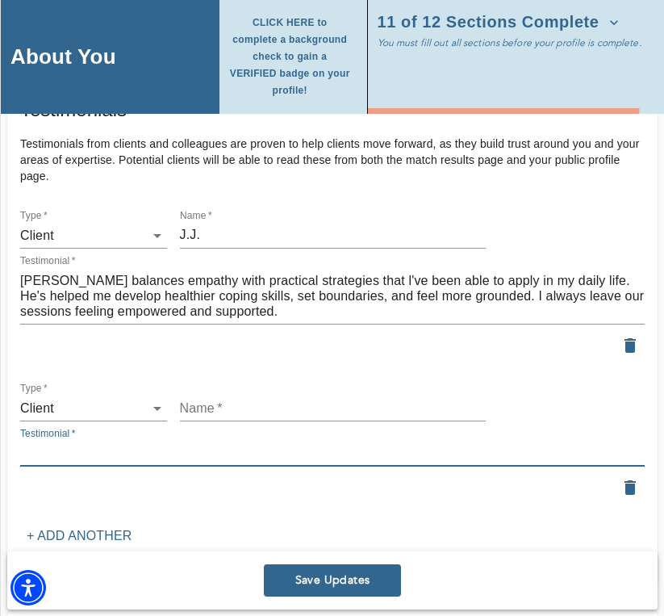
paste textarea "From the first session, I felt understood and respected. [PERSON_NAME]'s approa…"
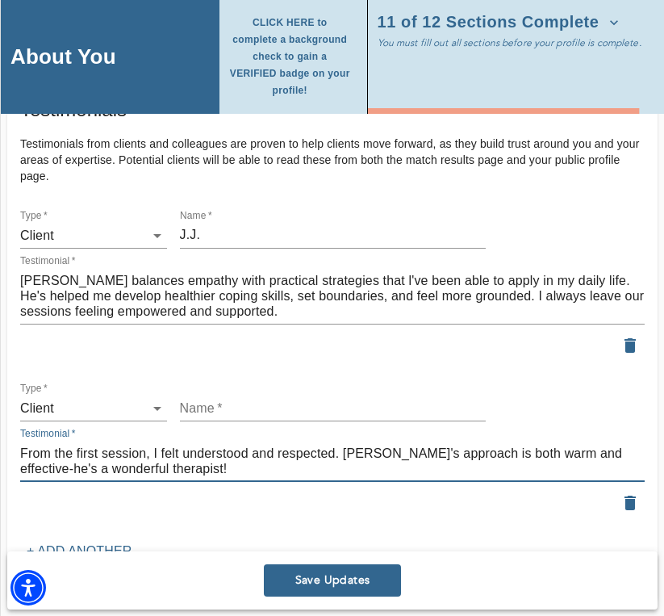
type textarea "From the first session, I felt understood and respected. [PERSON_NAME]'s approa…"
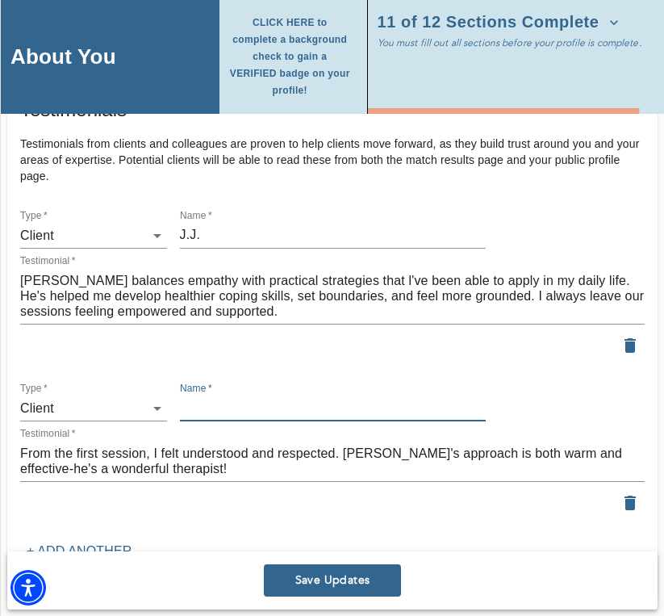
click at [207, 403] on input "text" at bounding box center [333, 409] width 306 height 26
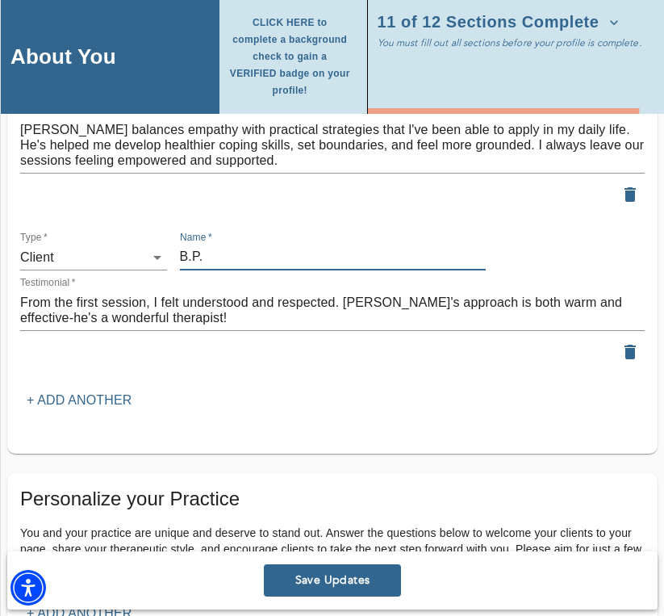
scroll to position [2216, 0]
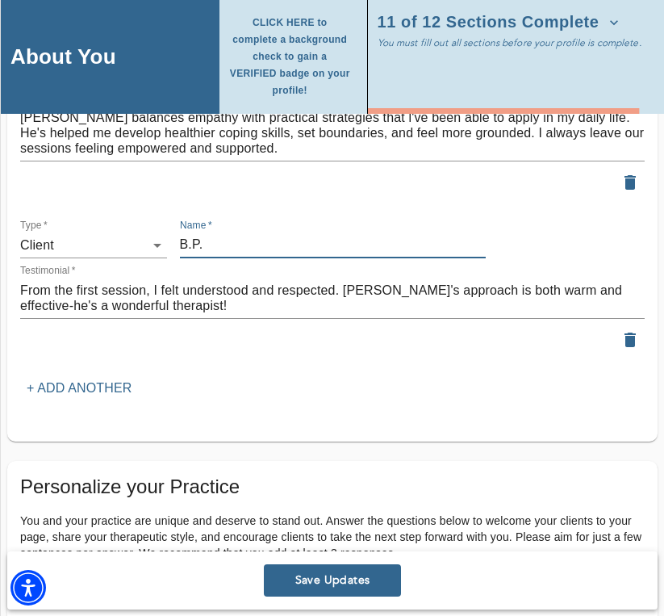
type input "B.P."
click at [112, 379] on p "+ Add another" at bounding box center [79, 388] width 105 height 19
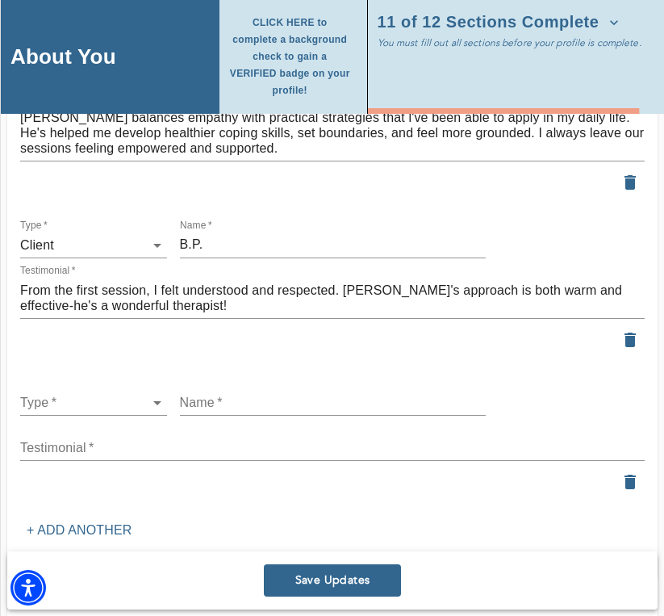
click at [50, 395] on li "Client" at bounding box center [93, 393] width 147 height 29
type input "client"
click at [51, 435] on div "x" at bounding box center [332, 448] width 625 height 26
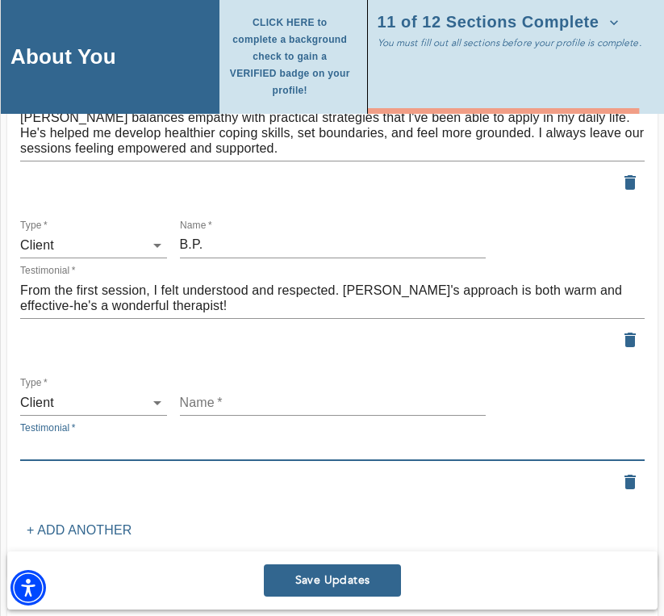
paste textarea "[PERSON_NAME]'s ability to connect mental well-being with lifestyle factors lik…"
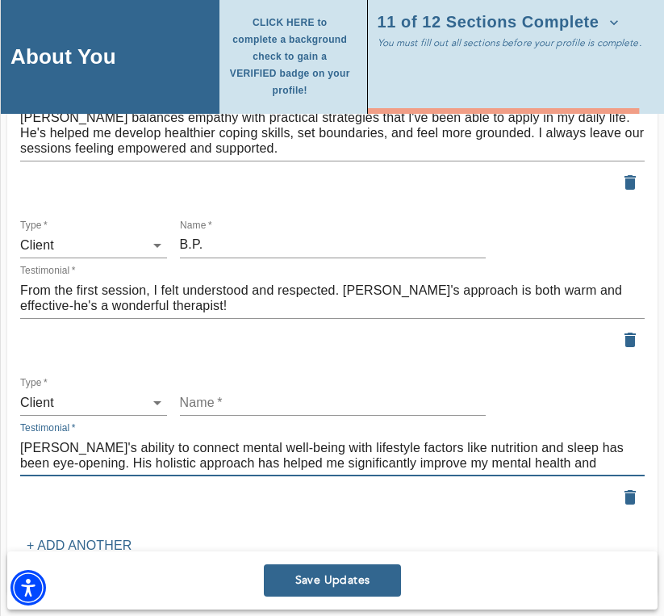
type textarea "[PERSON_NAME]'s ability to connect mental well-being with lifestyle factors lik…"
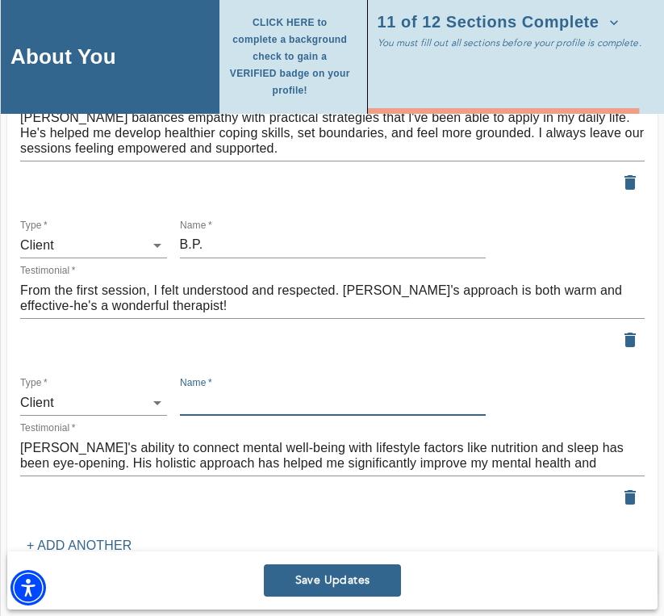
click at [240, 395] on input "text" at bounding box center [333, 403] width 306 height 26
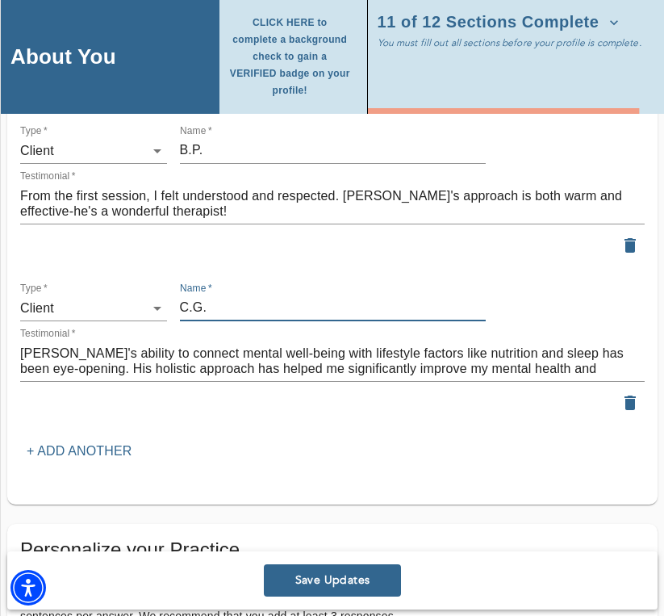
scroll to position [2310, 0]
type input "C.G."
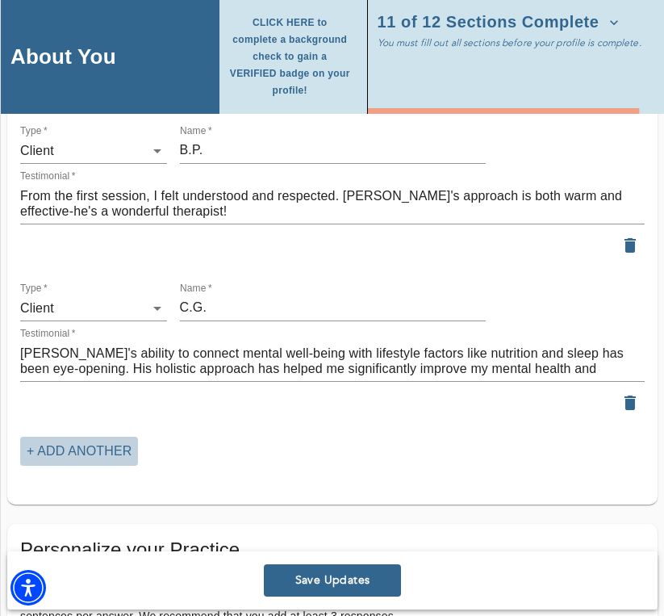
click at [74, 442] on p "+ Add another" at bounding box center [79, 451] width 105 height 19
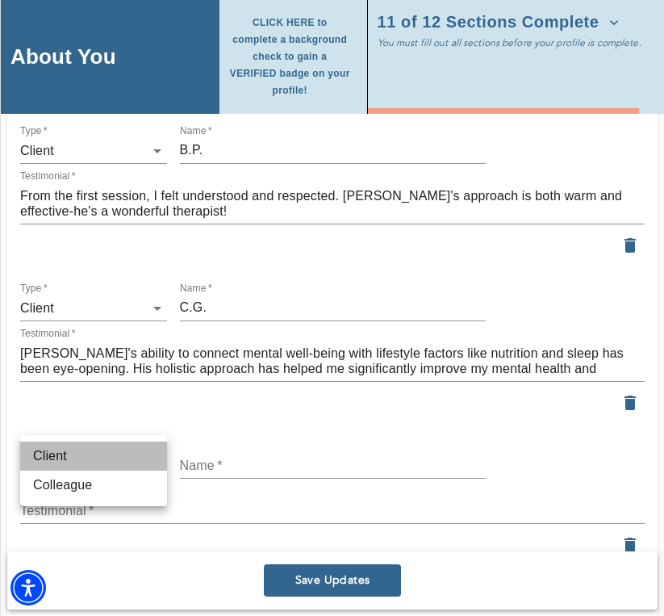
click at [71, 462] on li "Client" at bounding box center [93, 456] width 147 height 29
type input "client"
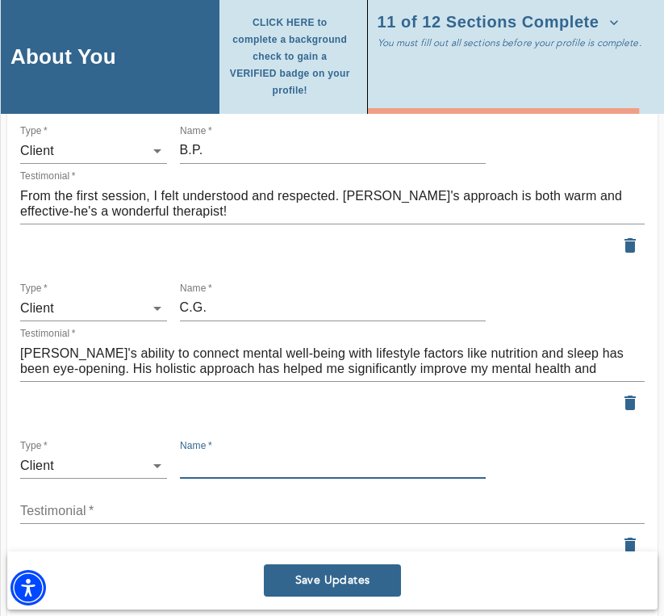
click at [220, 458] on input "text" at bounding box center [333, 466] width 306 height 26
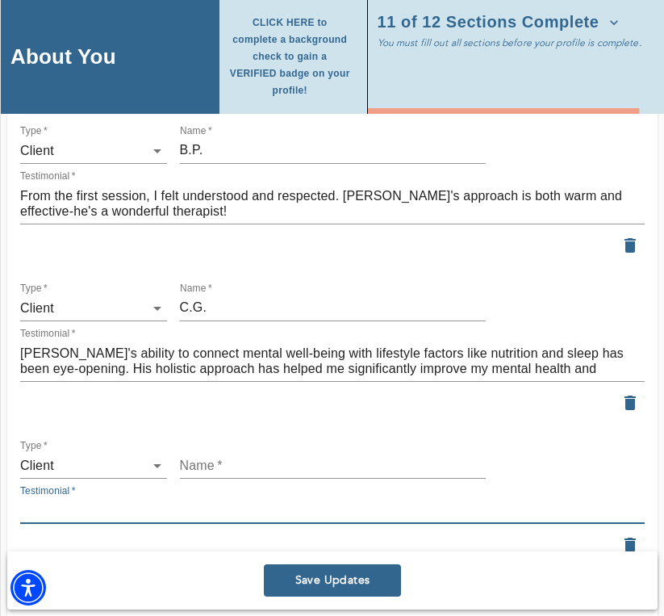
click at [52, 503] on textarea at bounding box center [332, 510] width 625 height 15
paste textarea "[PERSON_NAME] really tunes in and helped me connect the dots between my thought…"
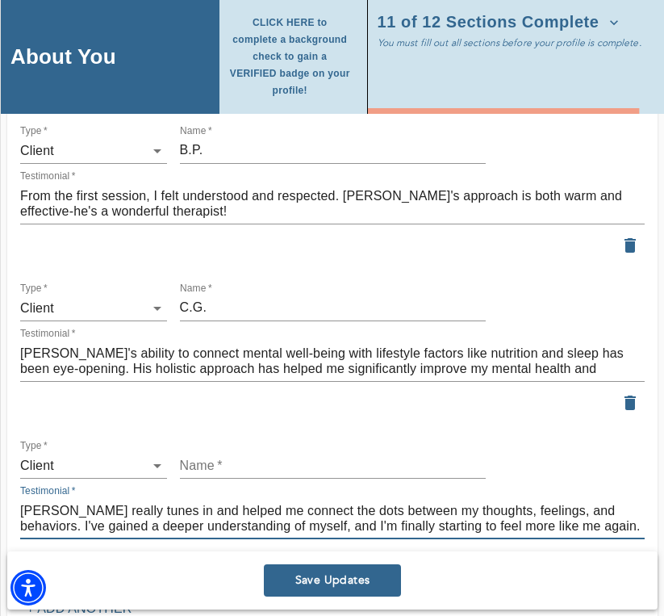
type textarea "[PERSON_NAME] really tunes in and helped me connect the dots between my thought…"
click at [198, 459] on input "text" at bounding box center [333, 466] width 306 height 26
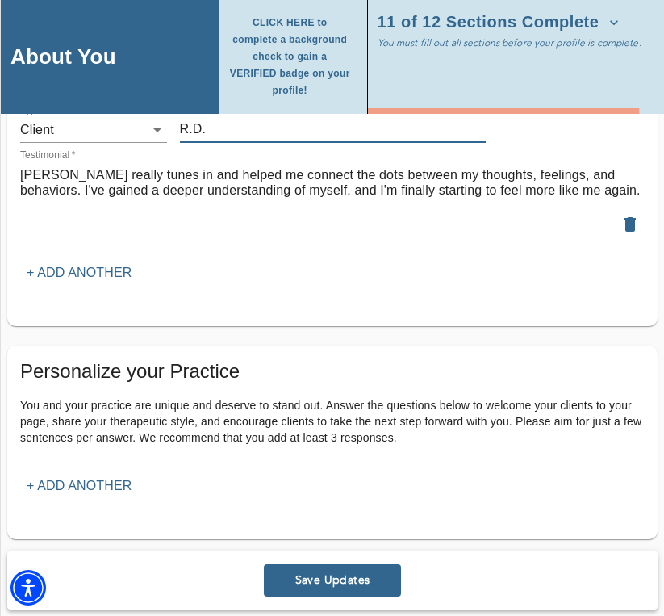
scroll to position [2645, 0]
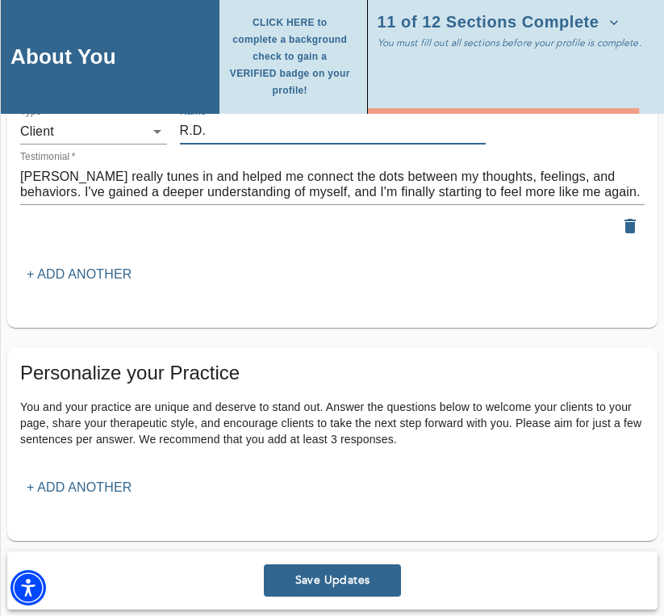
type input "R.D."
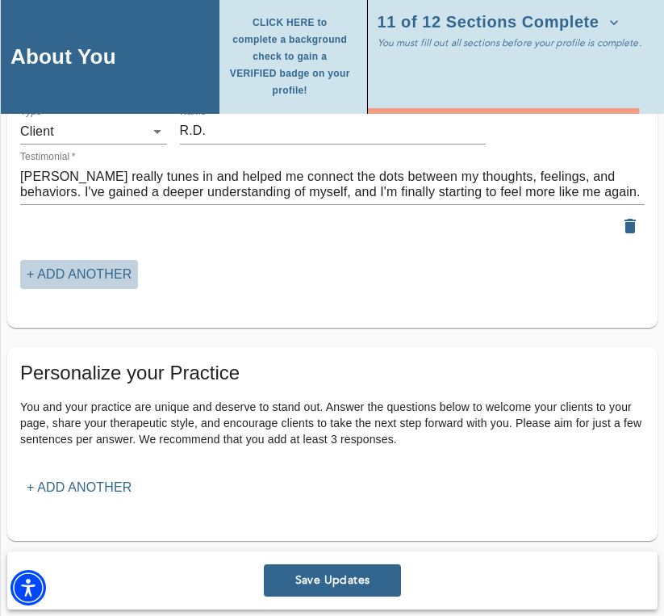
click at [90, 265] on p "+ Add another" at bounding box center [79, 274] width 105 height 19
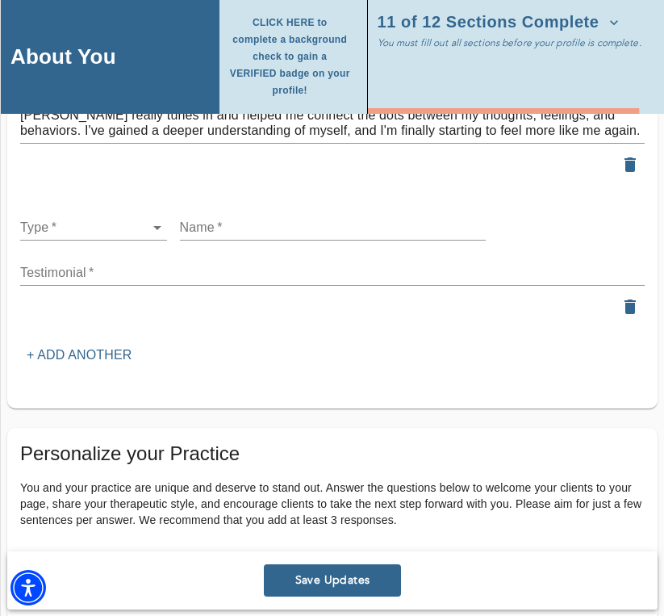
scroll to position [2733, 0]
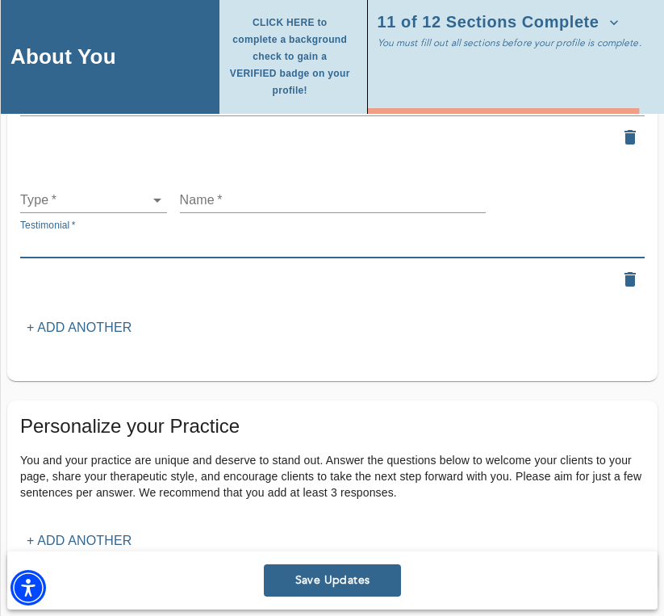
click at [140, 240] on textarea at bounding box center [332, 244] width 625 height 15
paste textarea "[PERSON_NAME] creates a safe, non-judgmental space where I feel comfortable bei…"
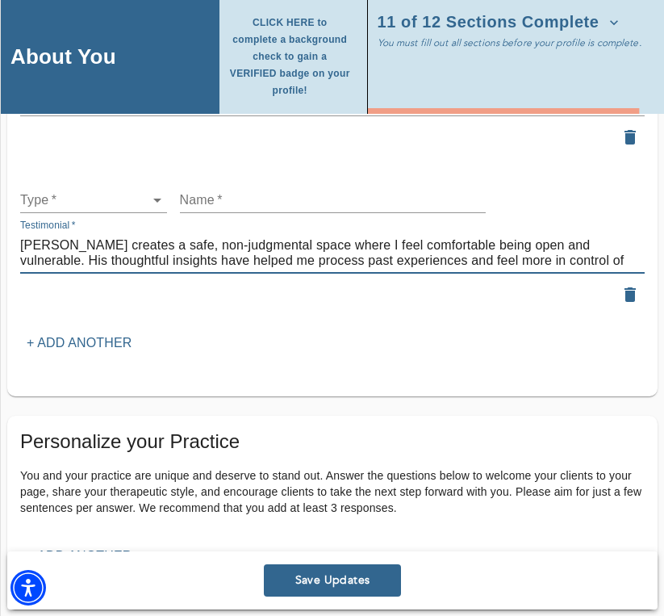
type textarea "[PERSON_NAME] creates a safe, non-judgmental space where I feel comfortable bei…"
click at [134, 175] on div "Type   * ​" at bounding box center [93, 193] width 147 height 39
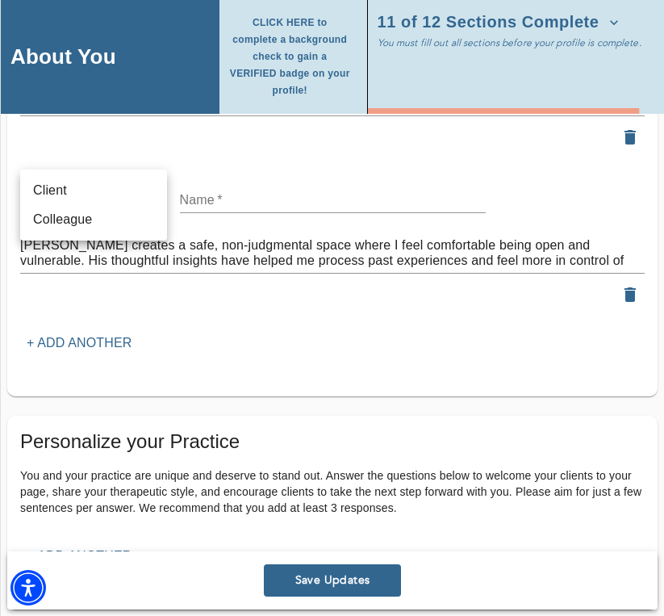
click at [115, 192] on li "Client" at bounding box center [93, 190] width 147 height 29
type input "client"
click at [218, 189] on input "text" at bounding box center [333, 200] width 306 height 26
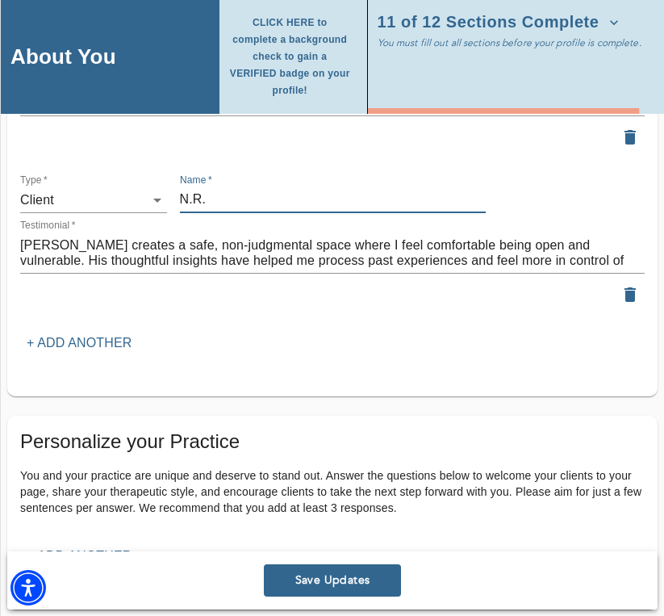
type input "N.R."
click at [86, 333] on p "+ Add another" at bounding box center [79, 342] width 105 height 19
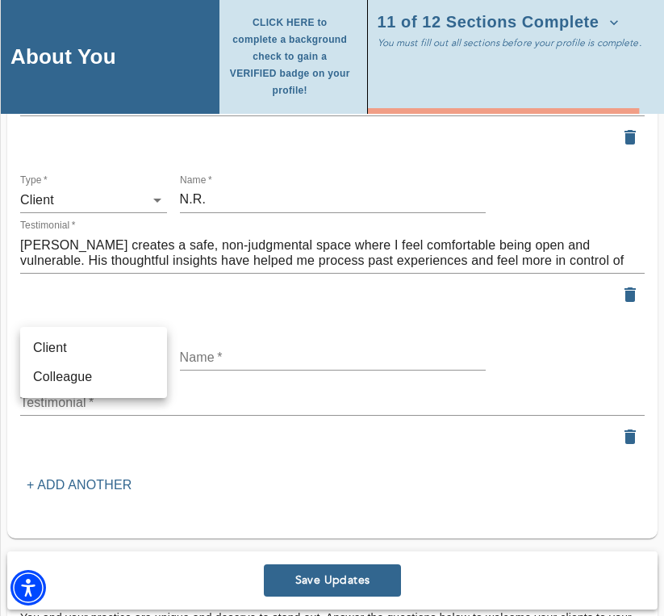
click at [75, 356] on li "Client" at bounding box center [93, 347] width 147 height 29
type input "client"
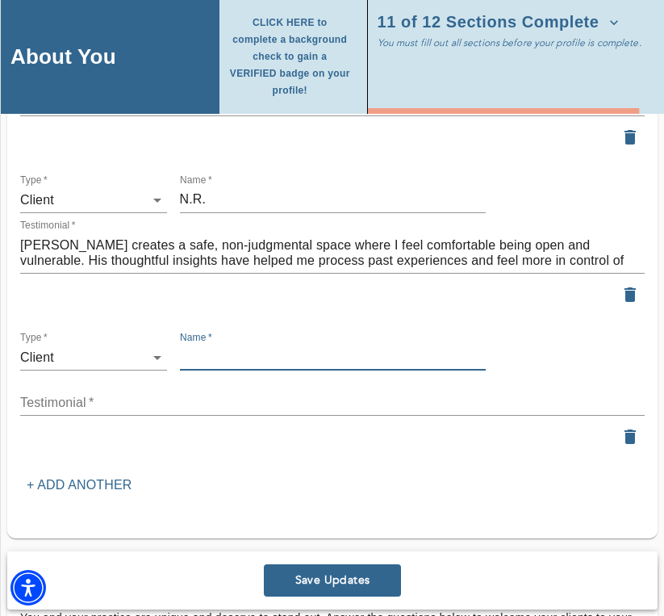
click at [210, 351] on input "text" at bounding box center [333, 358] width 306 height 26
paste input "[PERSON_NAME] is an incredible therapist who genuinely cares. His thoughtful ap…"
type input "[PERSON_NAME] is an incredible therapist who genuinely cares. His thoughtful ap…"
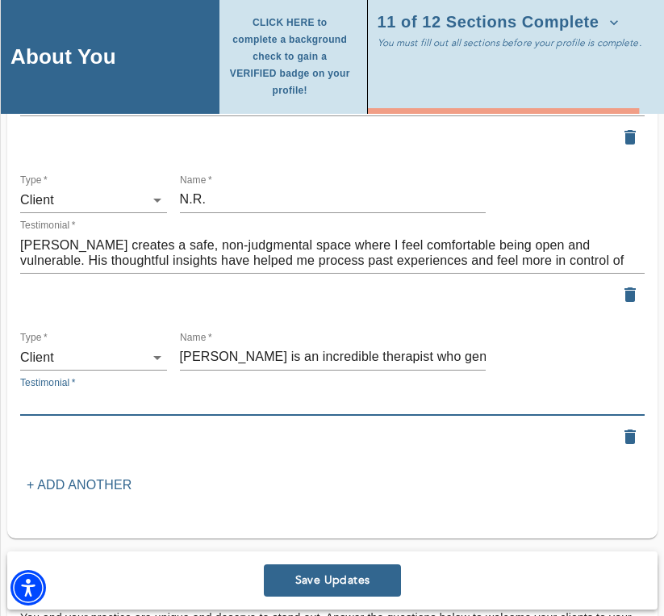
click at [125, 399] on textarea at bounding box center [332, 402] width 625 height 15
paste textarea "[PERSON_NAME] is an incredible therapist who genuinely cares. His thoughtful ap…"
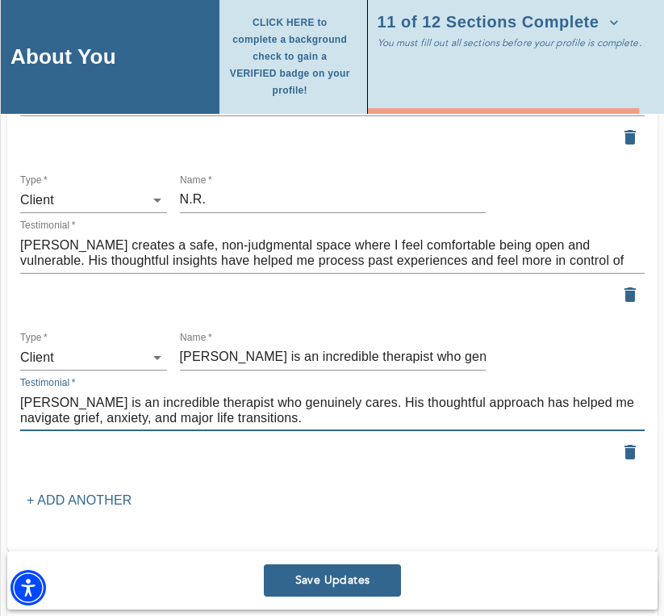
type textarea "[PERSON_NAME] is an incredible therapist who genuinely cares. His thoughtful ap…"
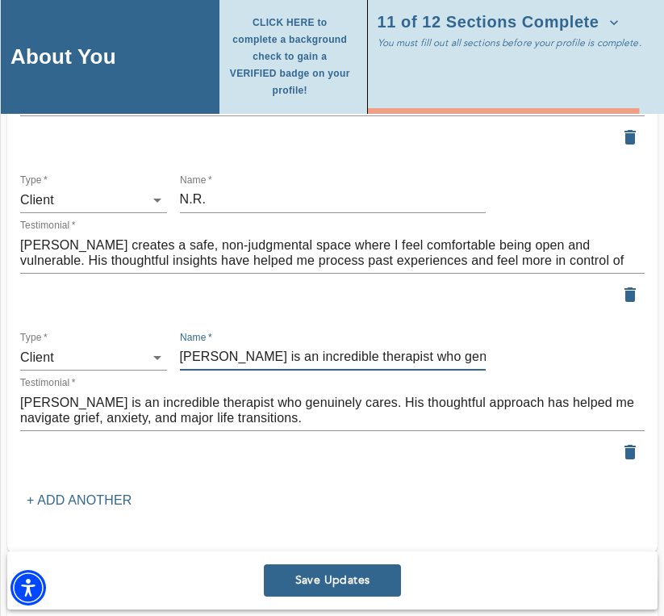
click at [222, 356] on input "[PERSON_NAME] is an incredible therapist who genuinely cares. His thoughtful ap…" at bounding box center [333, 358] width 306 height 26
type input "AJ"
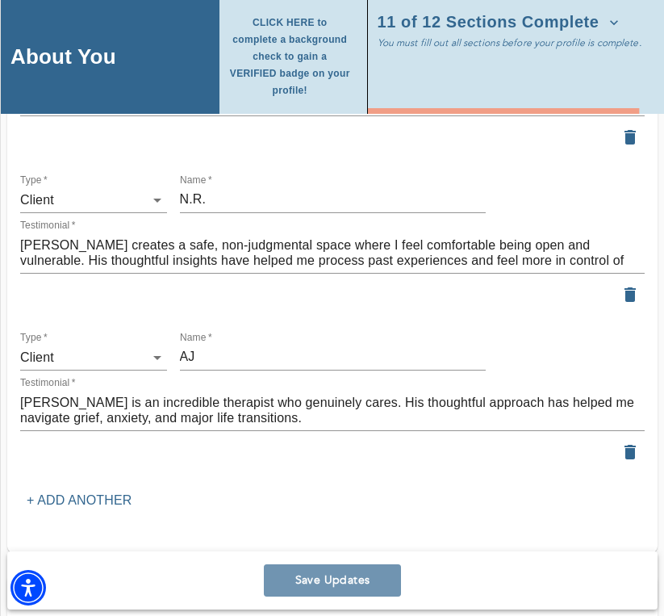
click at [336, 578] on span "Save Updates" at bounding box center [332, 580] width 124 height 15
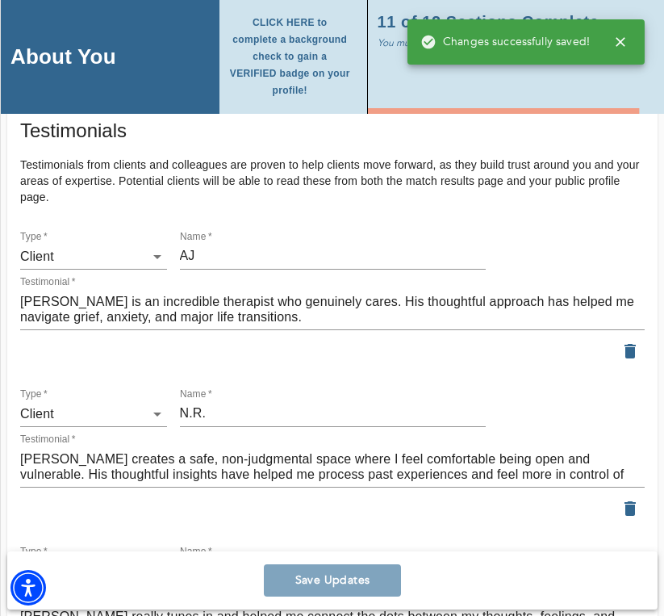
scroll to position [2038, 0]
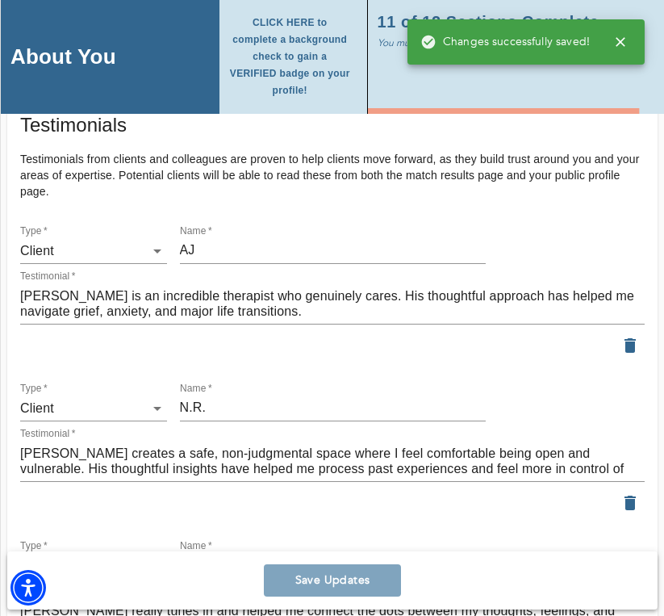
click at [187, 244] on input "AJ" at bounding box center [333, 251] width 306 height 26
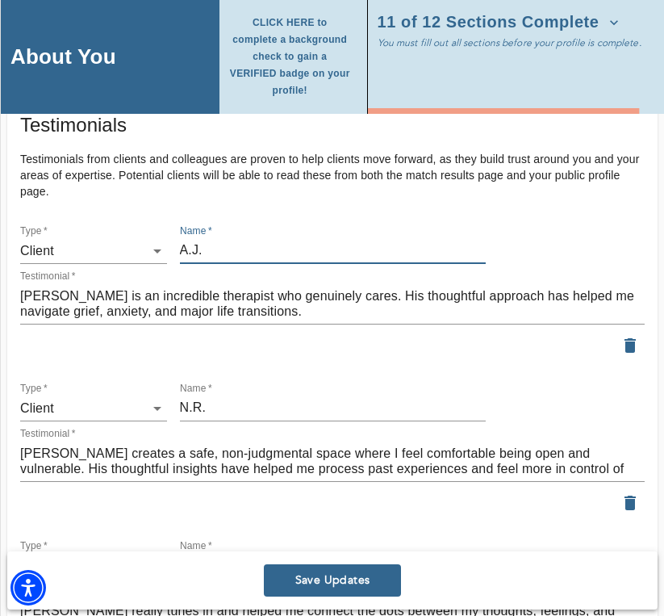
type input "A.J."
click at [329, 576] on span "Save Updates" at bounding box center [332, 580] width 124 height 15
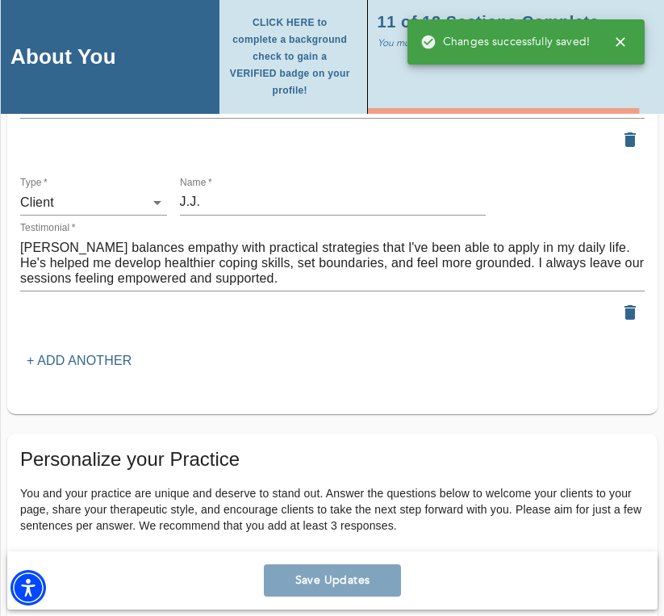
scroll to position [2873, 0]
click at [51, 353] on p "+ Add another" at bounding box center [79, 360] width 105 height 19
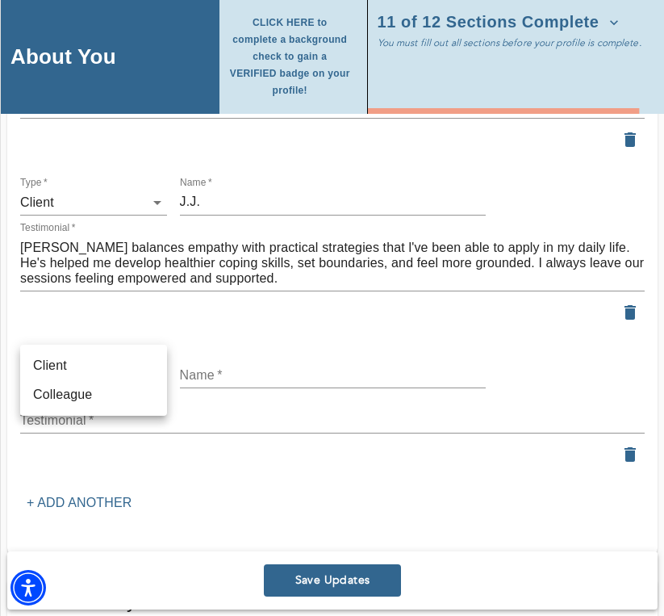
click at [86, 392] on li "Colleague" at bounding box center [93, 394] width 147 height 29
type input "colleague"
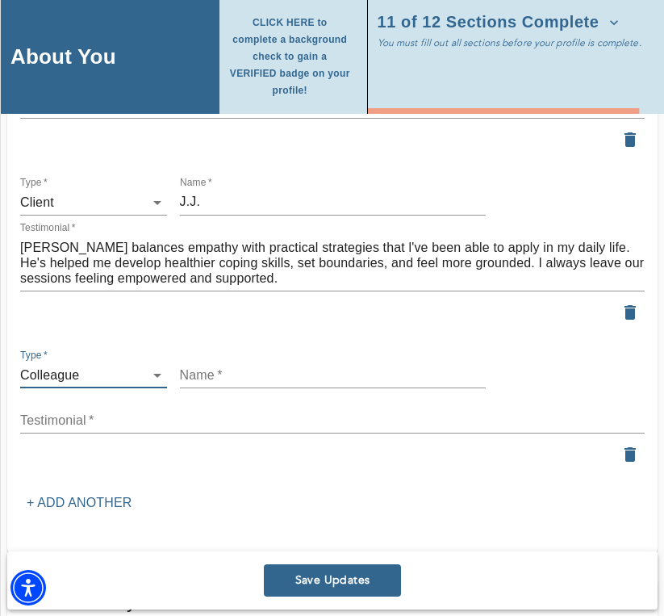
click at [108, 413] on textarea at bounding box center [332, 420] width 625 height 15
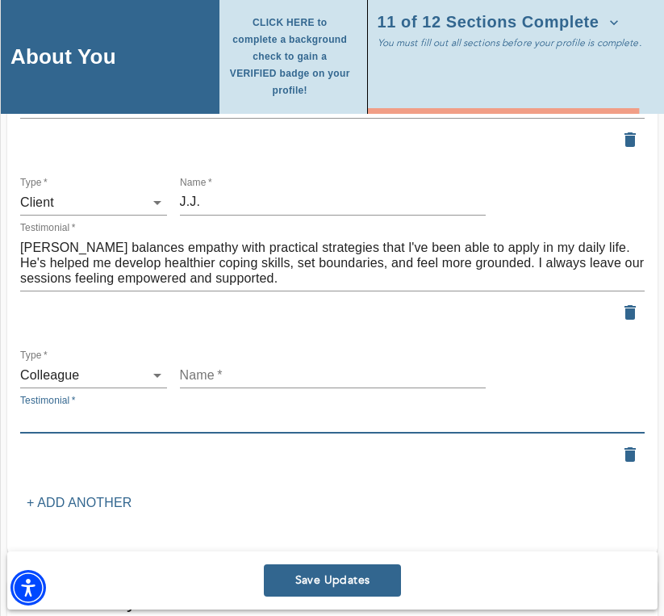
paste textarea "[PERSON_NAME] is a wonderful therapist. He builds meaningful and effective rapp…"
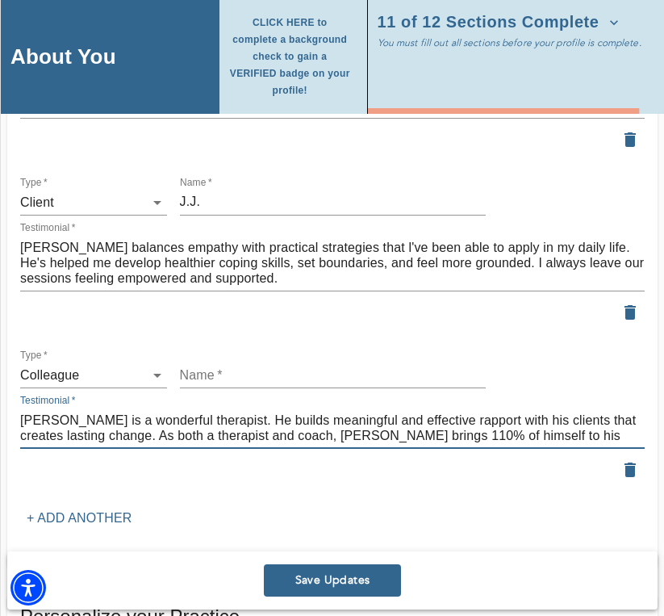
type textarea "[PERSON_NAME] is a wonderful therapist. He builds meaningful and effective rapp…"
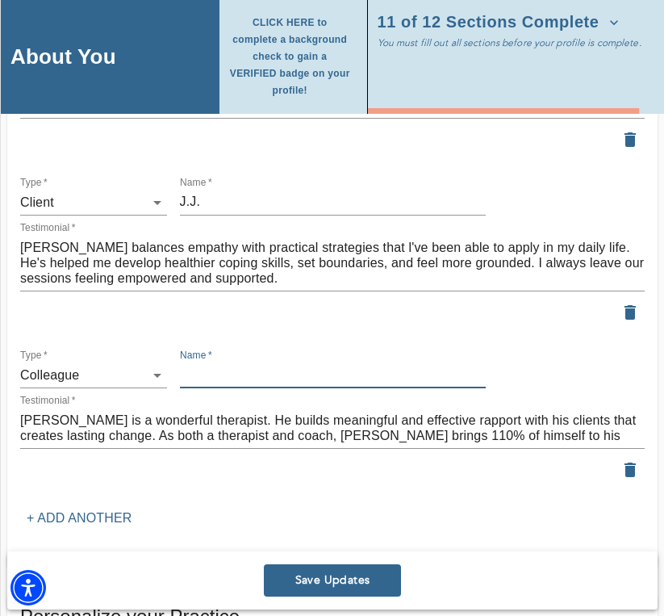
click at [212, 371] on input "text" at bounding box center [333, 375] width 306 height 26
type input "[PERSON_NAME], LCSW PMH-C"
click at [108, 512] on p "+ Add another" at bounding box center [79, 518] width 105 height 19
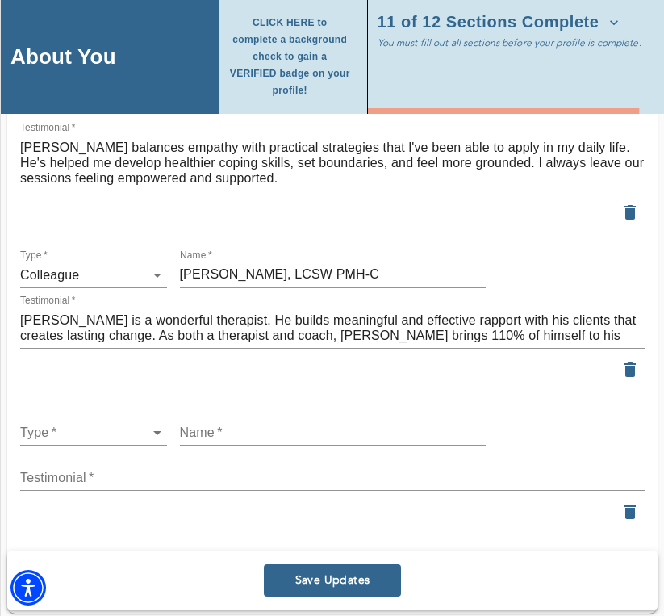
scroll to position [2985, 0]
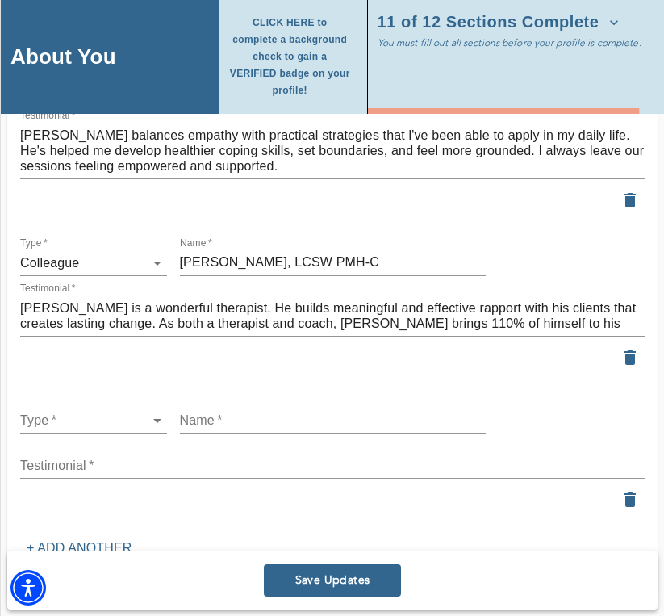
click at [77, 460] on textarea at bounding box center [332, 465] width 625 height 15
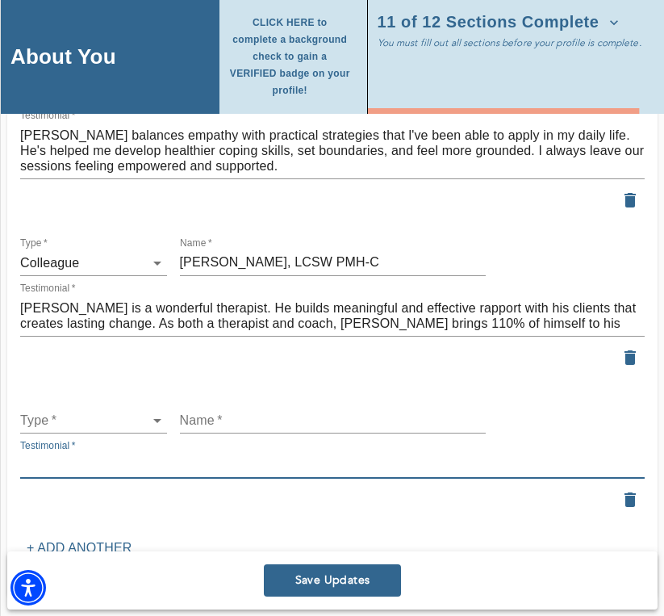
paste textarea "[PERSON_NAME] is an incredibly compassionate and skilled therapist. He creates …"
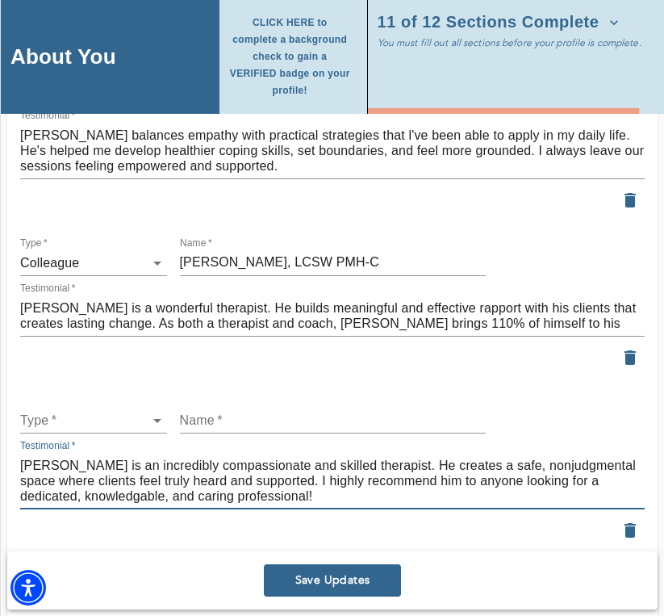
type textarea "[PERSON_NAME] is an incredibly compassionate and skilled therapist. He creates …"
click at [210, 408] on input "text" at bounding box center [333, 421] width 306 height 26
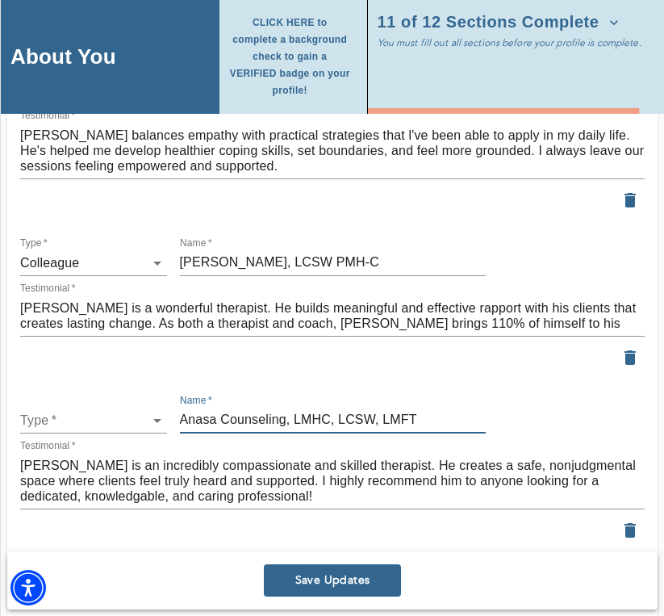
type input "Anasa Counseling, LMHC, LCSW, LMFT"
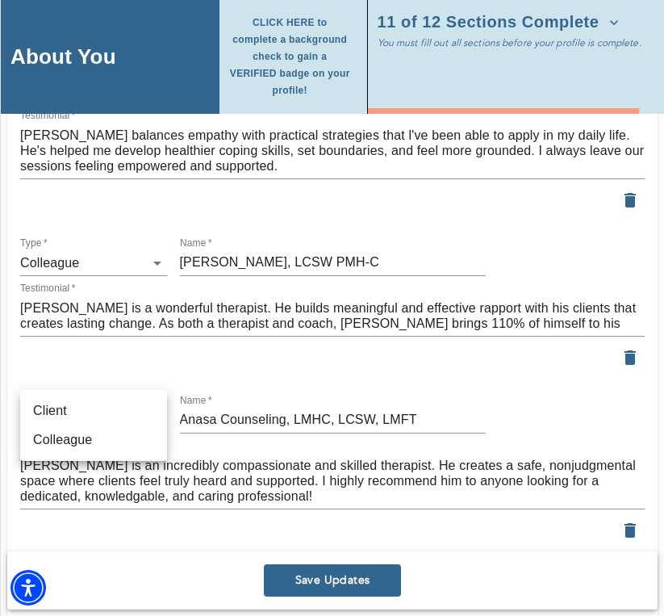
click at [77, 436] on li "Colleague" at bounding box center [93, 439] width 147 height 29
type input "colleague"
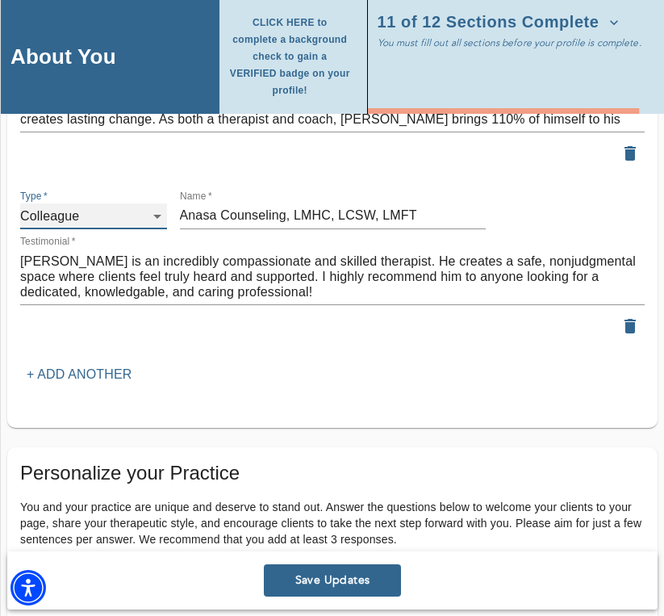
scroll to position [3221, 0]
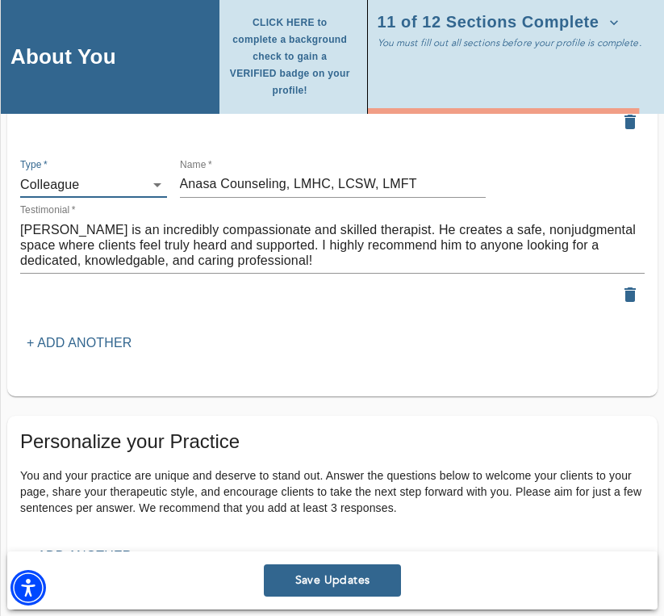
click at [109, 333] on p "+ Add another" at bounding box center [79, 342] width 105 height 19
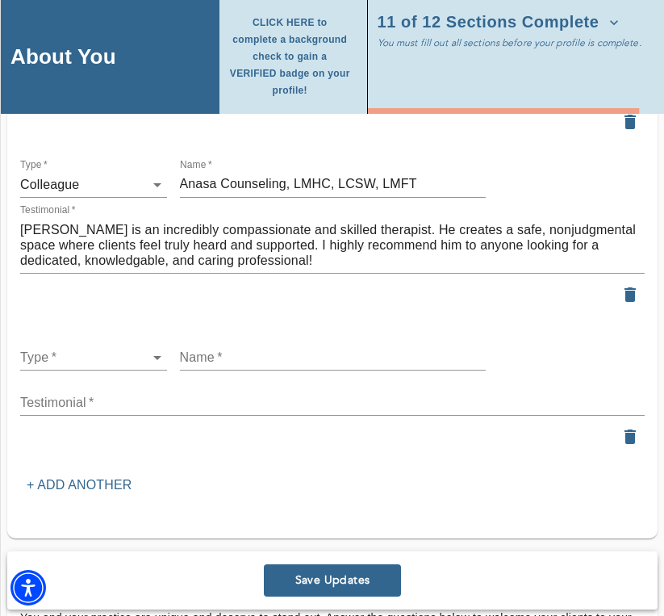
click at [60, 404] on div "x" at bounding box center [332, 403] width 625 height 26
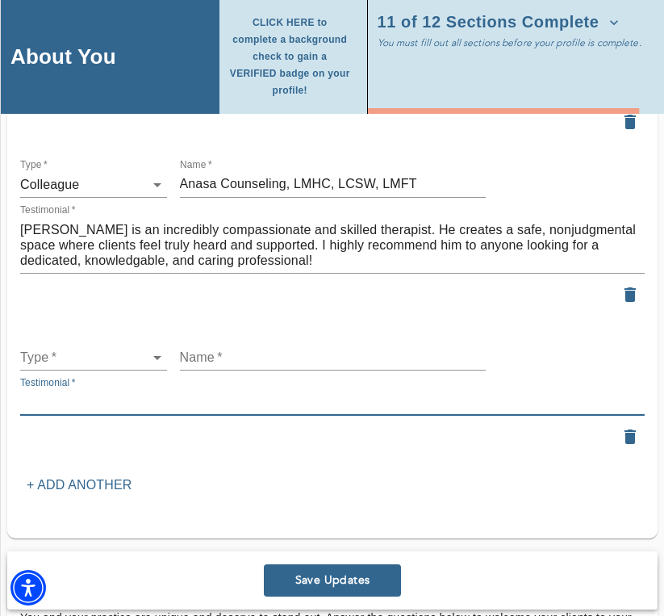
paste textarea "[PERSON_NAME] is a compassionate therapist who meets clients where they are, sh…"
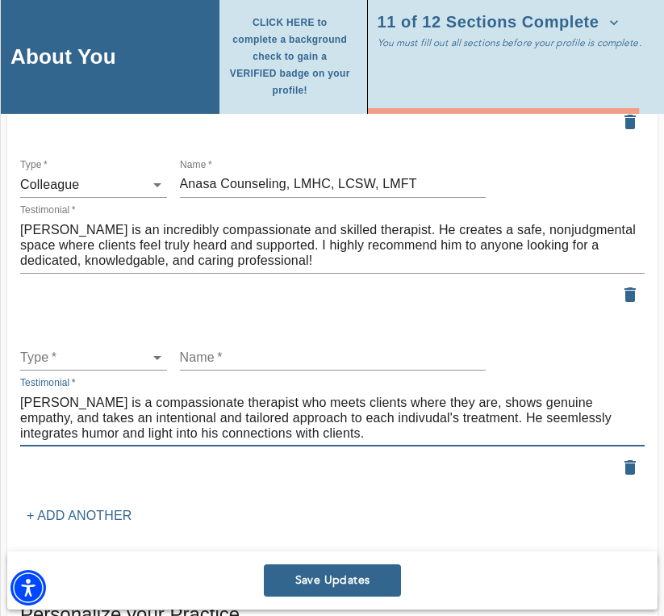
type textarea "[PERSON_NAME] is a compassionate therapist who meets clients where they are, sh…"
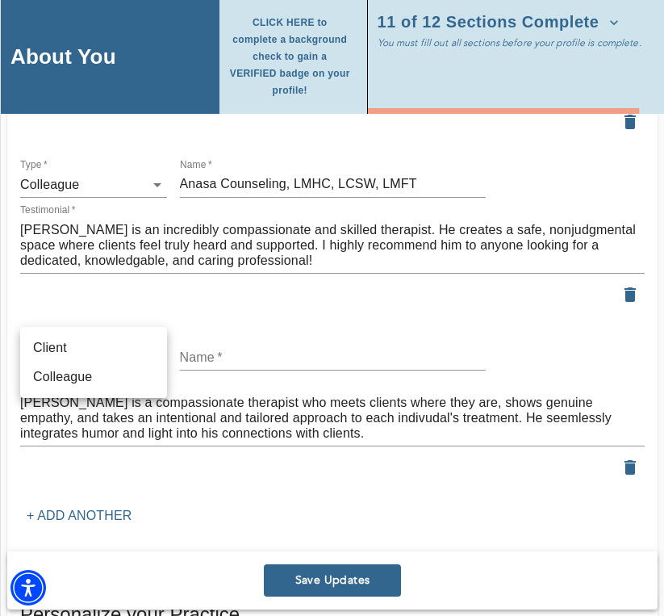
click at [95, 368] on li "Colleague" at bounding box center [93, 376] width 147 height 29
type input "colleague"
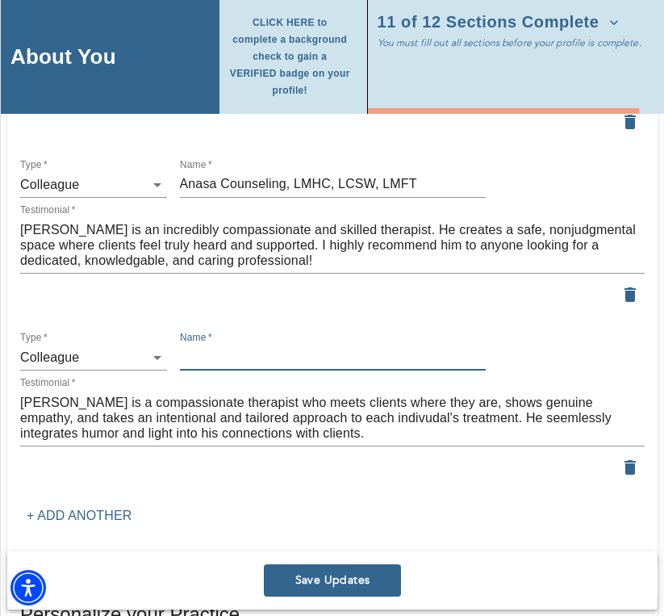
click at [214, 350] on input "text" at bounding box center [333, 358] width 306 height 26
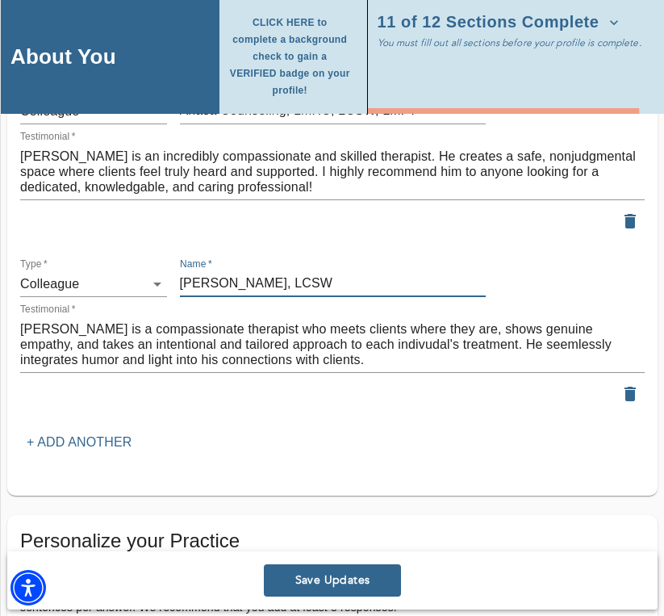
scroll to position [3325, 0]
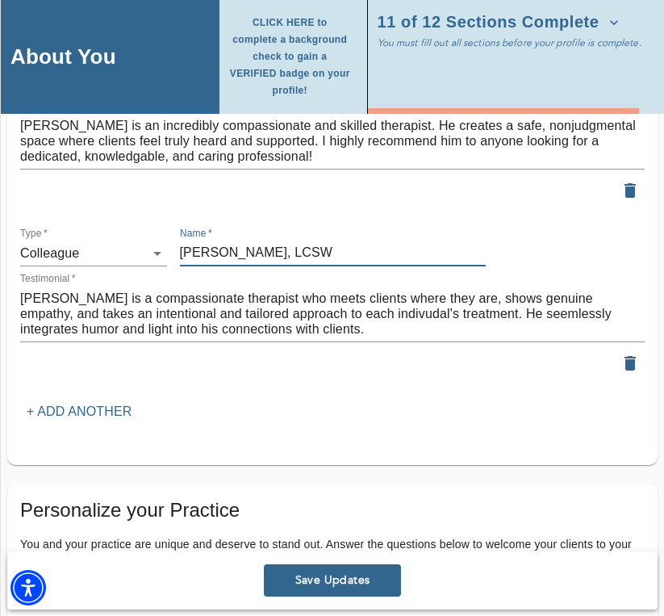
type input "[PERSON_NAME], LCSW"
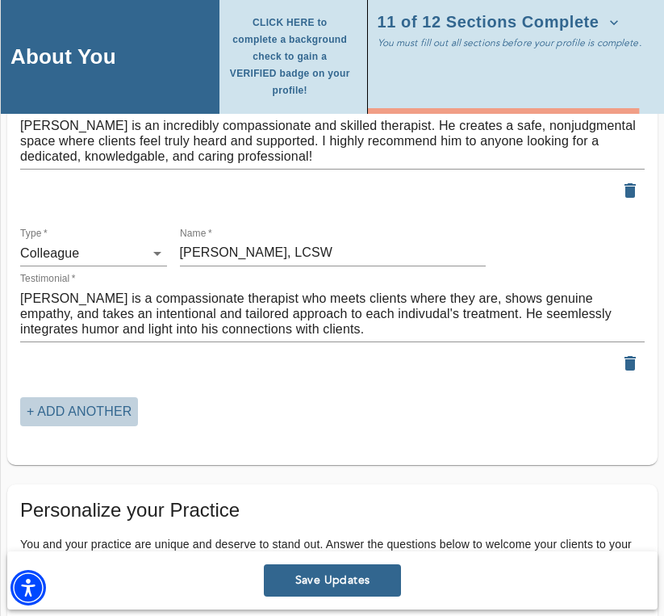
click at [104, 408] on p "+ Add another" at bounding box center [79, 411] width 105 height 19
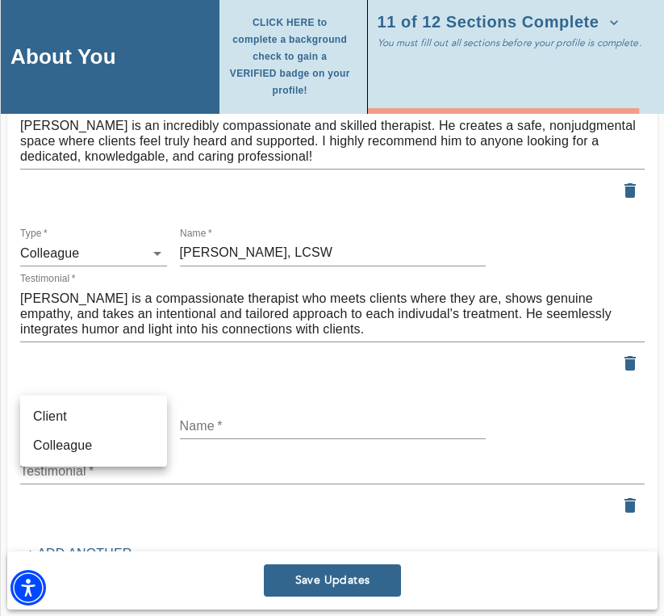
click at [69, 445] on li "Colleague" at bounding box center [93, 445] width 147 height 29
type input "colleague"
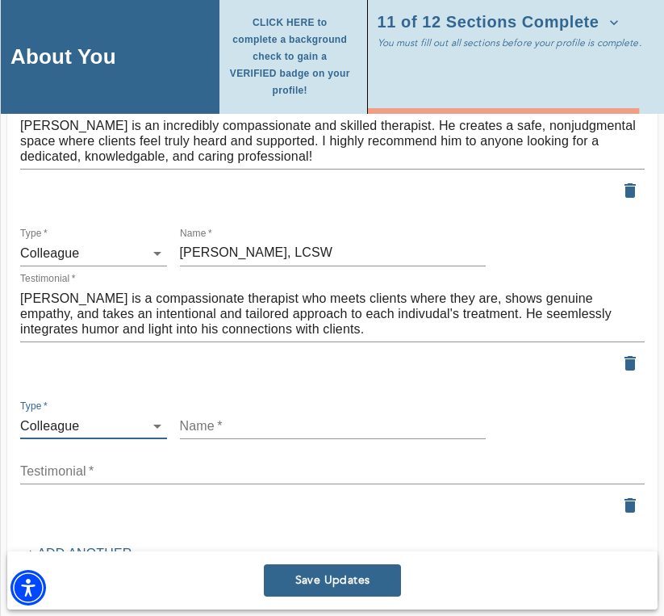
click at [216, 416] on input "text" at bounding box center [333, 426] width 306 height 26
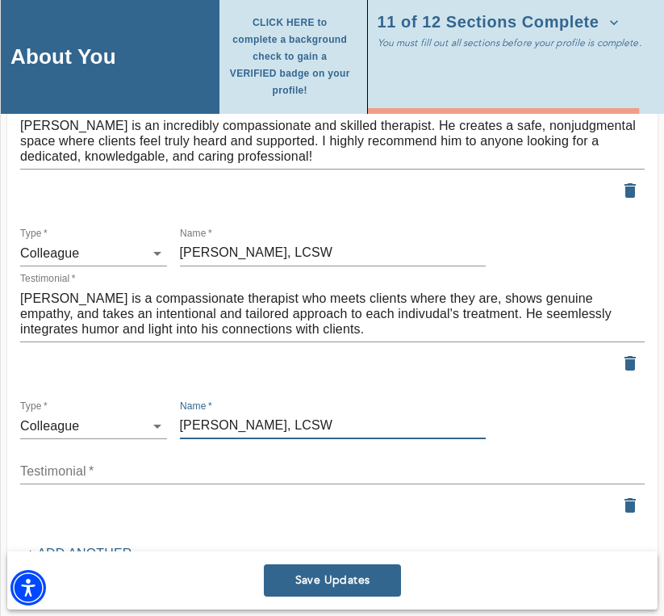
type input "[PERSON_NAME], LCSW"
click at [82, 463] on textarea at bounding box center [332, 470] width 625 height 15
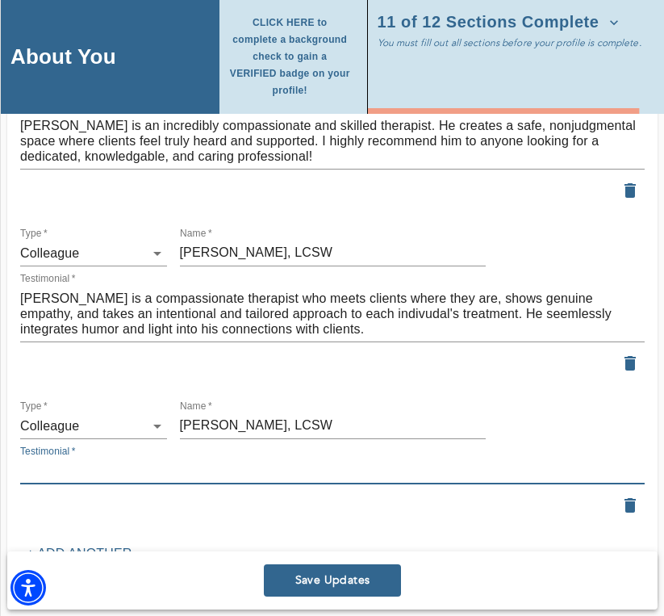
paste textarea "[PERSON_NAME] is an awesome therapist that prioritizes his clients and holistic…"
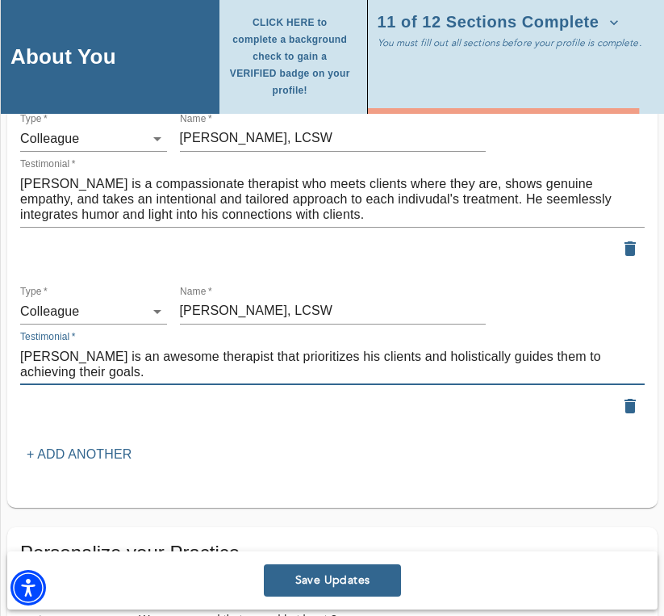
scroll to position [3550, 0]
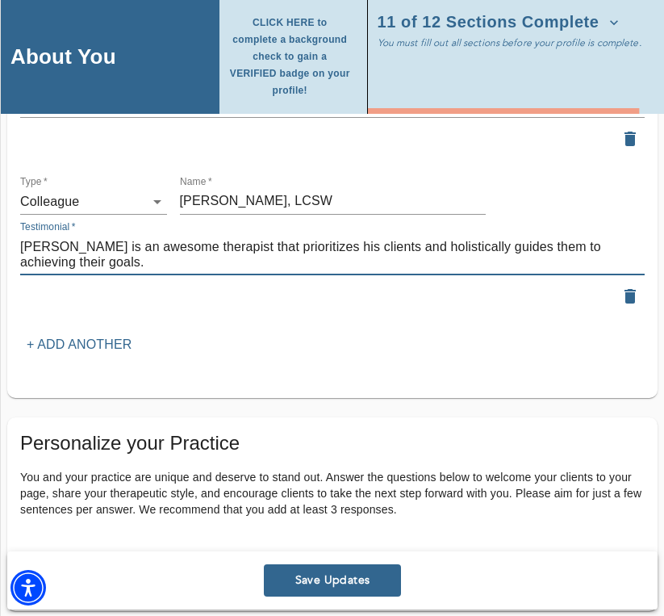
type textarea "[PERSON_NAME] is an awesome therapist that prioritizes his clients and holistic…"
click at [55, 335] on p "+ Add another" at bounding box center [79, 344] width 105 height 19
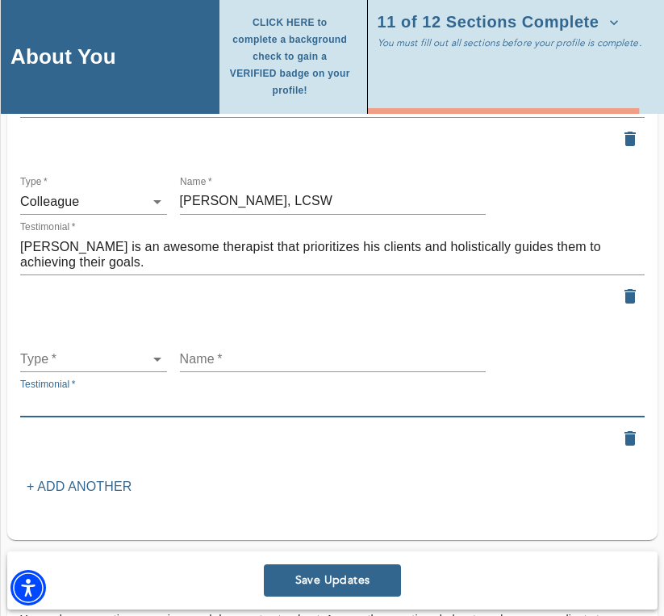
click at [204, 396] on textarea at bounding box center [332, 403] width 625 height 15
paste textarea "[PERSON_NAME] is a dedicated and professional therapist whose commitment to his…"
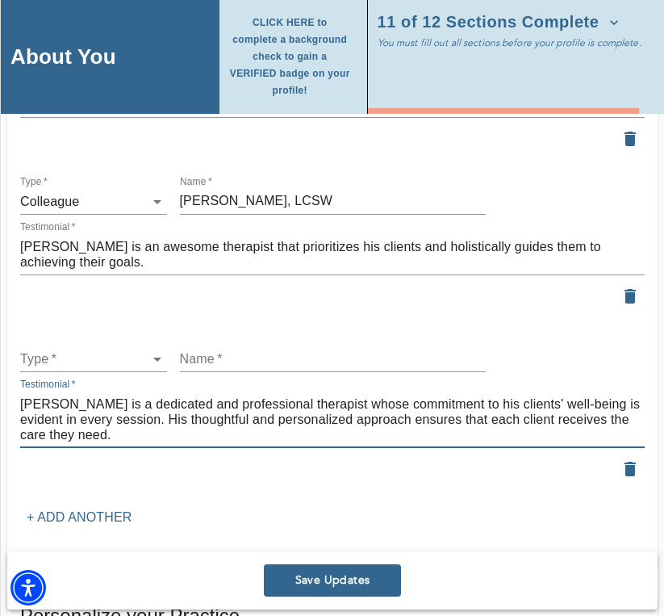
type textarea "[PERSON_NAME] is a dedicated and professional therapist whose commitment to his…"
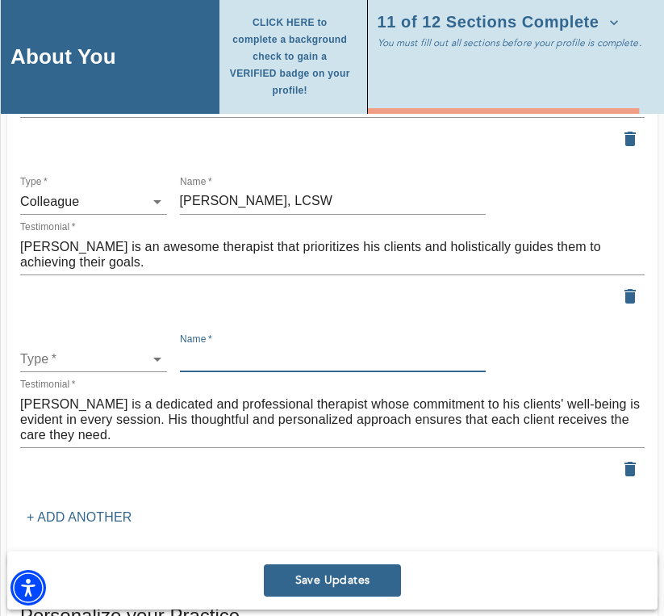
click at [220, 354] on input "text" at bounding box center [333, 359] width 306 height 26
type input "[PERSON_NAME], LMHC"
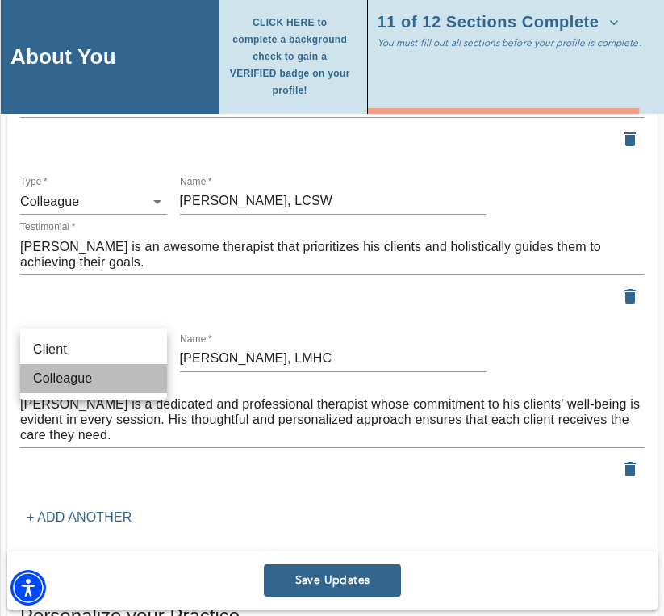
click at [82, 373] on li "Colleague" at bounding box center [93, 378] width 147 height 29
type input "colleague"
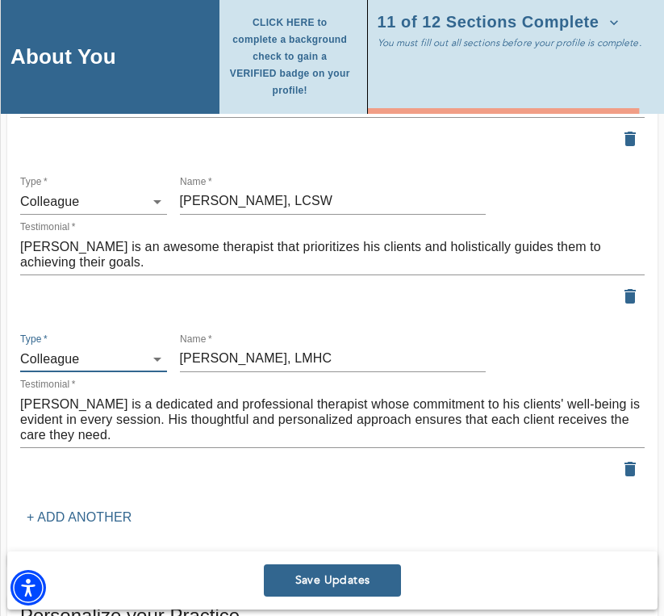
click at [75, 508] on p "+ Add another" at bounding box center [79, 517] width 105 height 19
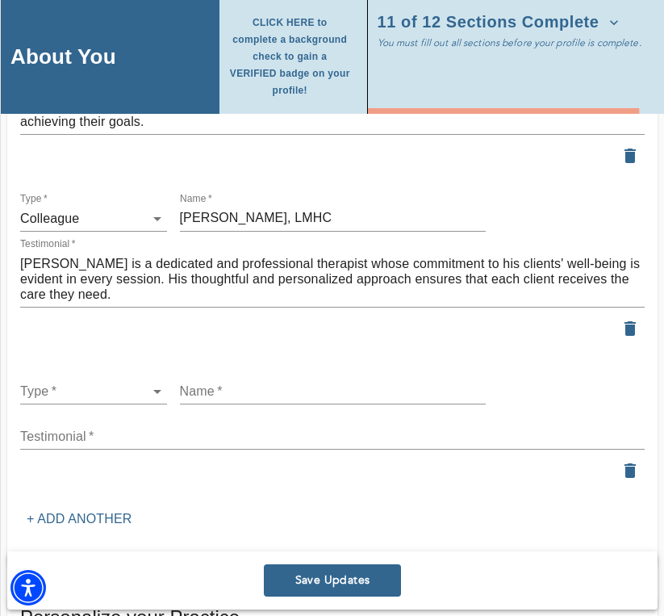
scroll to position [3715, 0]
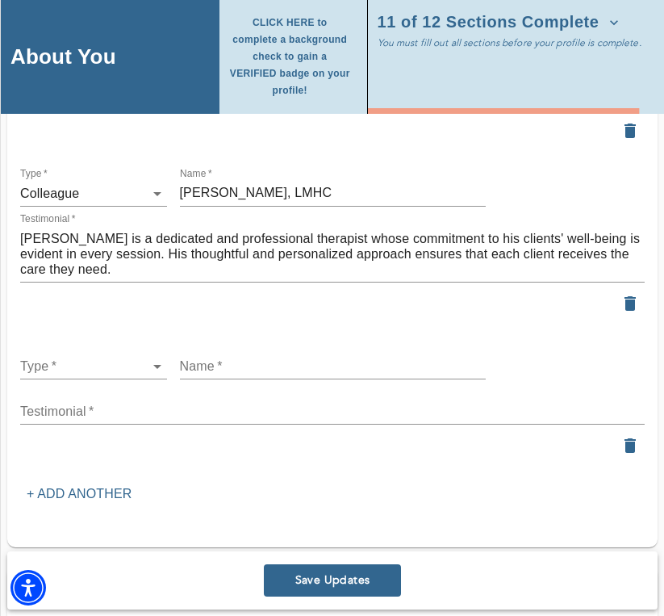
click at [121, 408] on textarea at bounding box center [332, 411] width 625 height 15
paste textarea "If you're looking for direct and [MEDICAL_DATA], [PERSON_NAME] is an expert at …"
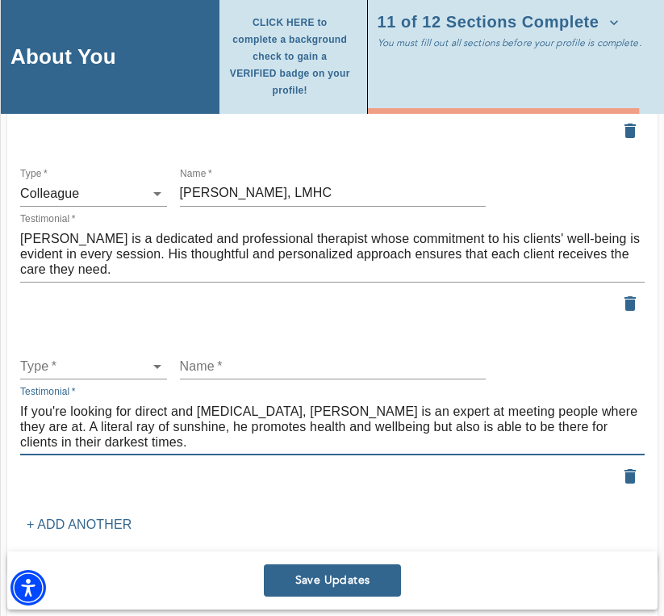
type textarea "If you're looking for direct and [MEDICAL_DATA], [PERSON_NAME] is an expert at …"
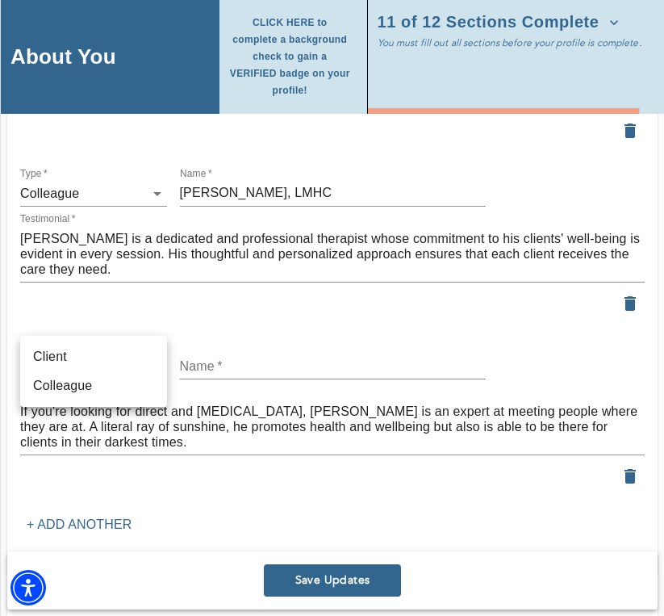
click at [115, 384] on li "Colleague" at bounding box center [93, 385] width 147 height 29
type input "colleague"
click at [232, 371] on div "Name   *" at bounding box center [333, 360] width 319 height 52
click at [216, 360] on input "text" at bounding box center [333, 367] width 306 height 26
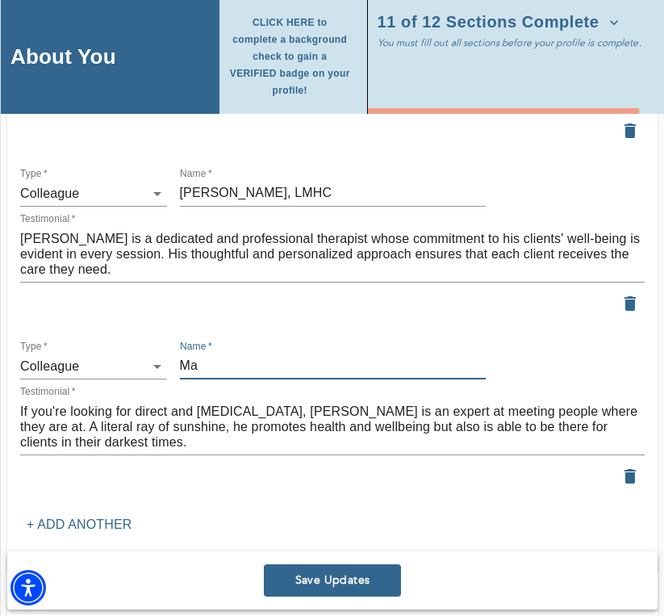
type input "M"
type input "[PERSON_NAME], LMSW"
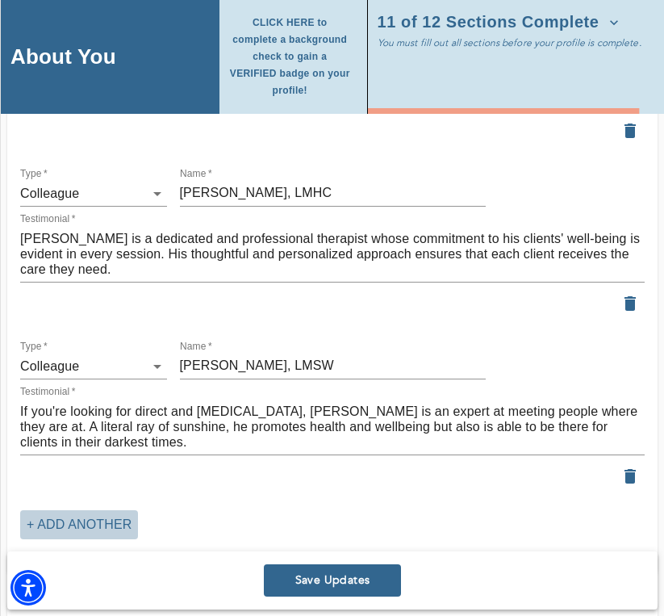
click at [123, 515] on p "+ Add another" at bounding box center [79, 524] width 105 height 19
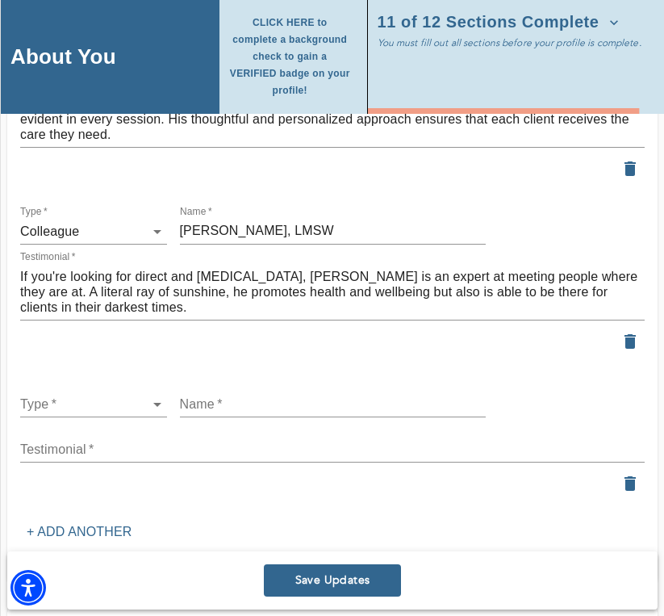
scroll to position [4035, 0]
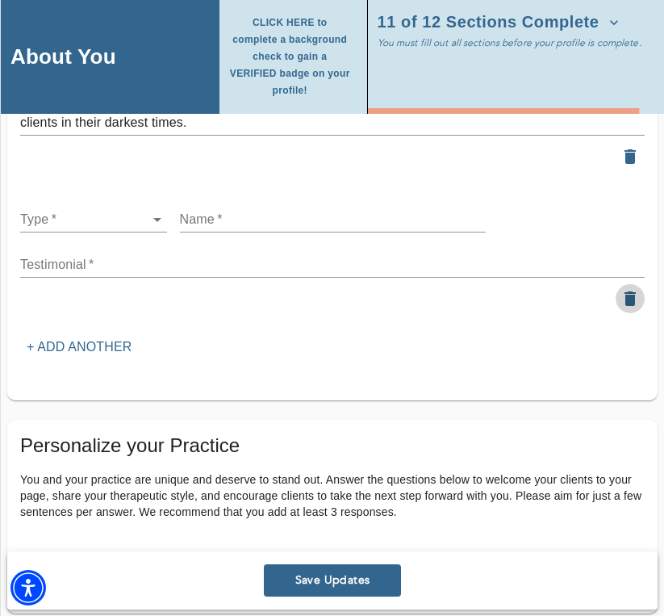
click at [637, 289] on icon "button" at bounding box center [630, 298] width 19 height 19
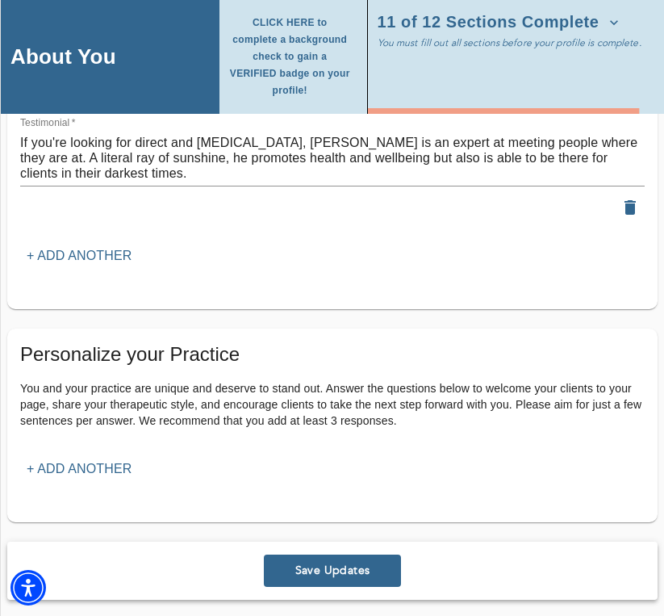
click at [354, 565] on span "Save Updates" at bounding box center [332, 570] width 124 height 15
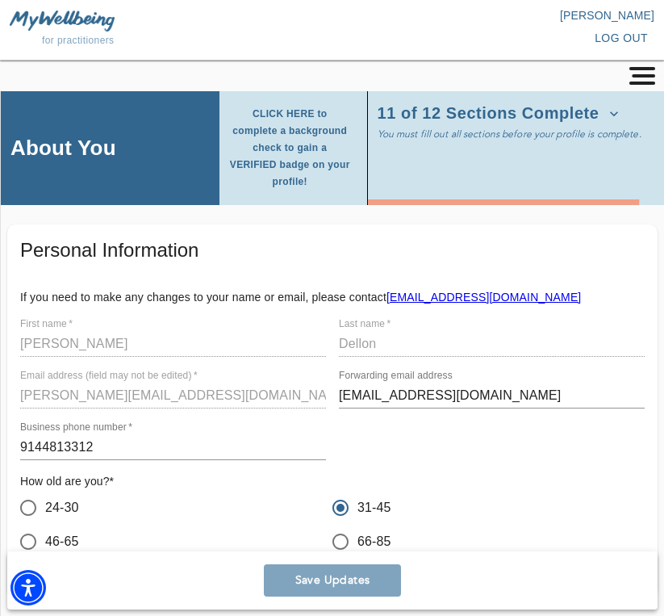
scroll to position [0, 0]
click at [643, 85] on div at bounding box center [331, 79] width 651 height 24
click at [643, 77] on rect "button" at bounding box center [643, 75] width 23 height 3
